Goal: Task Accomplishment & Management: Complete application form

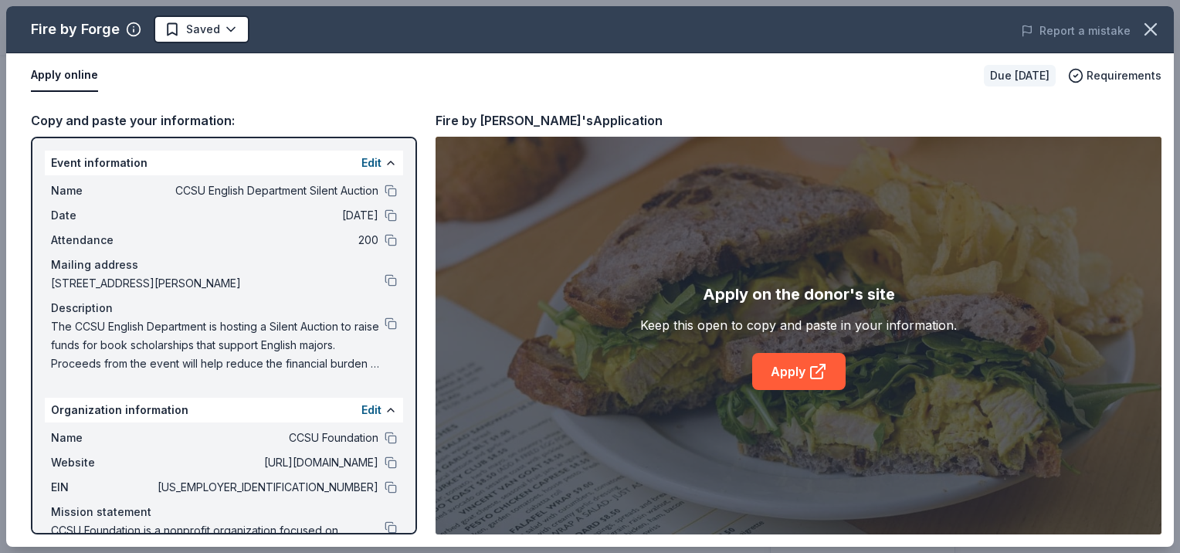
scroll to position [378, 0]
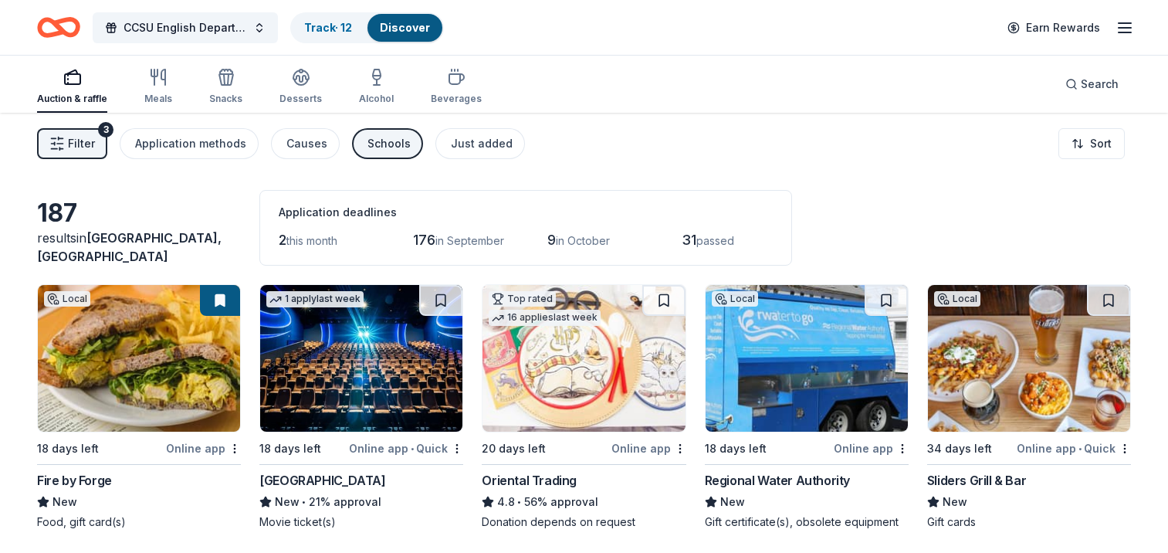
scroll to position [68, 0]
click at [371, 351] on img at bounding box center [361, 358] width 202 height 147
click at [440, 294] on button at bounding box center [440, 300] width 43 height 31
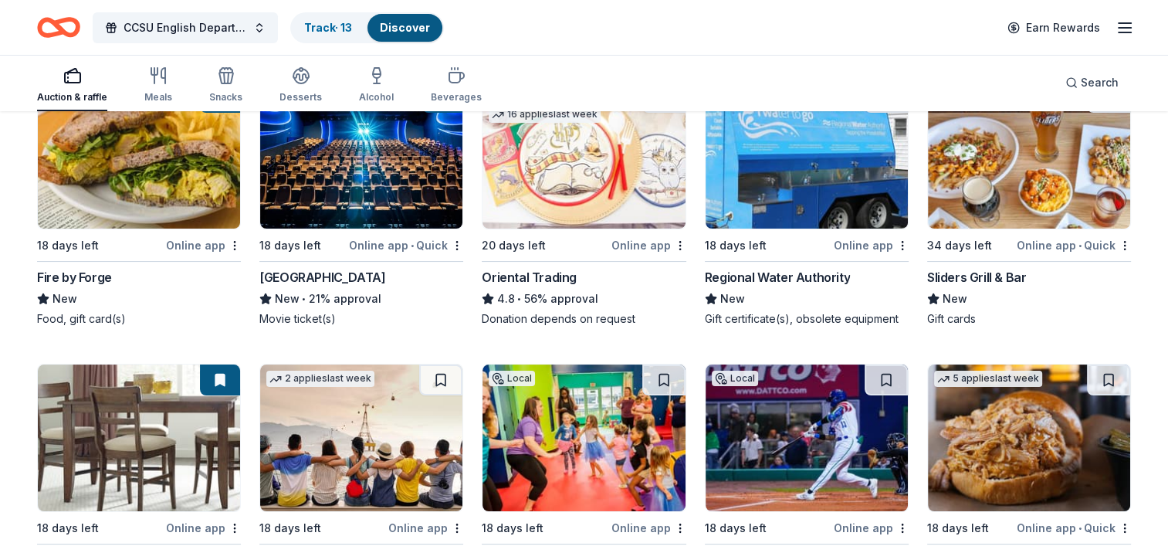
scroll to position [205, 0]
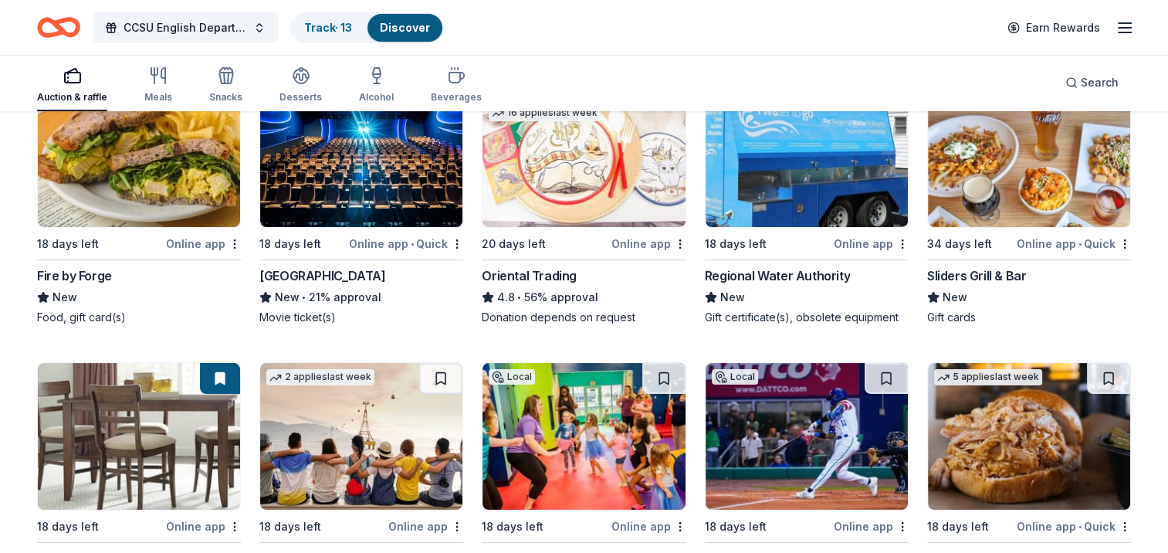
click at [1004, 173] on img at bounding box center [1029, 153] width 202 height 147
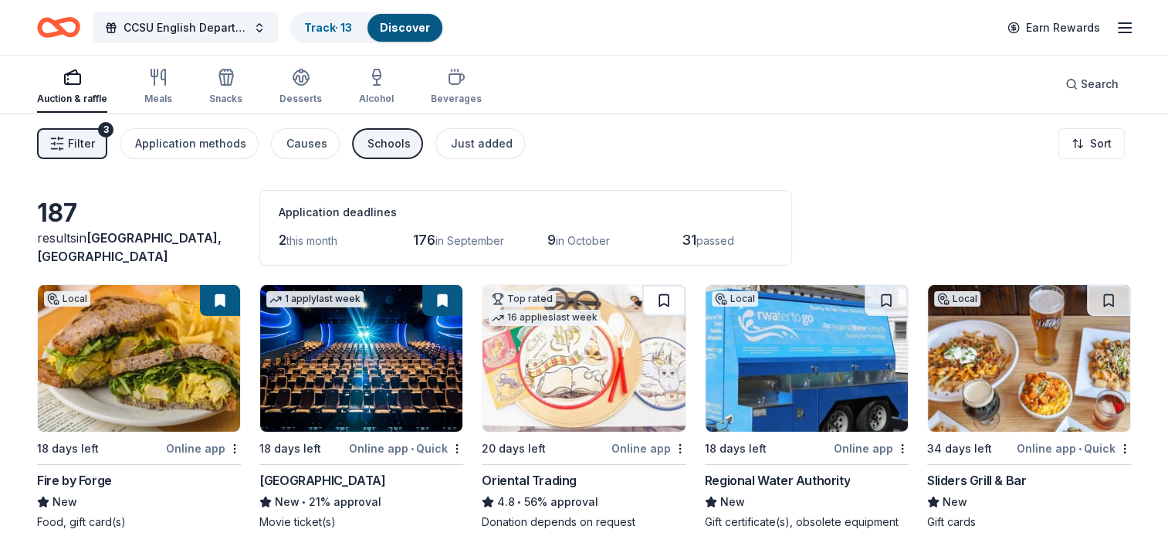
click at [655, 303] on button at bounding box center [663, 300] width 43 height 31
click at [655, 303] on button at bounding box center [666, 300] width 40 height 31
click at [664, 296] on button at bounding box center [666, 300] width 40 height 31
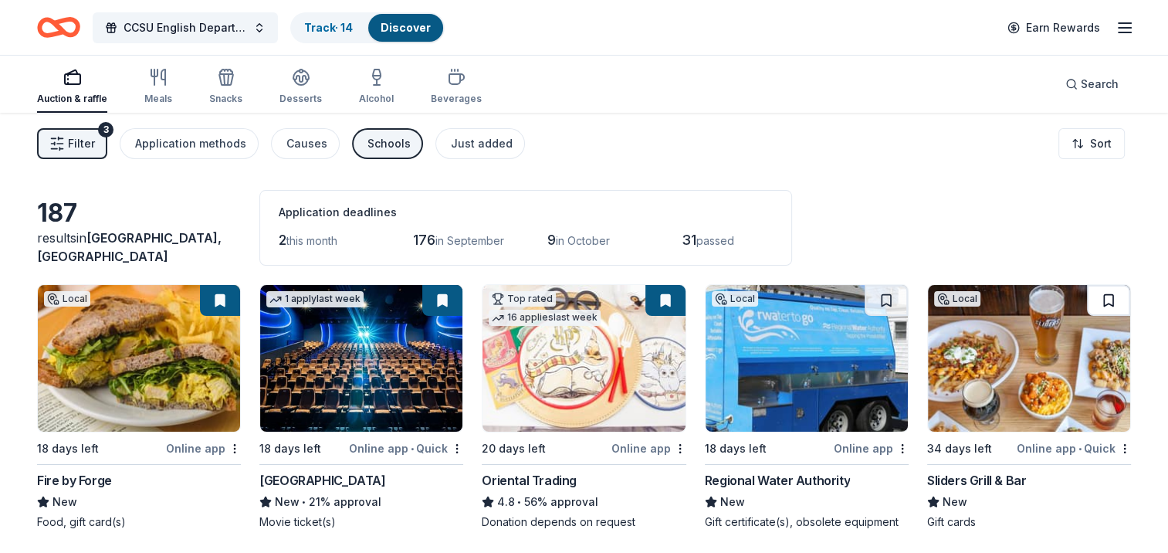
click at [1110, 298] on button at bounding box center [1108, 300] width 43 height 31
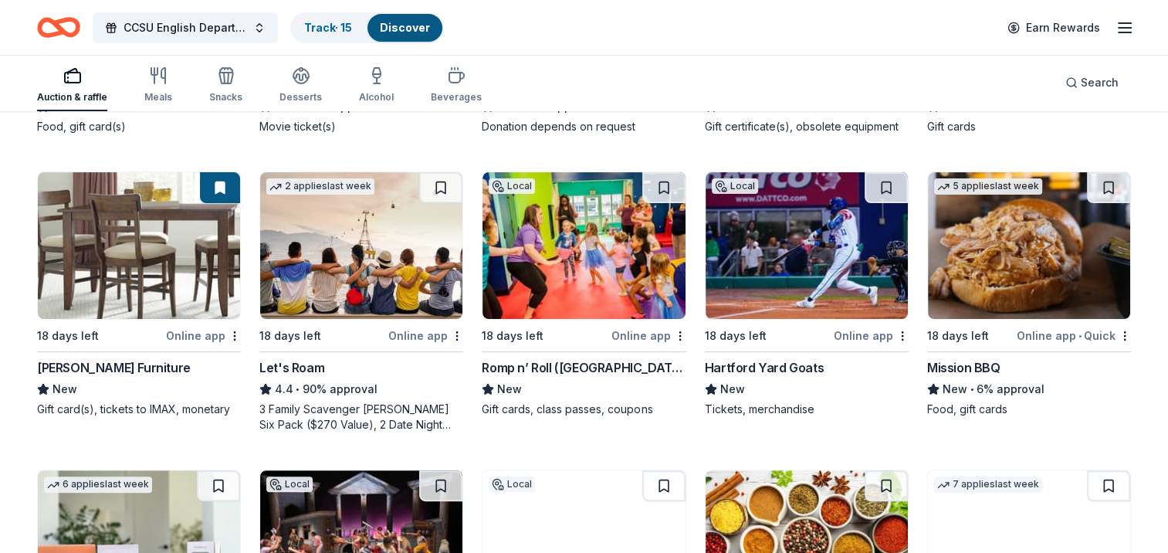
scroll to position [397, 0]
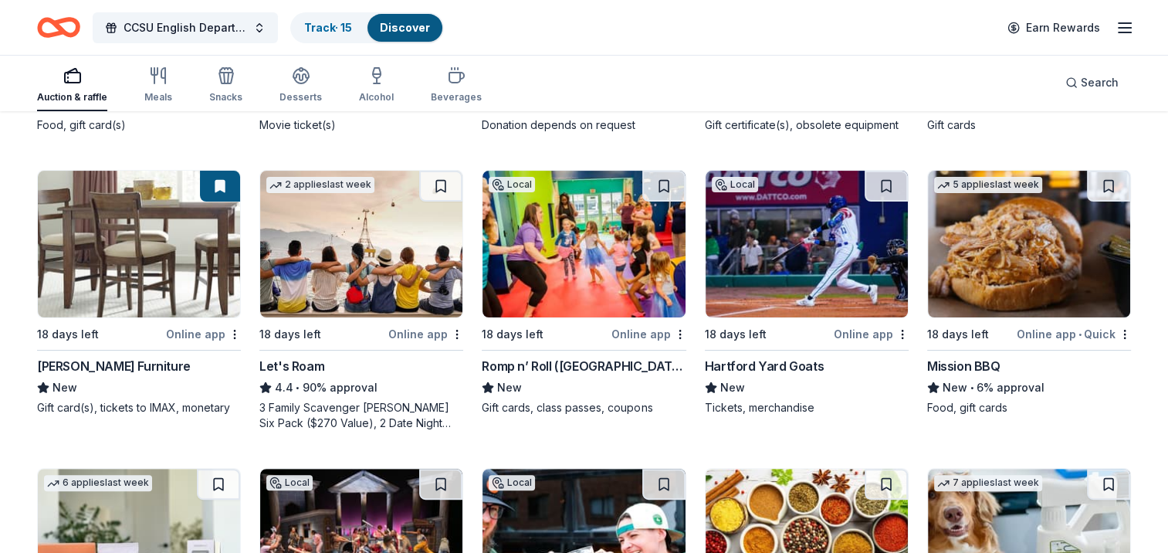
click at [111, 364] on div "Jordan's Furniture" at bounding box center [114, 366] width 154 height 19
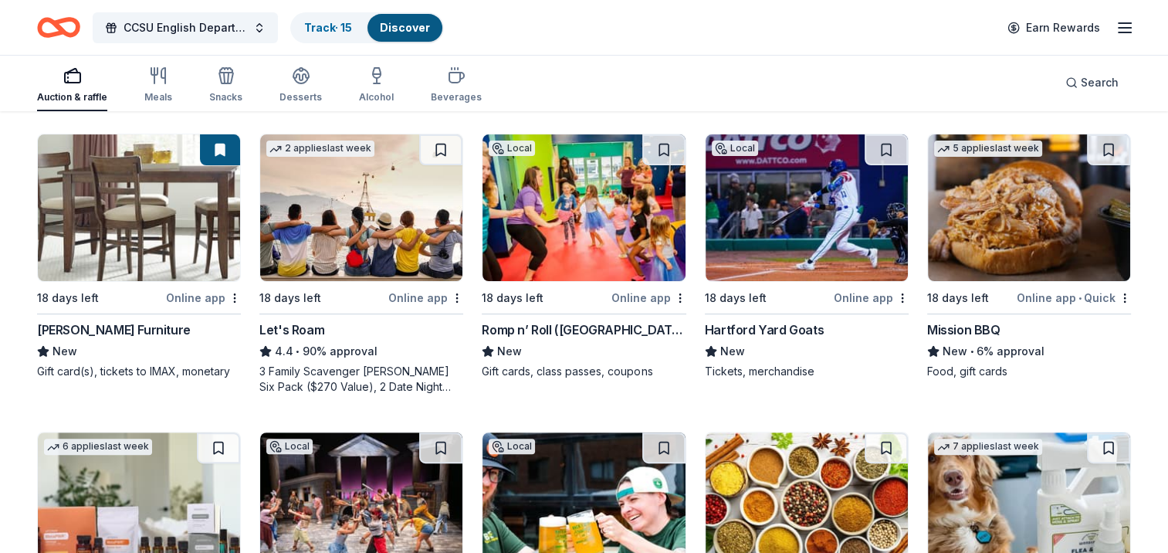
scroll to position [437, 0]
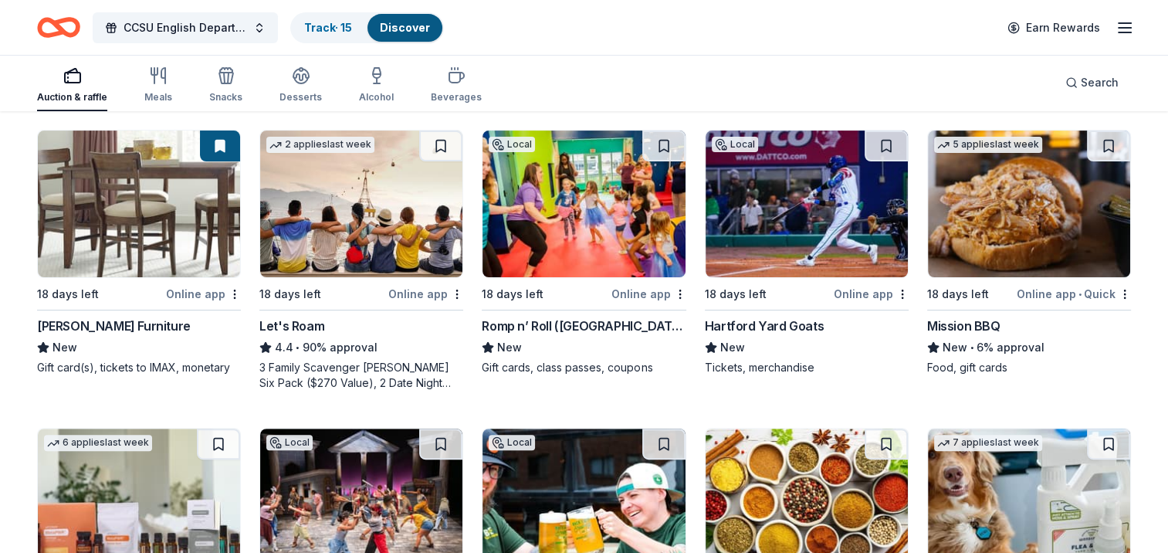
click at [593, 221] on img at bounding box center [584, 204] width 202 height 147
click at [657, 146] on button at bounding box center [663, 146] width 43 height 31
click at [881, 147] on button at bounding box center [886, 146] width 43 height 31
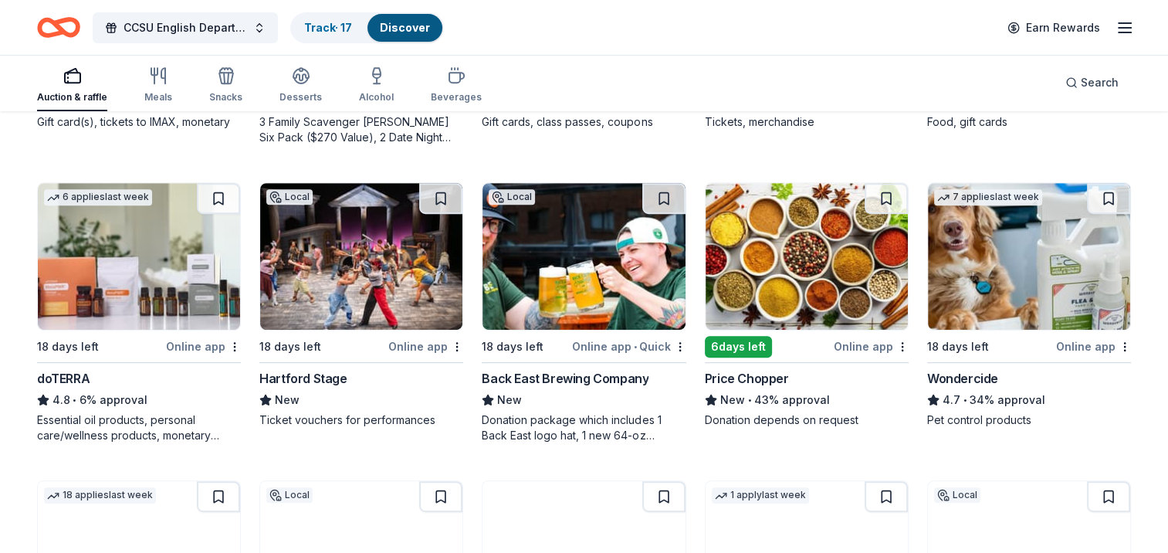
scroll to position [685, 0]
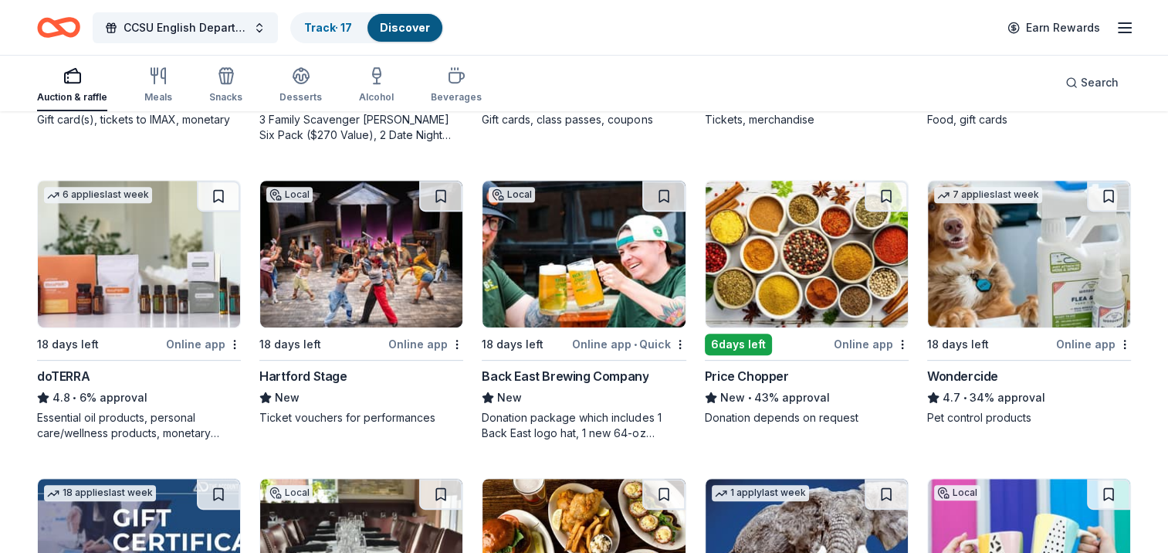
click at [370, 258] on img at bounding box center [361, 254] width 202 height 147
click at [440, 192] on button at bounding box center [440, 196] width 43 height 31
click at [798, 259] on img at bounding box center [807, 254] width 202 height 147
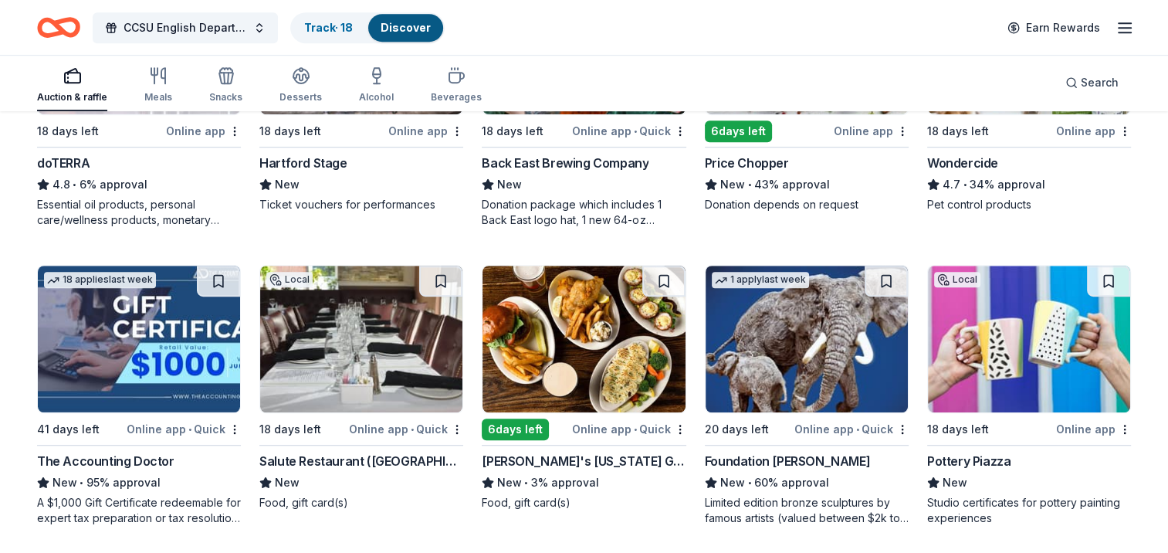
scroll to position [891, 0]
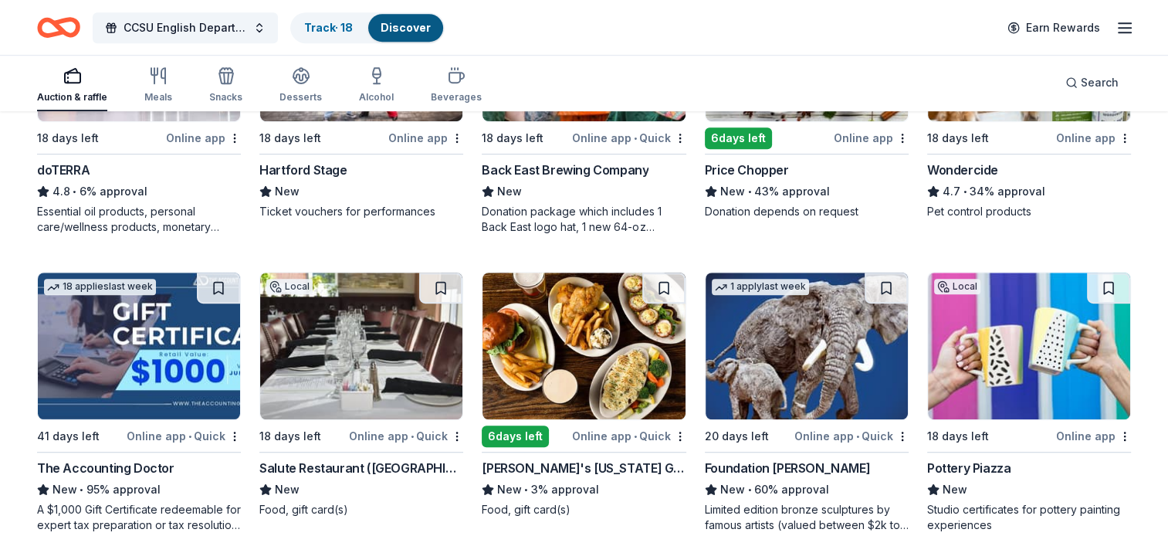
click at [392, 342] on img at bounding box center [361, 346] width 202 height 147
click at [442, 277] on button at bounding box center [440, 288] width 43 height 31
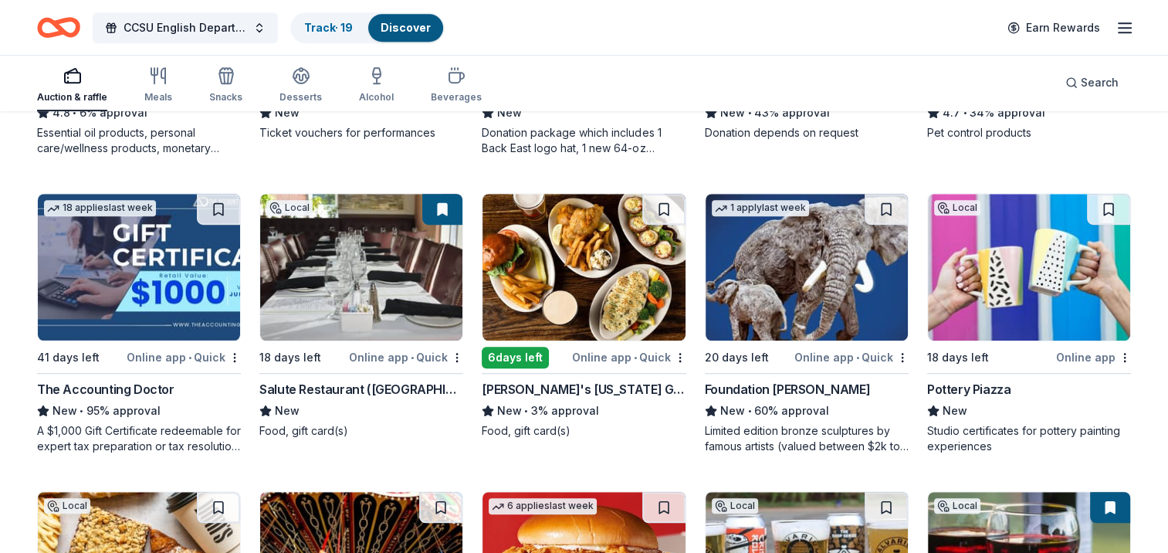
scroll to position [964, 0]
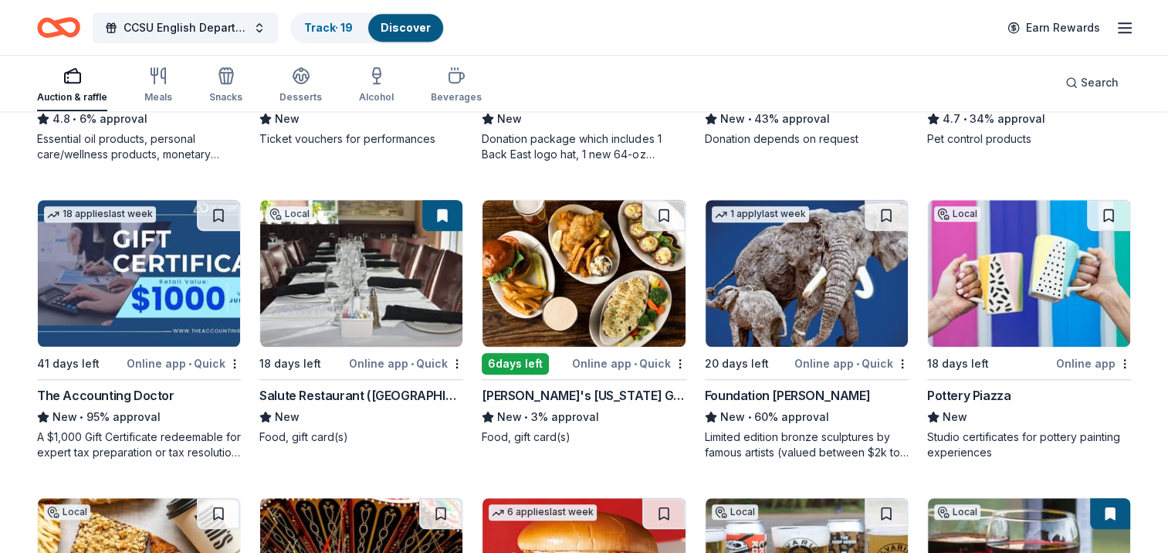
click at [1030, 260] on img at bounding box center [1029, 273] width 202 height 147
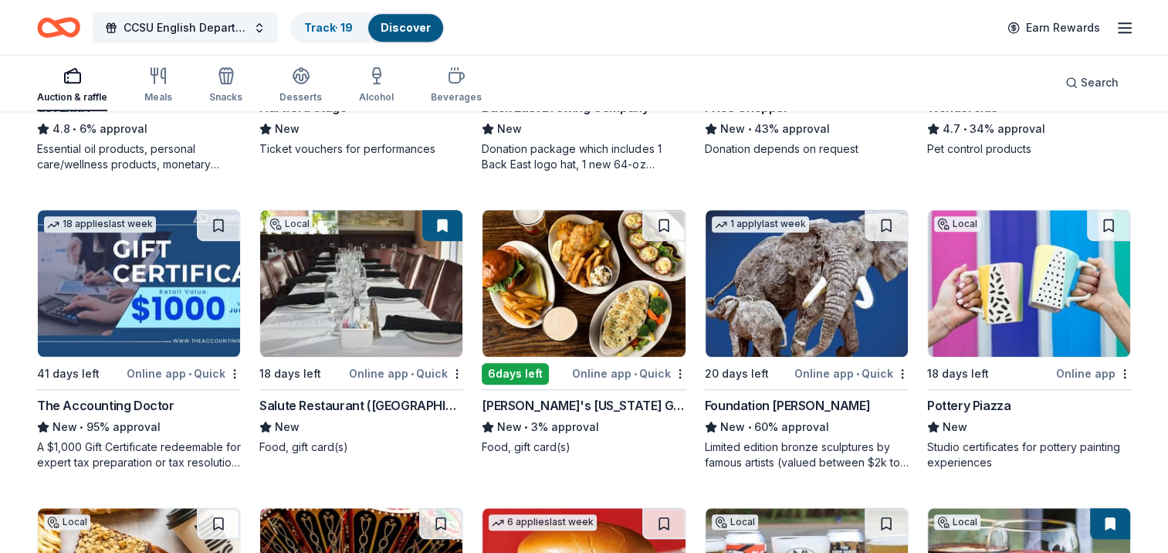
scroll to position [967, 0]
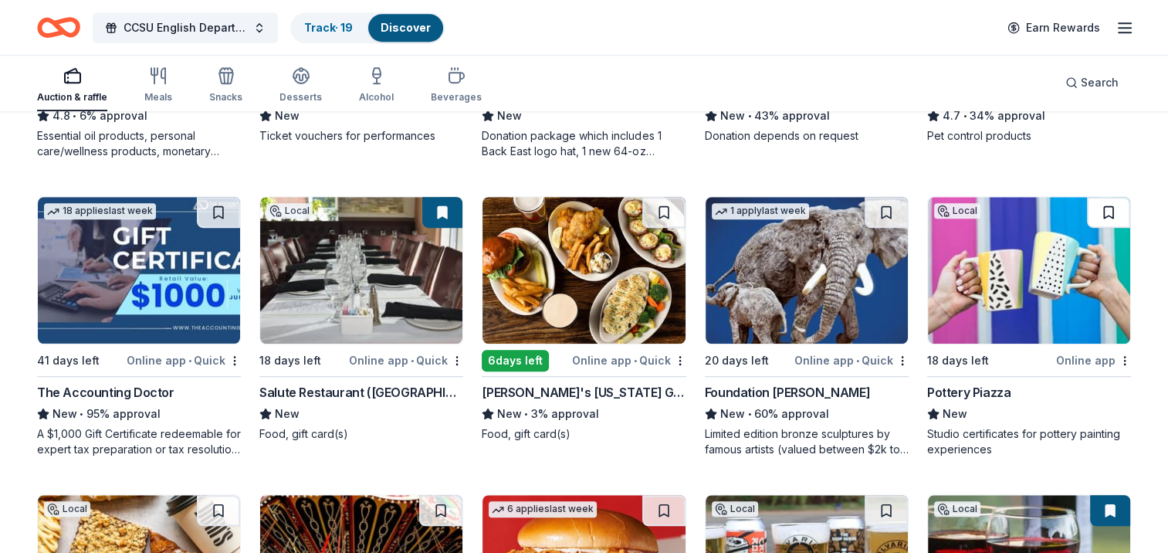
click at [1107, 205] on button at bounding box center [1108, 212] width 43 height 31
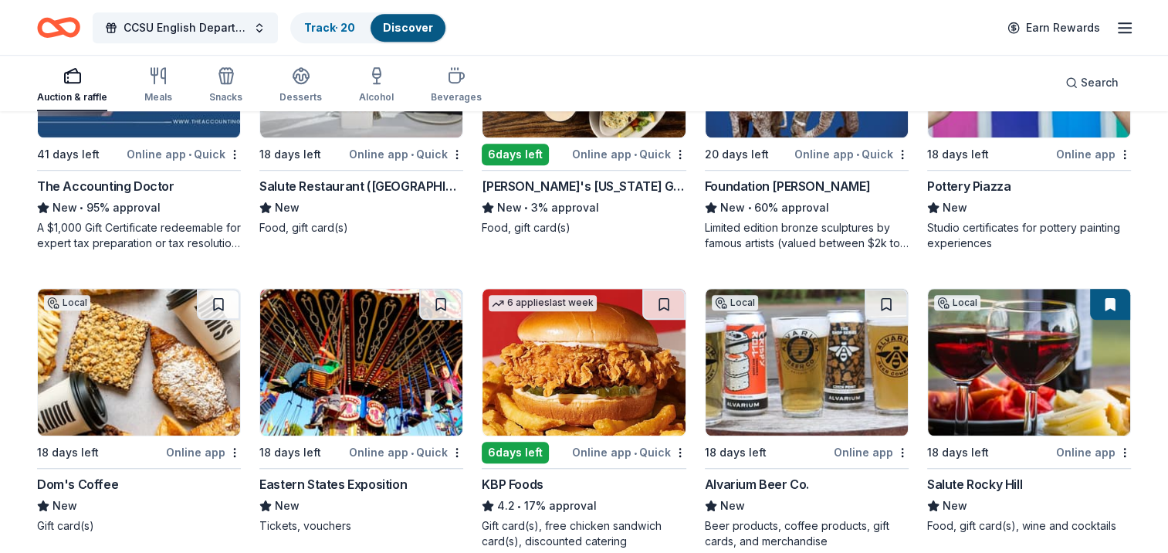
scroll to position [1192, 0]
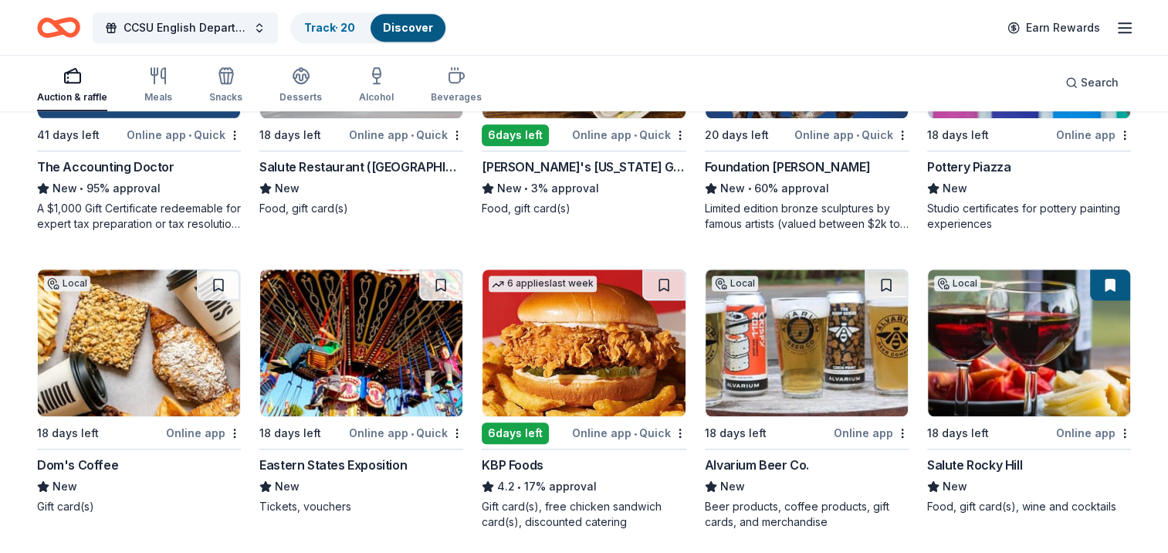
click at [401, 364] on img at bounding box center [361, 342] width 202 height 147
click at [833, 331] on img at bounding box center [807, 342] width 202 height 147
click at [887, 281] on button at bounding box center [886, 284] width 43 height 31
click at [1036, 342] on img at bounding box center [1029, 342] width 202 height 147
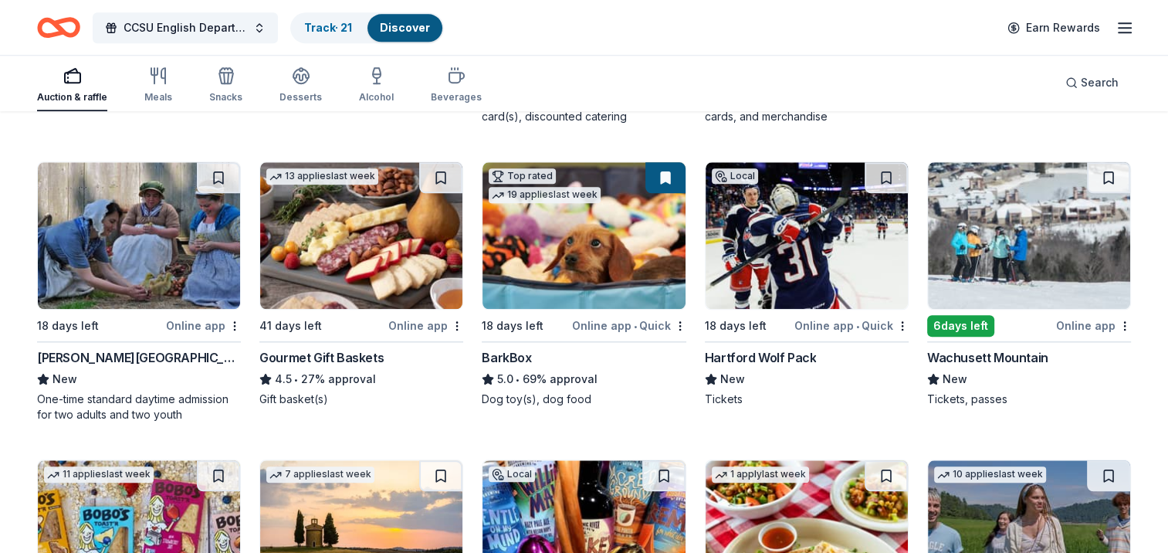
scroll to position [1601, 0]
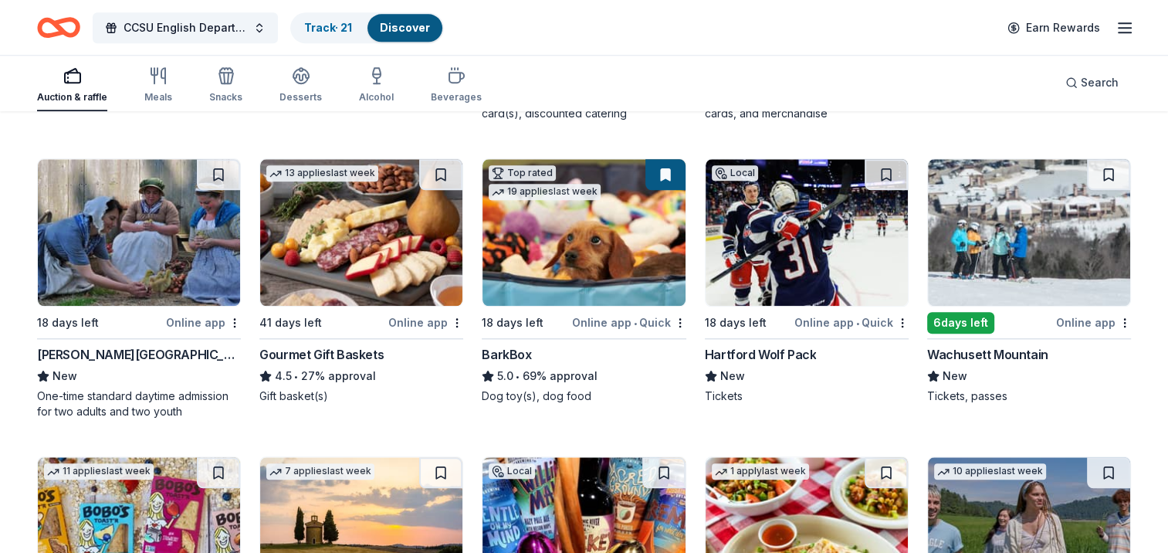
click at [353, 213] on img at bounding box center [361, 232] width 202 height 147
click at [436, 176] on button at bounding box center [440, 174] width 43 height 31
click at [621, 265] on img at bounding box center [584, 232] width 202 height 147
click at [802, 235] on img at bounding box center [807, 232] width 202 height 147
click at [889, 172] on button at bounding box center [886, 174] width 43 height 31
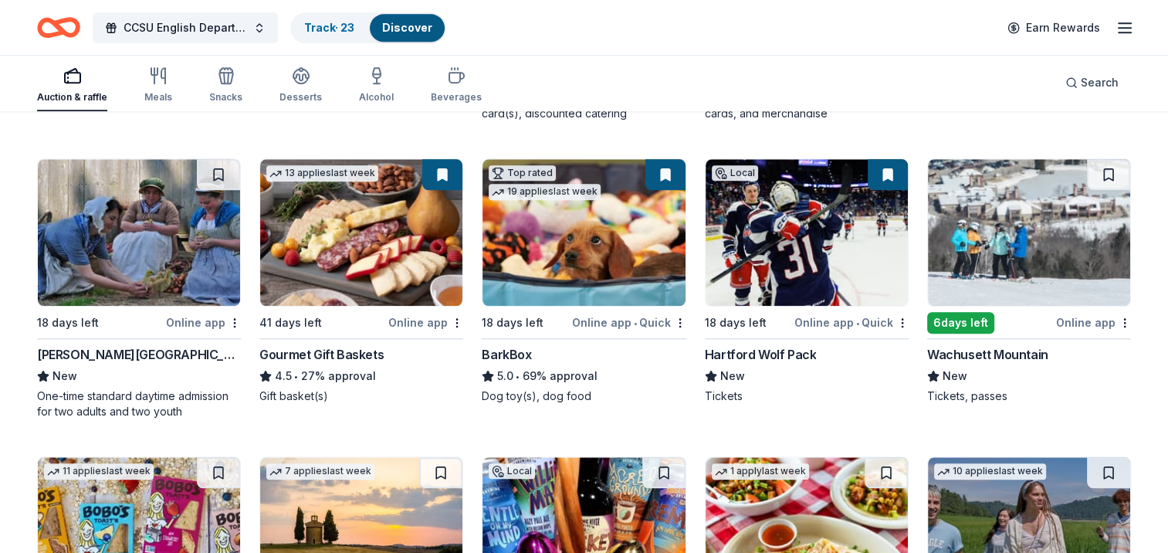
click at [436, 168] on button at bounding box center [442, 174] width 40 height 31
click at [440, 169] on button at bounding box center [442, 174] width 40 height 31
click at [662, 172] on button at bounding box center [666, 174] width 40 height 31
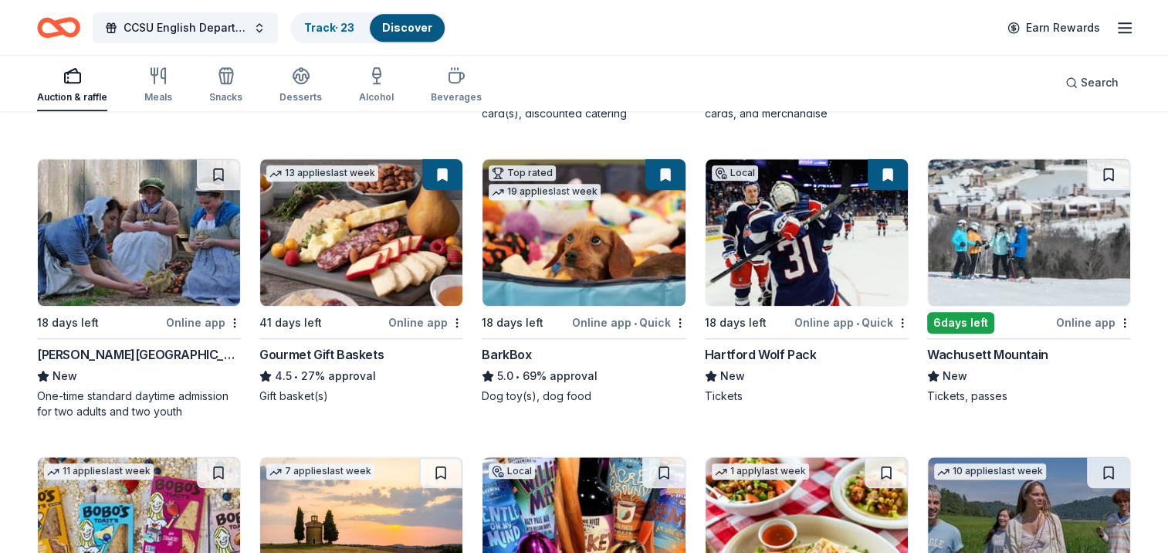
click at [662, 172] on button at bounding box center [666, 174] width 40 height 31
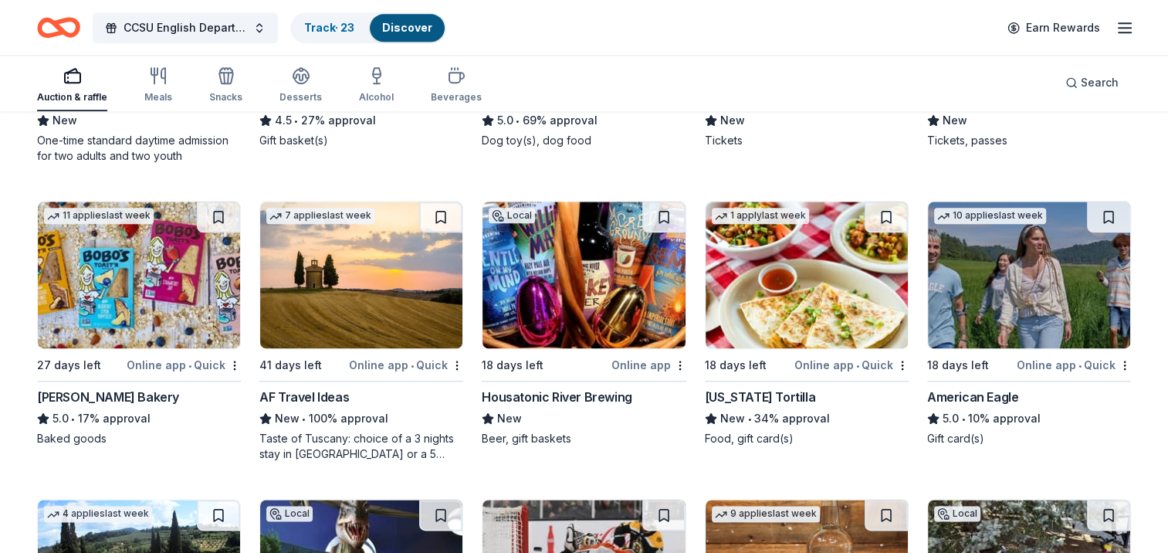
scroll to position [1863, 0]
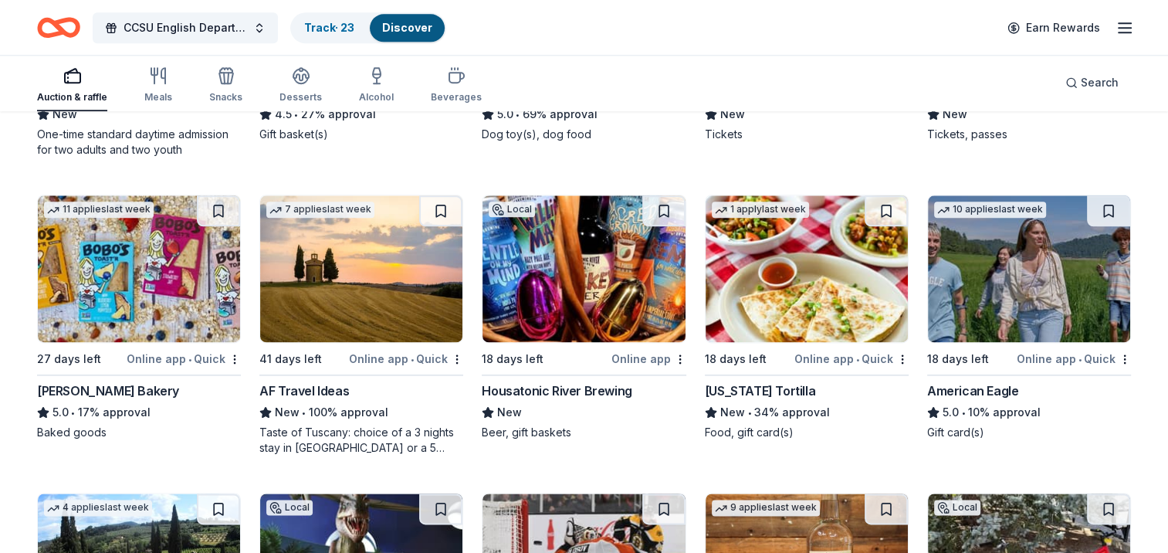
click at [581, 293] on img at bounding box center [584, 268] width 202 height 147
click at [1023, 232] on img at bounding box center [1029, 268] width 202 height 147
click at [1109, 204] on button at bounding box center [1108, 210] width 43 height 31
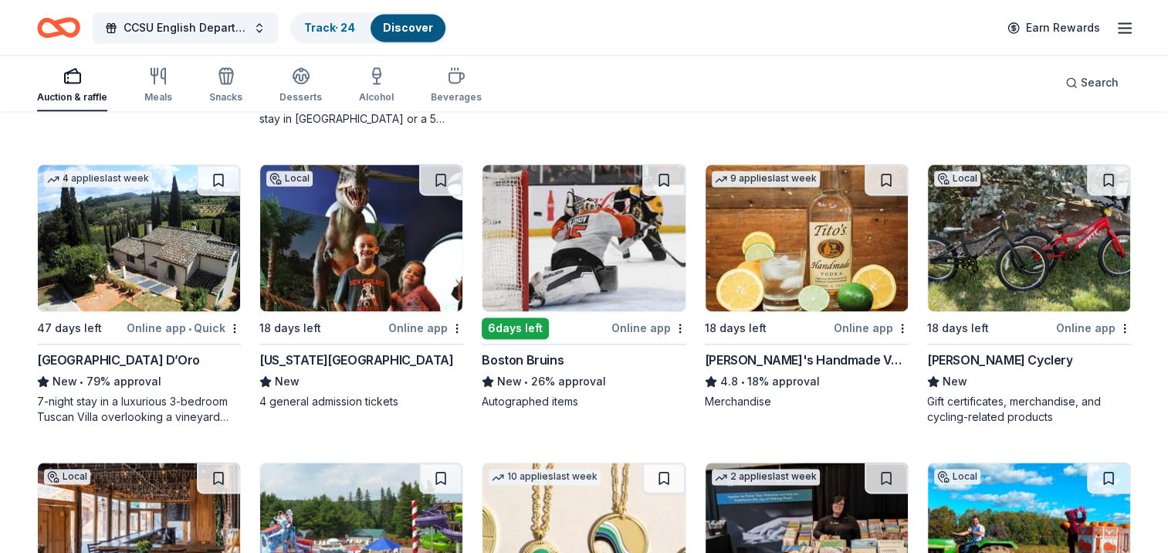
scroll to position [2196, 0]
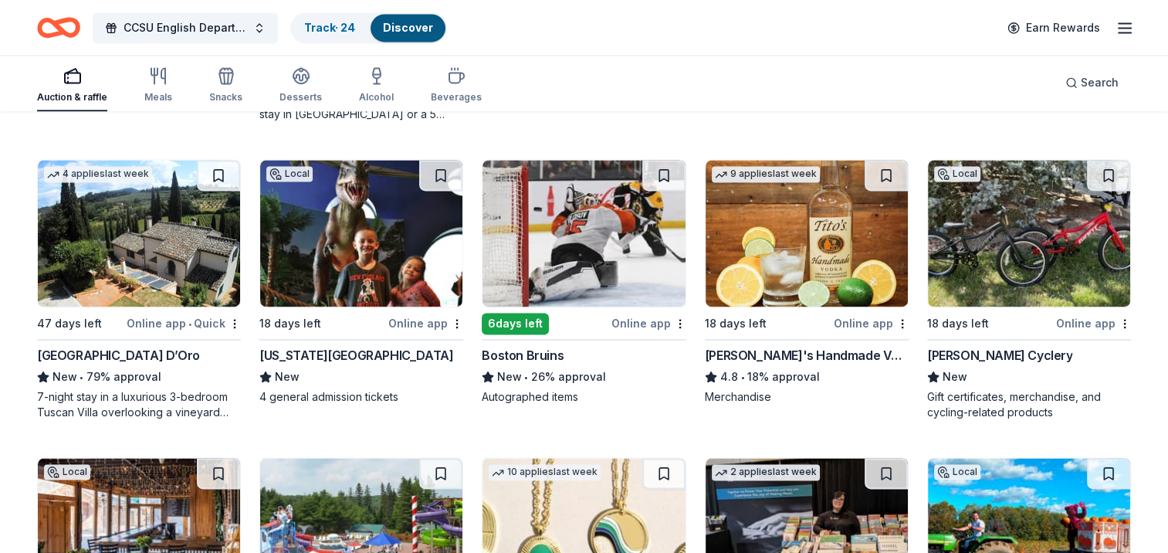
click at [325, 232] on img at bounding box center [361, 233] width 202 height 147
click at [587, 229] on img at bounding box center [584, 233] width 202 height 147
click at [663, 175] on button at bounding box center [663, 175] width 43 height 31
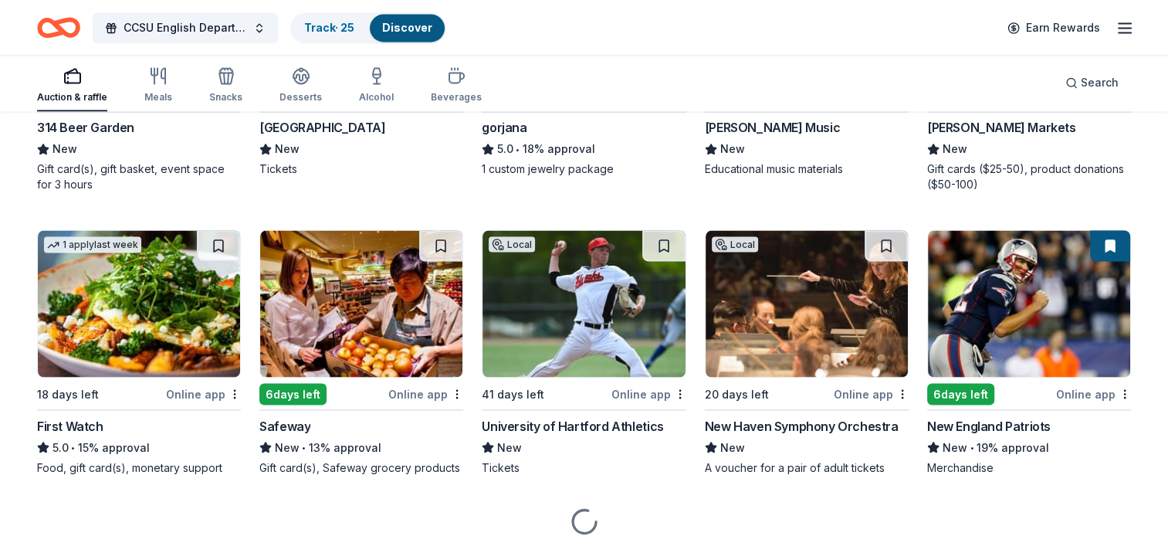
scroll to position [2758, 0]
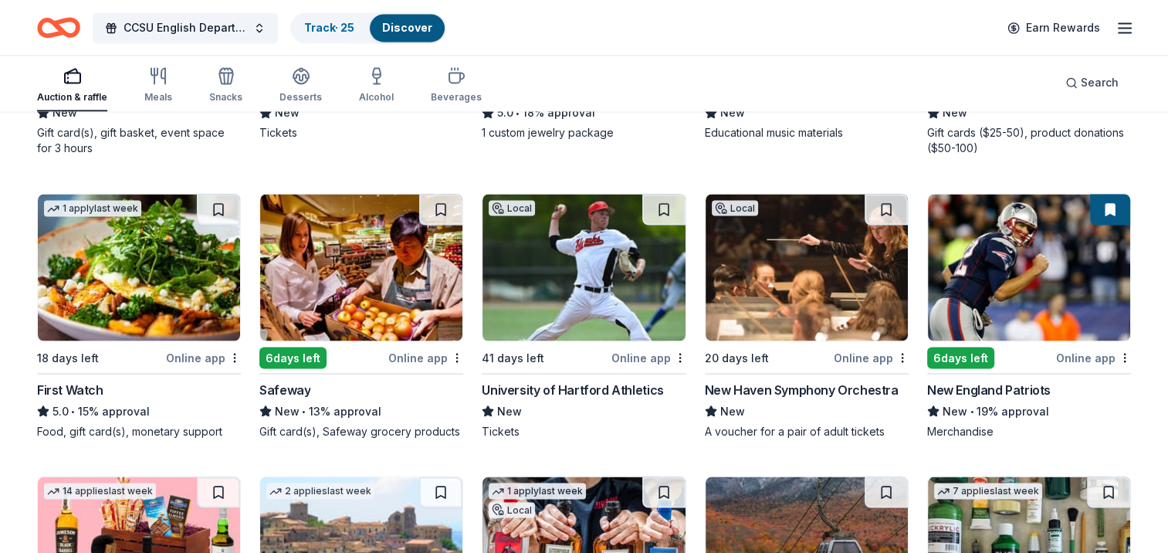
click at [1028, 300] on img at bounding box center [1029, 267] width 202 height 147
click at [1111, 204] on button at bounding box center [1110, 209] width 40 height 31
click at [836, 256] on img at bounding box center [807, 267] width 202 height 147
click at [885, 212] on button at bounding box center [886, 209] width 43 height 31
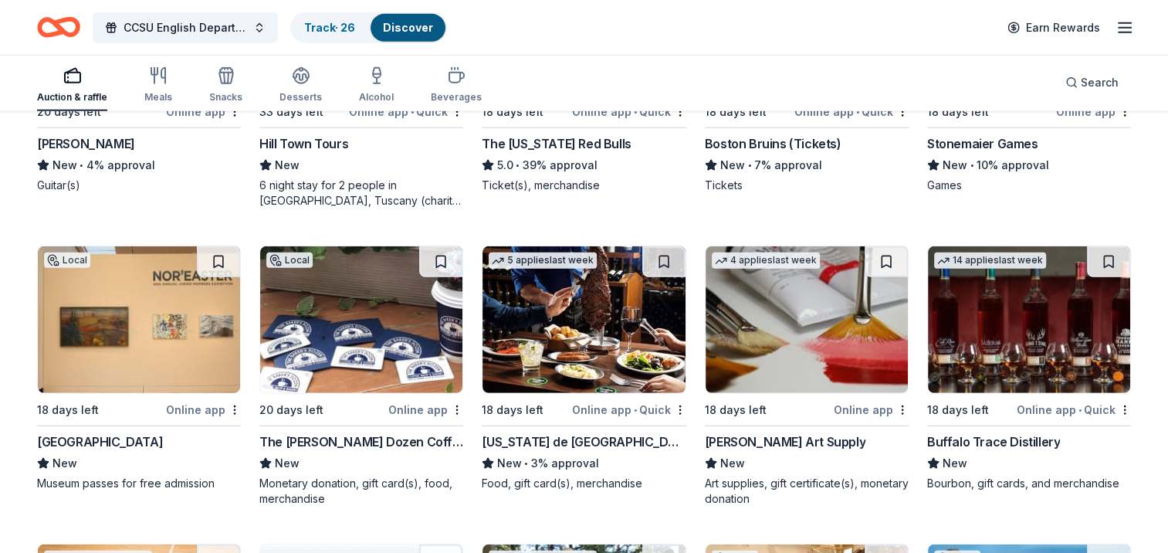
scroll to position [4476, 0]
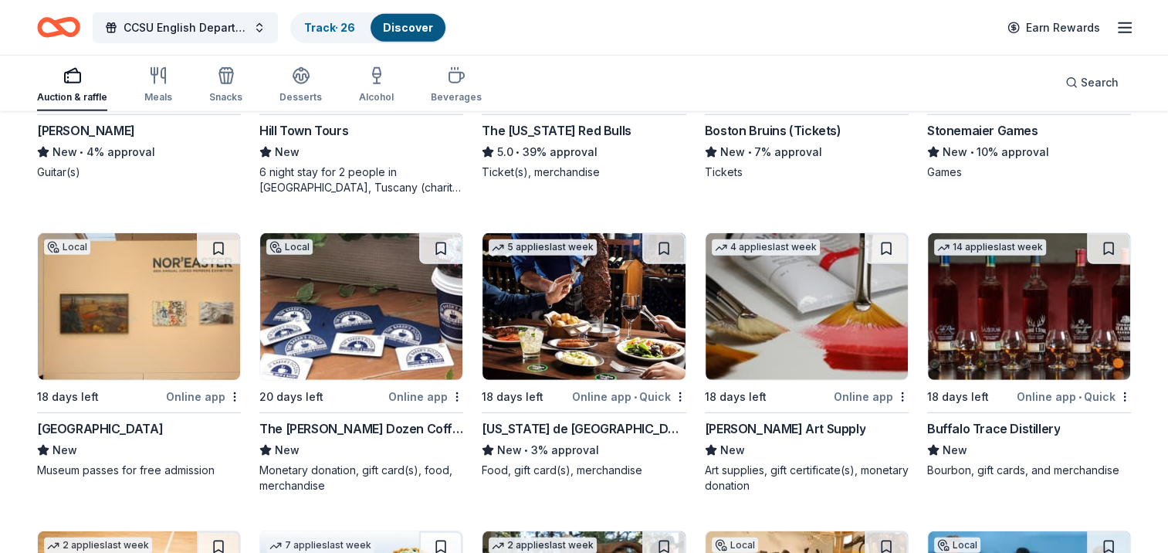
click at [173, 351] on img at bounding box center [139, 306] width 202 height 147
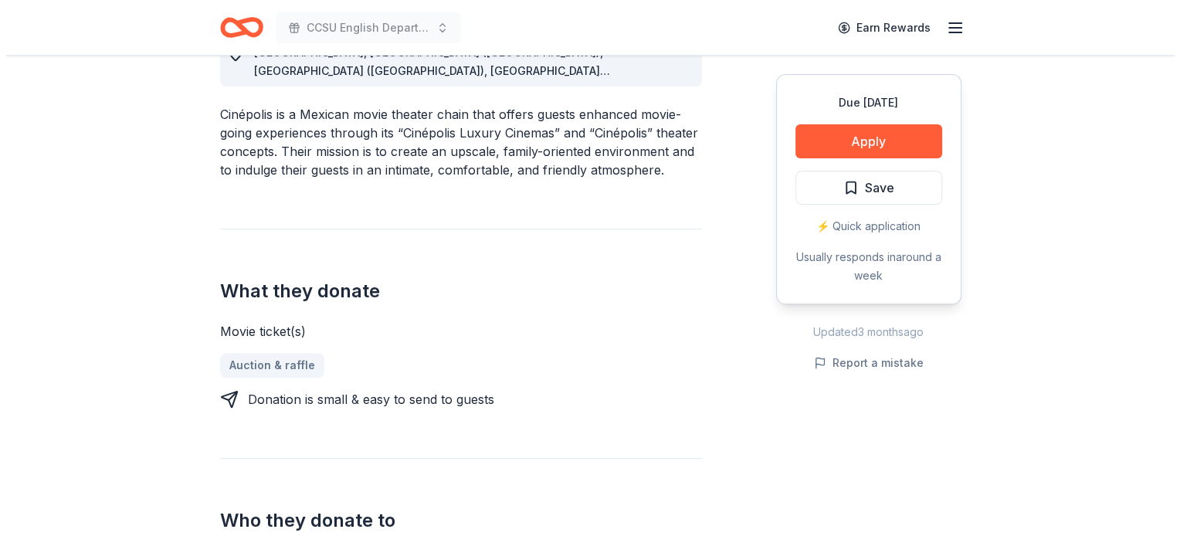
scroll to position [517, 0]
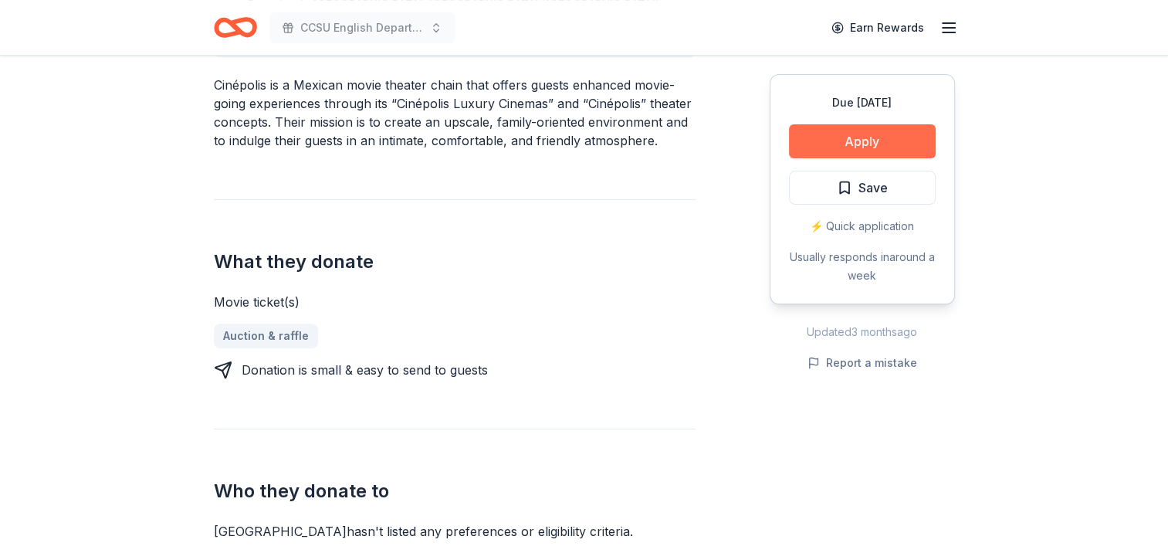
click at [851, 142] on button "Apply" at bounding box center [862, 141] width 147 height 34
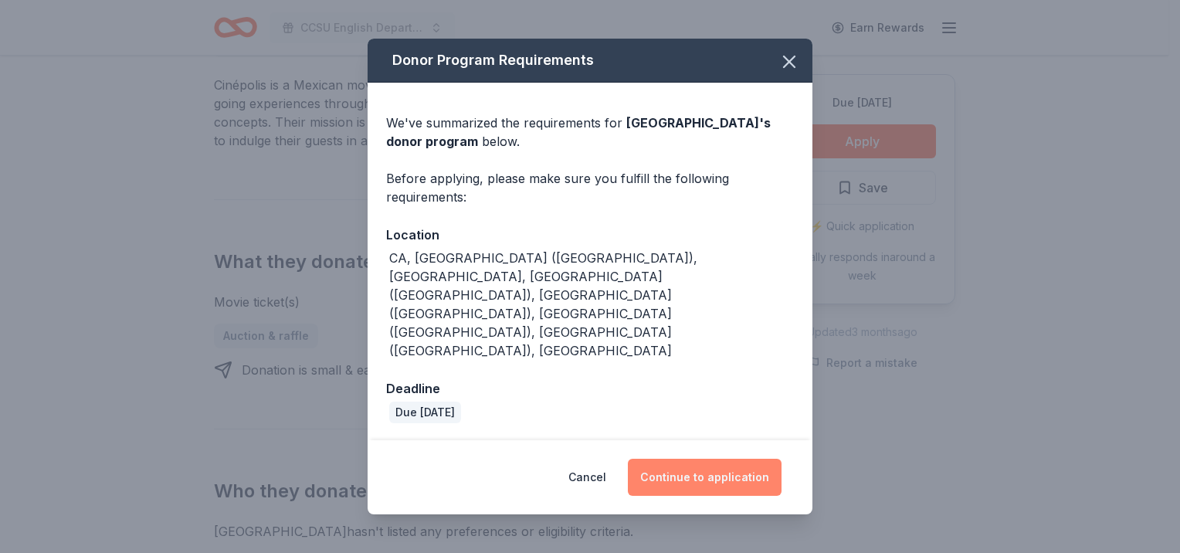
click at [714, 459] on button "Continue to application" at bounding box center [705, 477] width 154 height 37
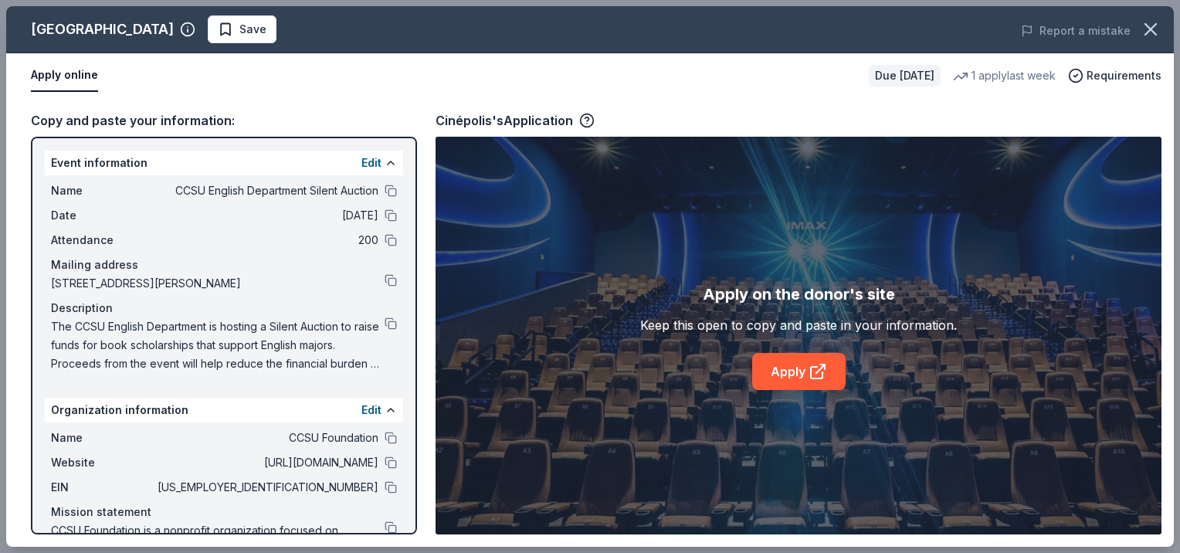
drag, startPoint x: 1177, startPoint y: 160, endPoint x: 1160, endPoint y: 376, distance: 216.9
click at [1160, 376] on div "Cinépolis Save Report a mistake Apply online Due in 18 days 1 apply last week R…" at bounding box center [590, 276] width 1180 height 553
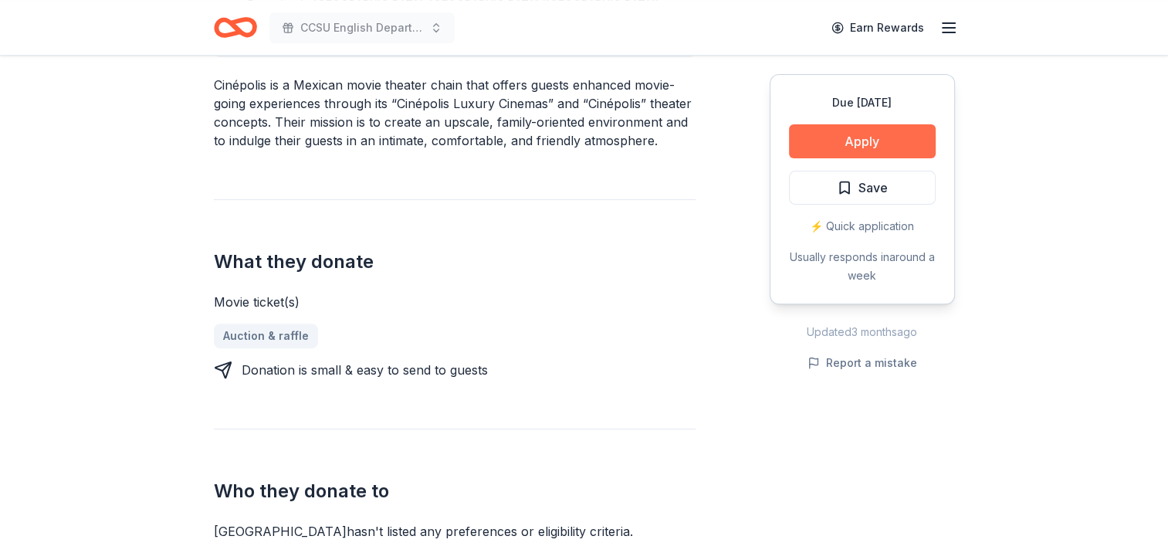
click at [815, 136] on button "Apply" at bounding box center [862, 141] width 147 height 34
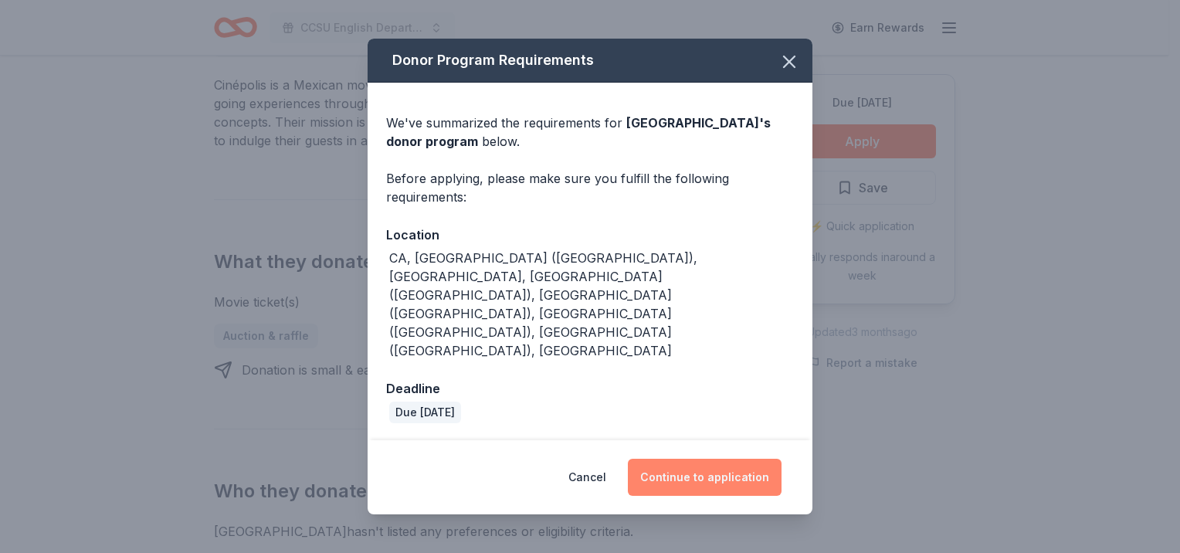
click at [673, 459] on button "Continue to application" at bounding box center [705, 477] width 154 height 37
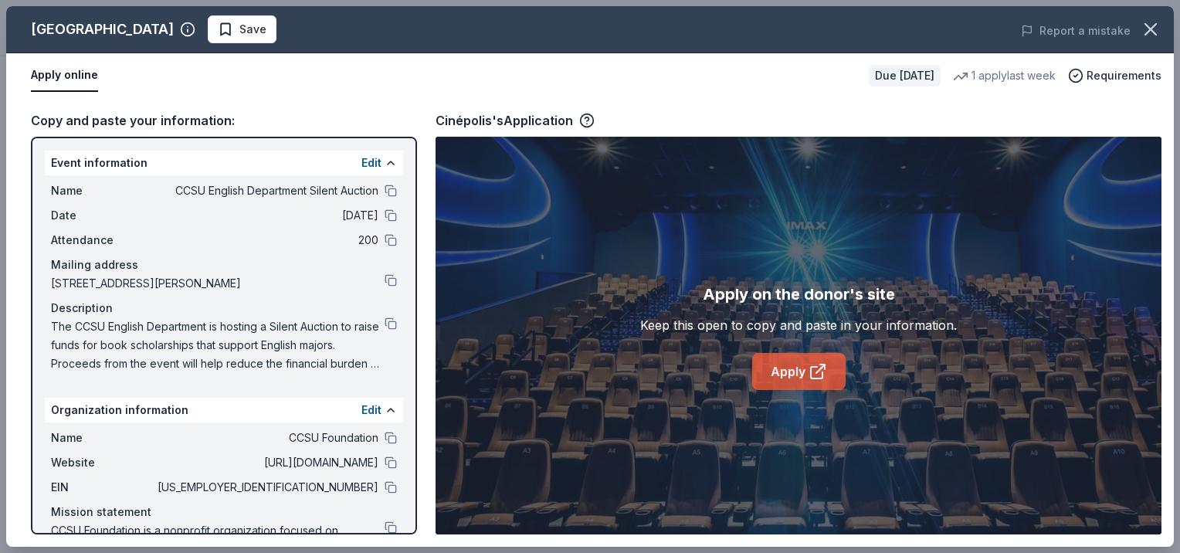
click at [785, 365] on link "Apply" at bounding box center [798, 371] width 93 height 37
click at [376, 330] on div "The CCSU English Department is hosting a Silent Auction to raise funds for book…" at bounding box center [224, 345] width 346 height 56
click at [385, 321] on button at bounding box center [391, 323] width 12 height 12
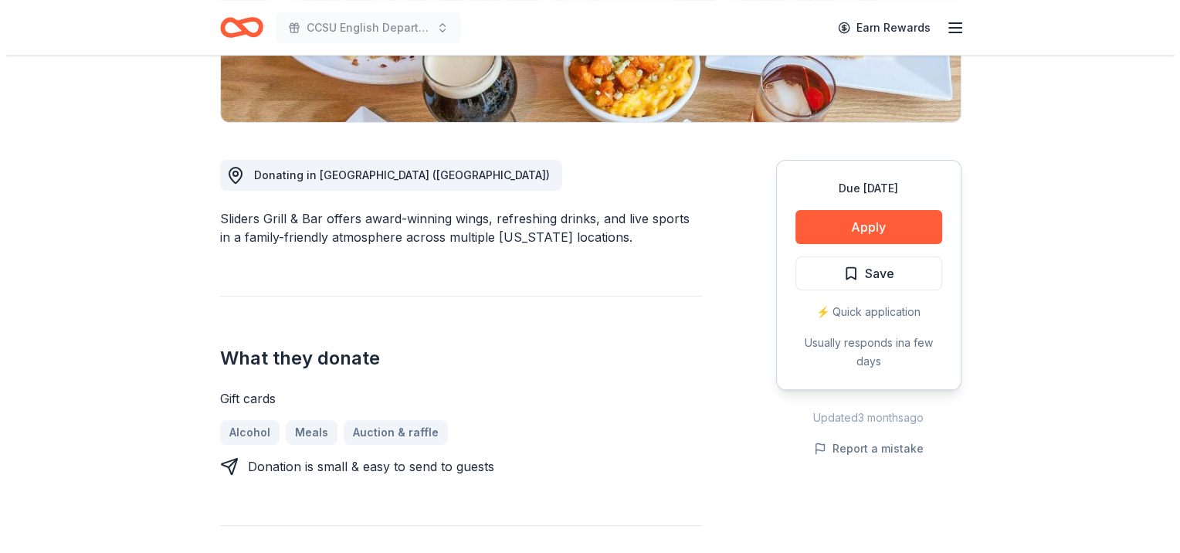
scroll to position [401, 0]
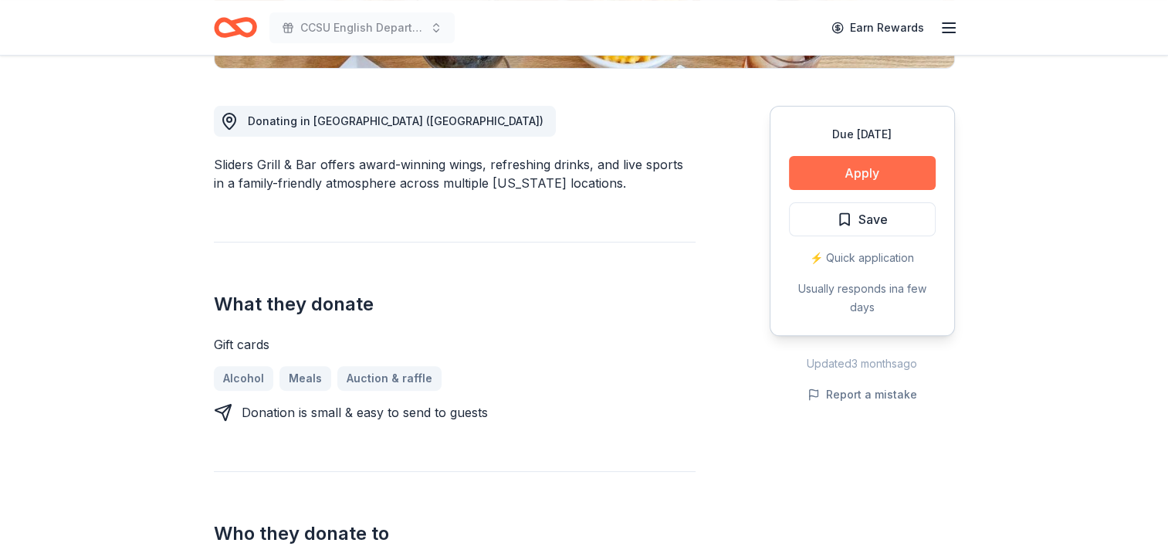
click at [874, 175] on button "Apply" at bounding box center [862, 173] width 147 height 34
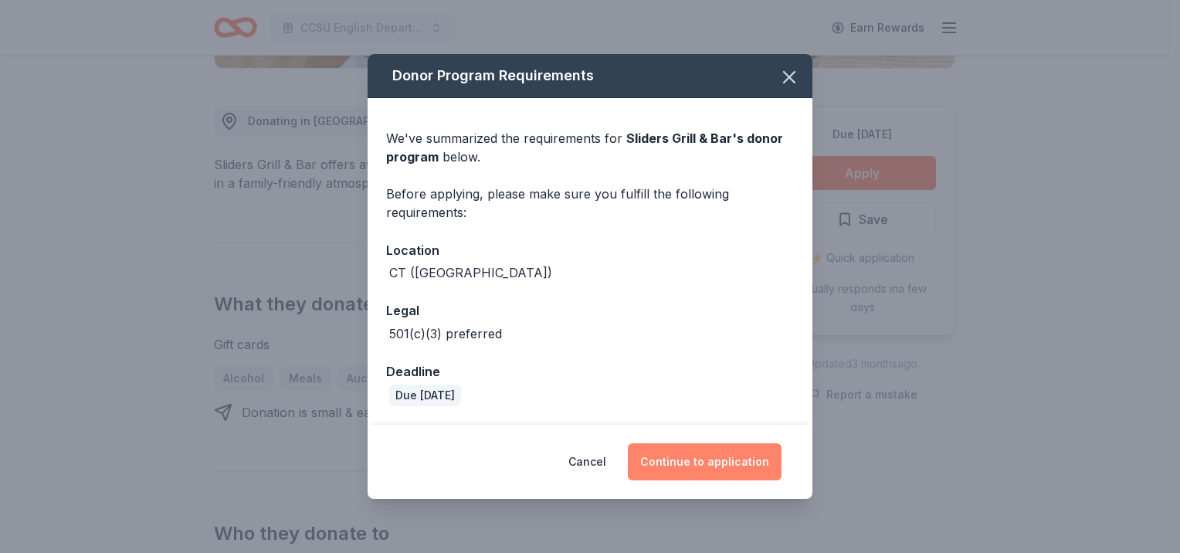
click at [697, 460] on button "Continue to application" at bounding box center [705, 461] width 154 height 37
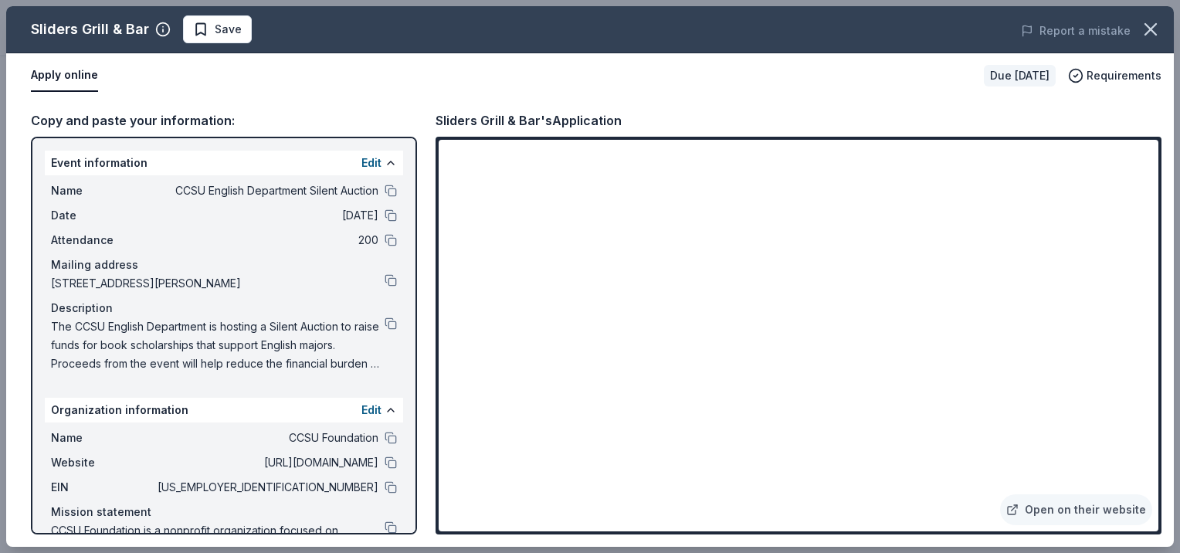
scroll to position [62, 0]
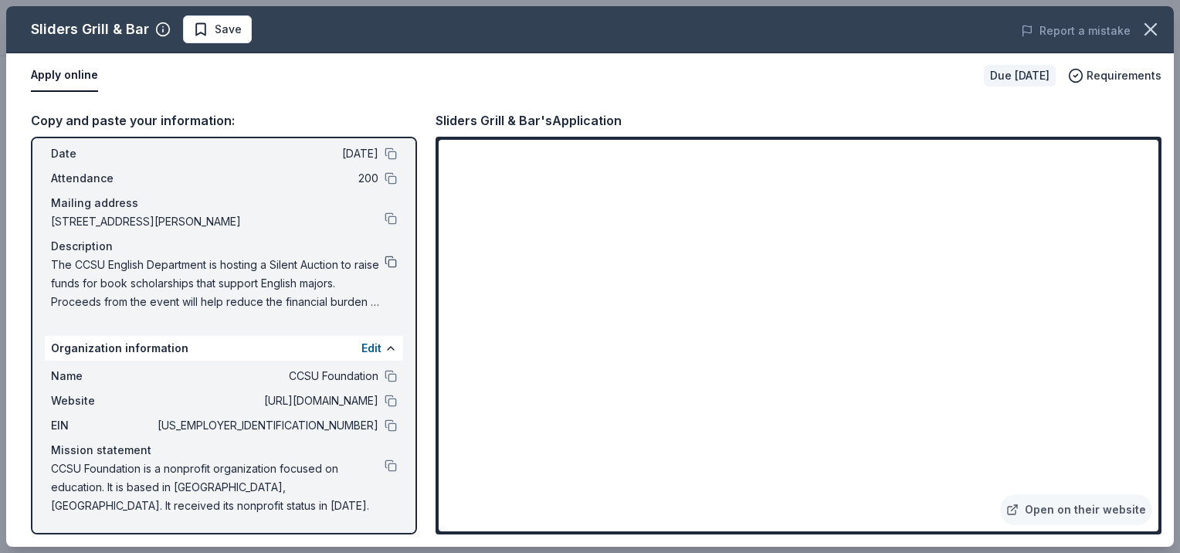
click at [385, 263] on button at bounding box center [391, 262] width 12 height 12
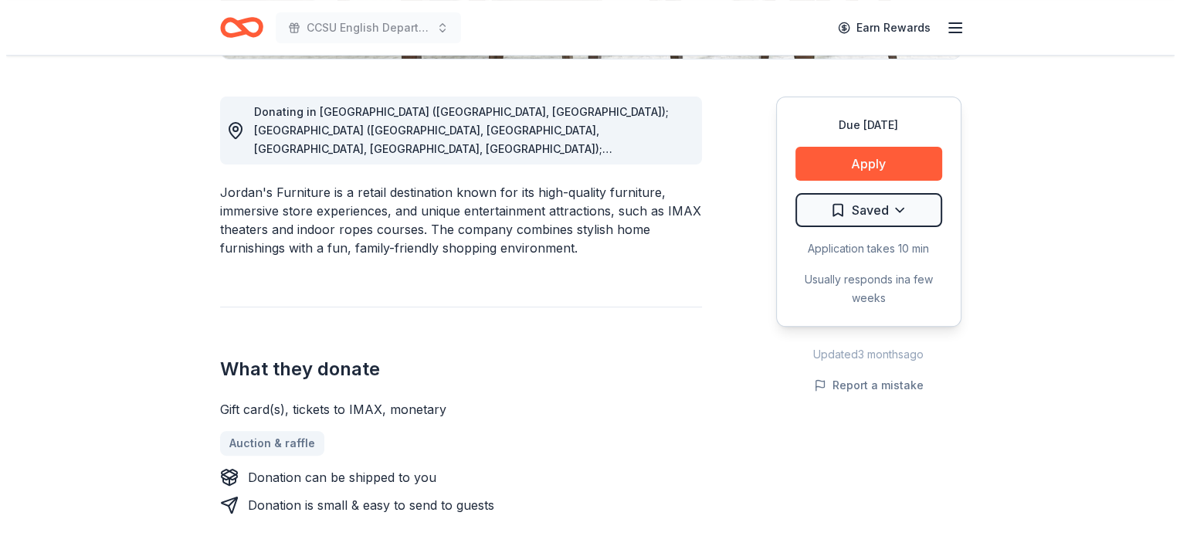
scroll to position [417, 0]
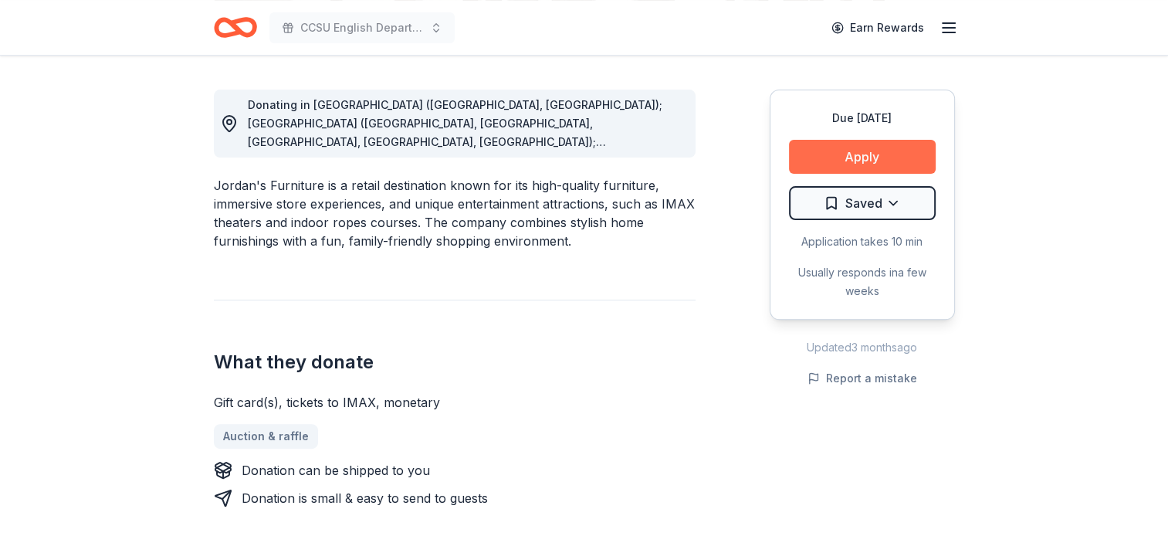
click at [868, 158] on button "Apply" at bounding box center [862, 157] width 147 height 34
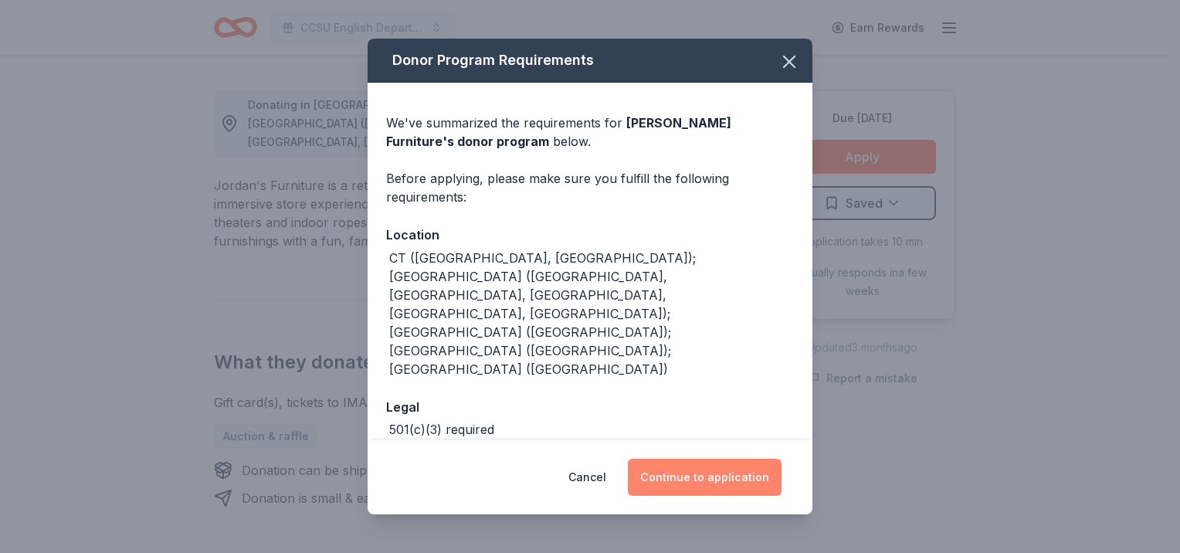
click at [691, 473] on button "Continue to application" at bounding box center [705, 477] width 154 height 37
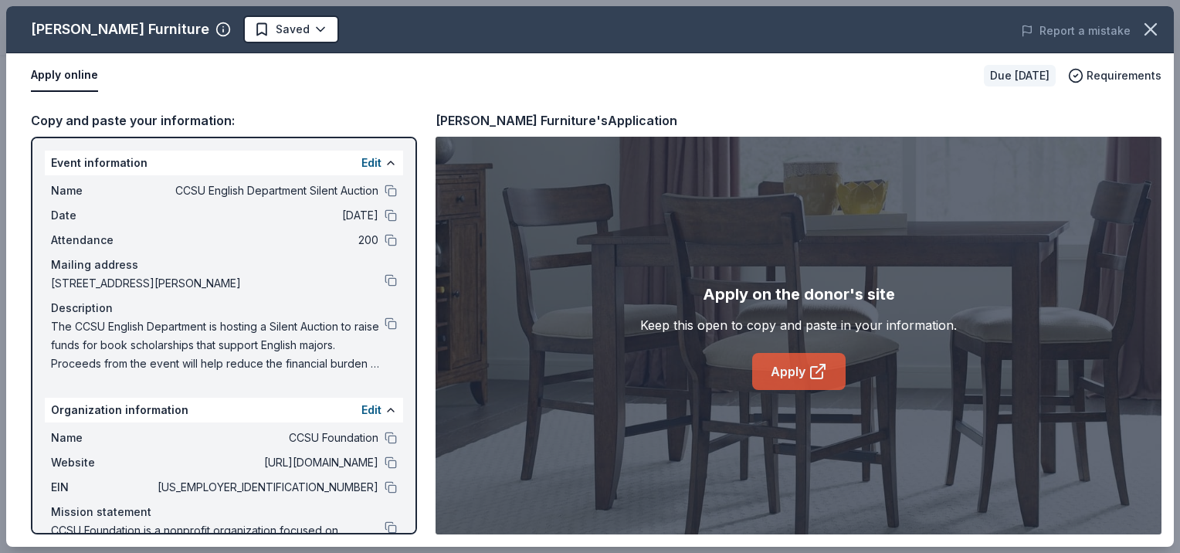
click at [795, 375] on link "Apply" at bounding box center [798, 371] width 93 height 37
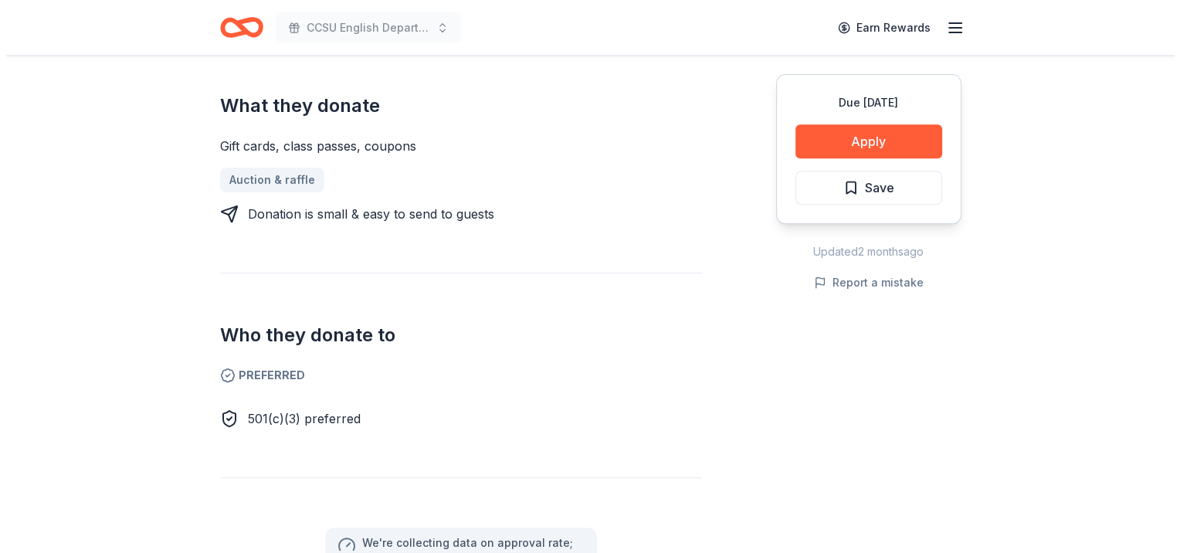
scroll to position [621, 0]
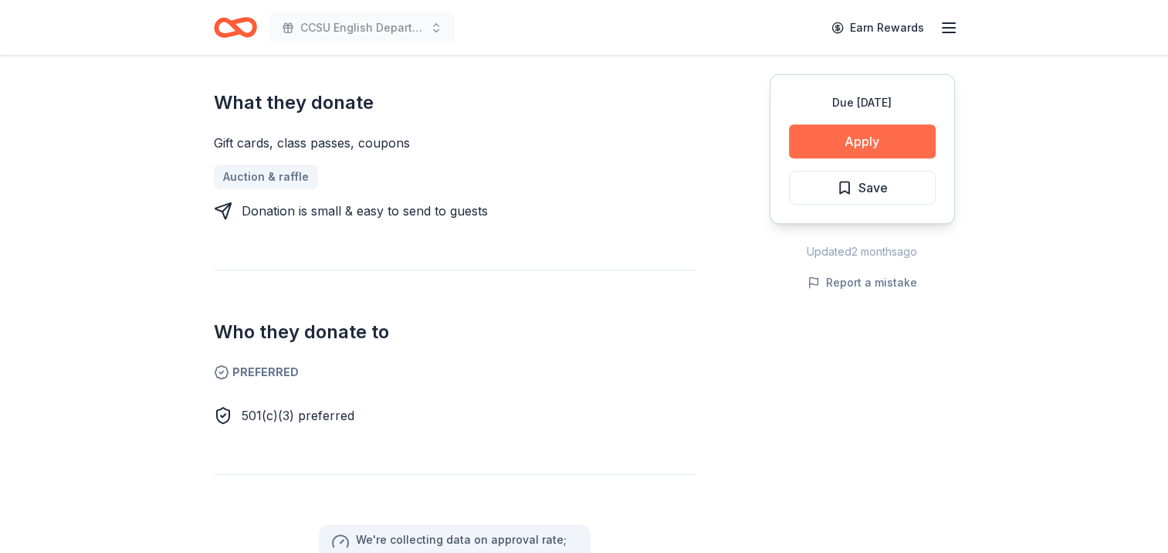
click at [870, 134] on button "Apply" at bounding box center [862, 141] width 147 height 34
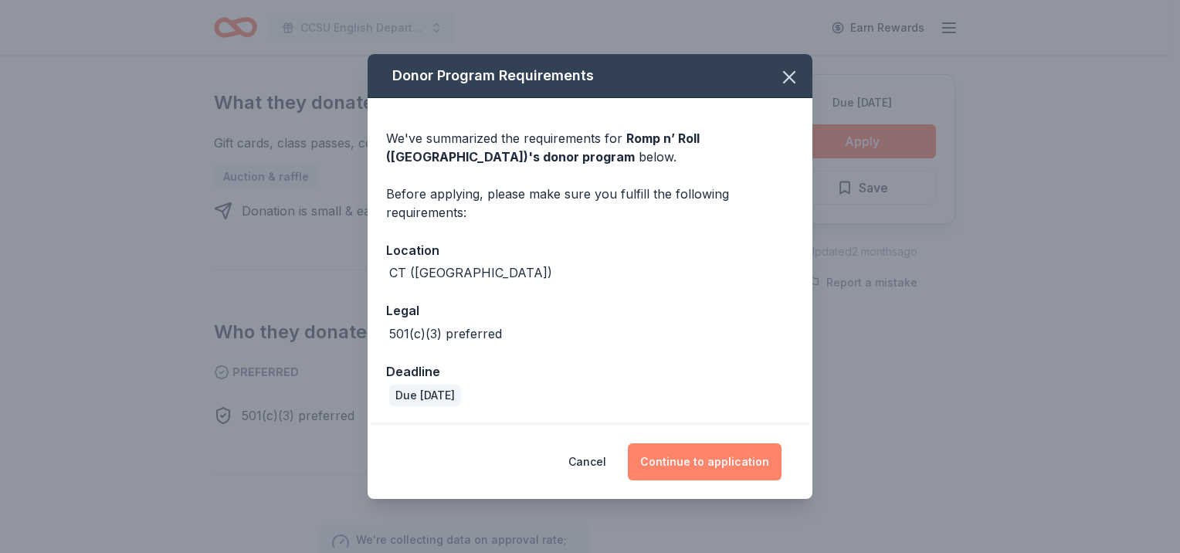
click at [710, 460] on button "Continue to application" at bounding box center [705, 461] width 154 height 37
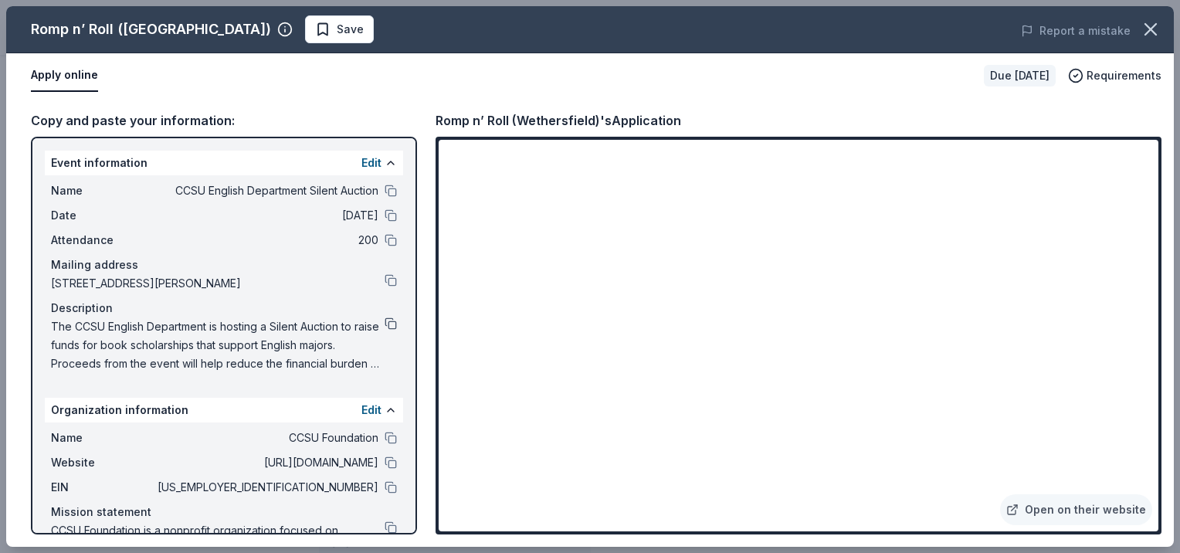
click at [385, 324] on button at bounding box center [391, 323] width 12 height 12
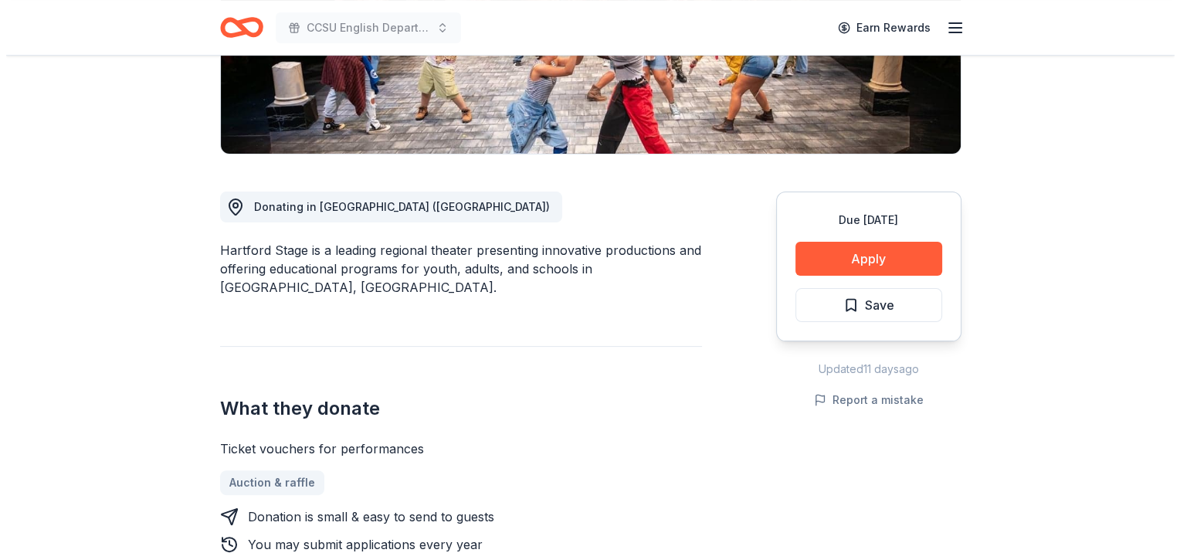
scroll to position [320, 0]
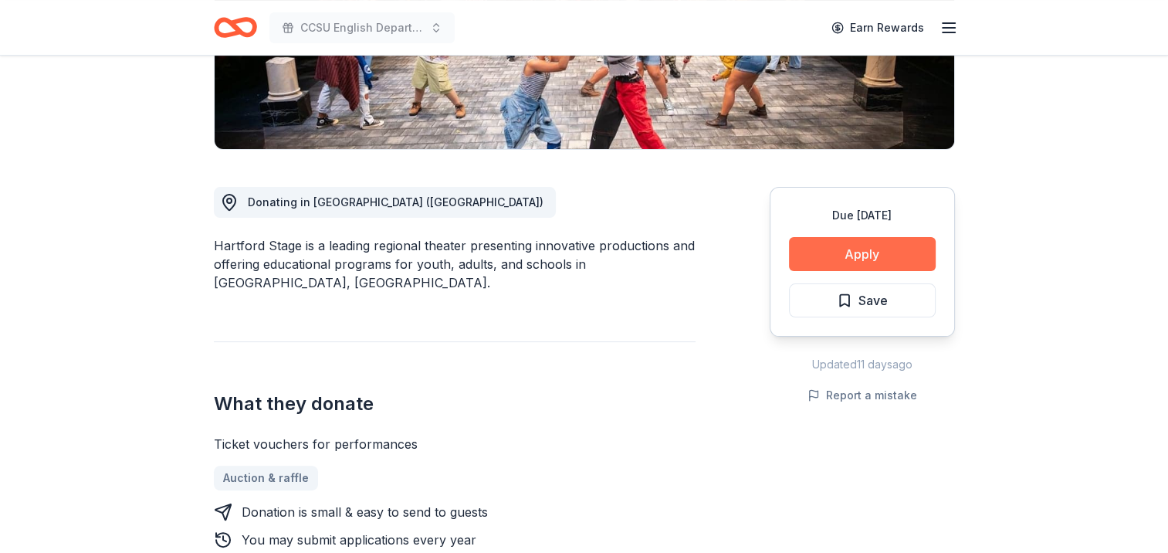
click at [883, 246] on button "Apply" at bounding box center [862, 254] width 147 height 34
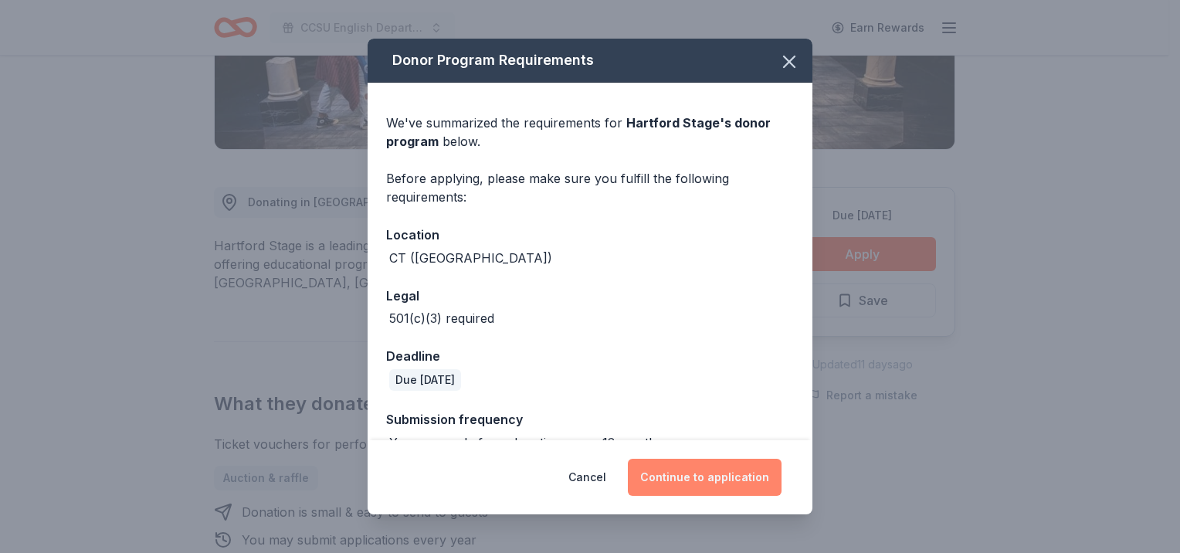
click at [697, 468] on button "Continue to application" at bounding box center [705, 477] width 154 height 37
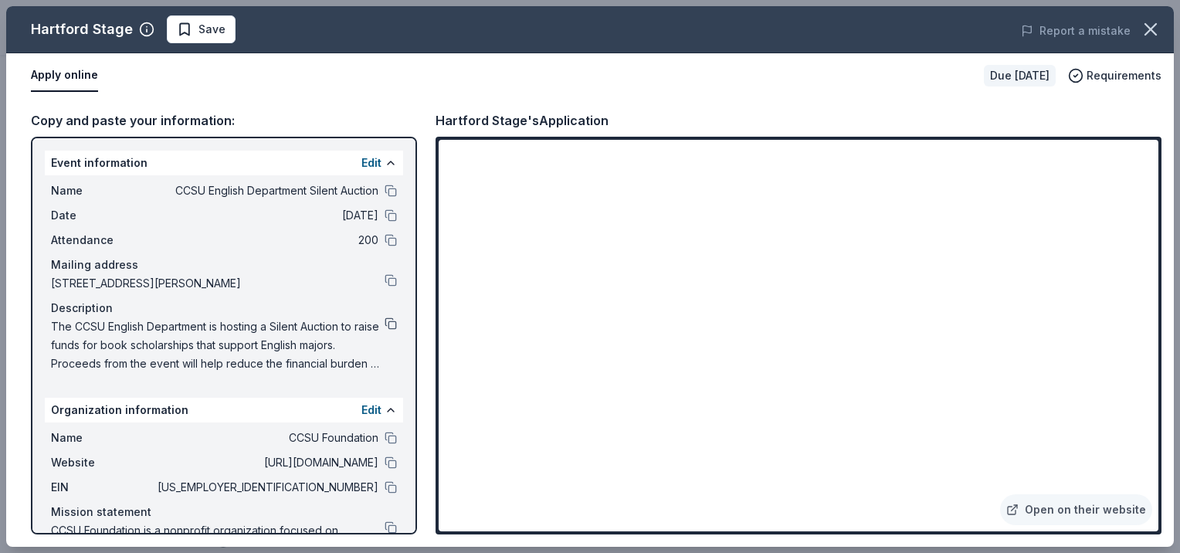
click at [385, 323] on button at bounding box center [391, 323] width 12 height 12
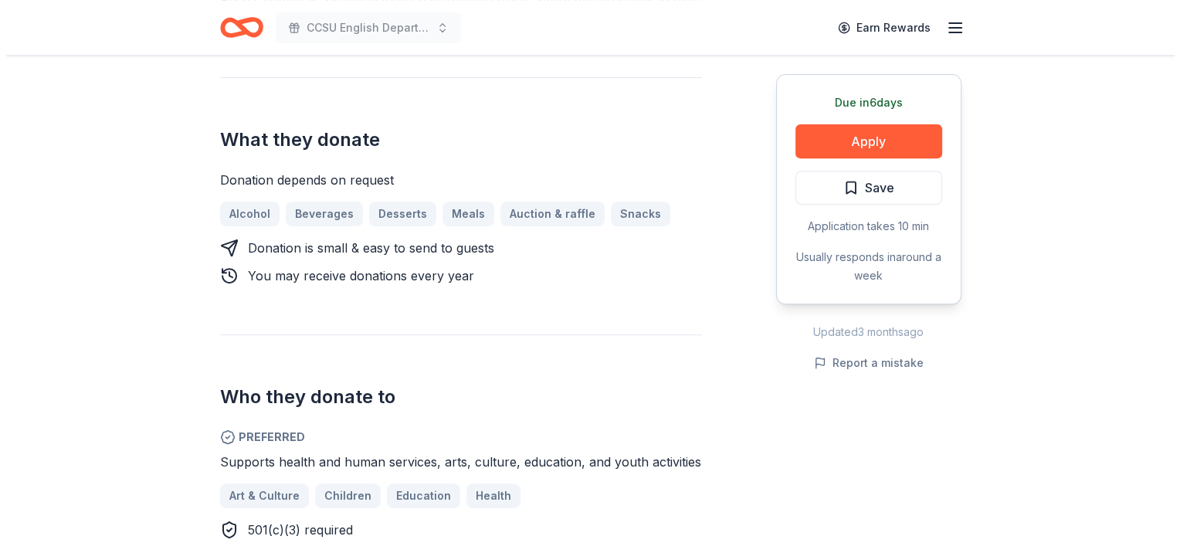
scroll to position [558, 0]
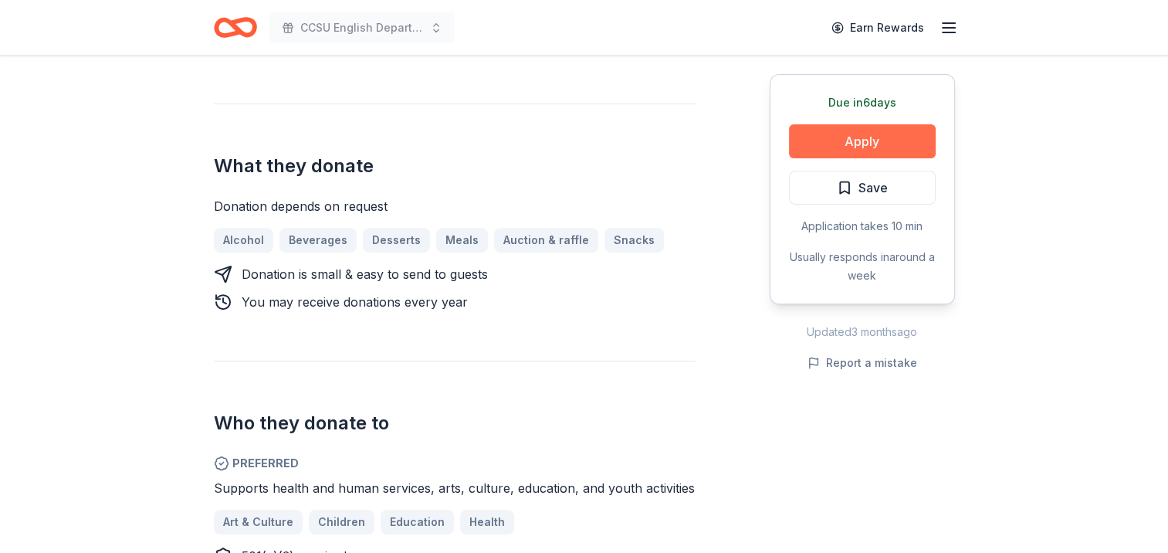
click at [868, 131] on button "Apply" at bounding box center [862, 141] width 147 height 34
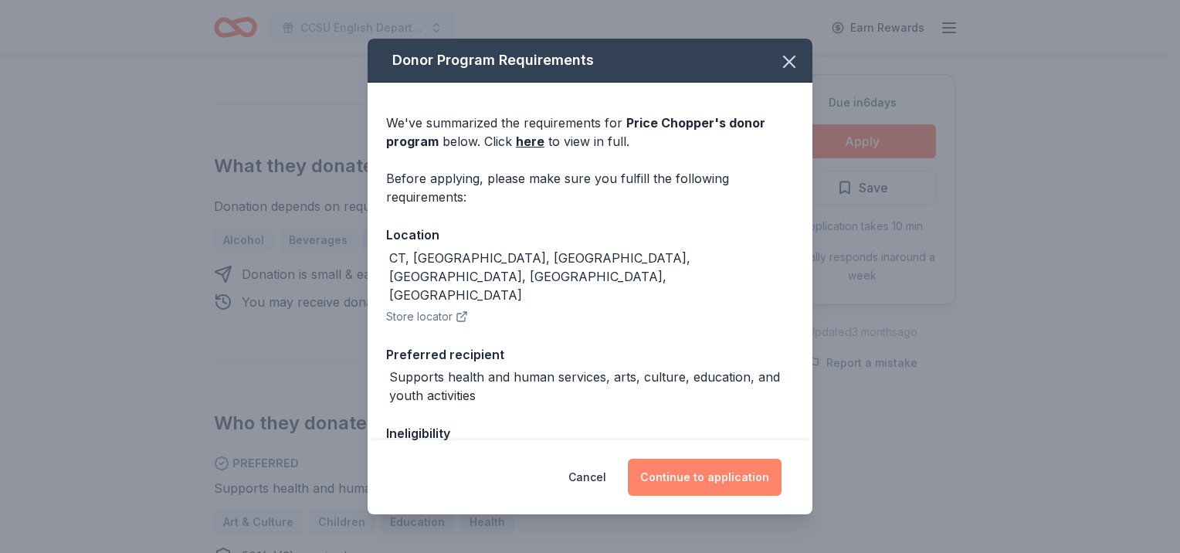
click at [725, 470] on button "Continue to application" at bounding box center [705, 477] width 154 height 37
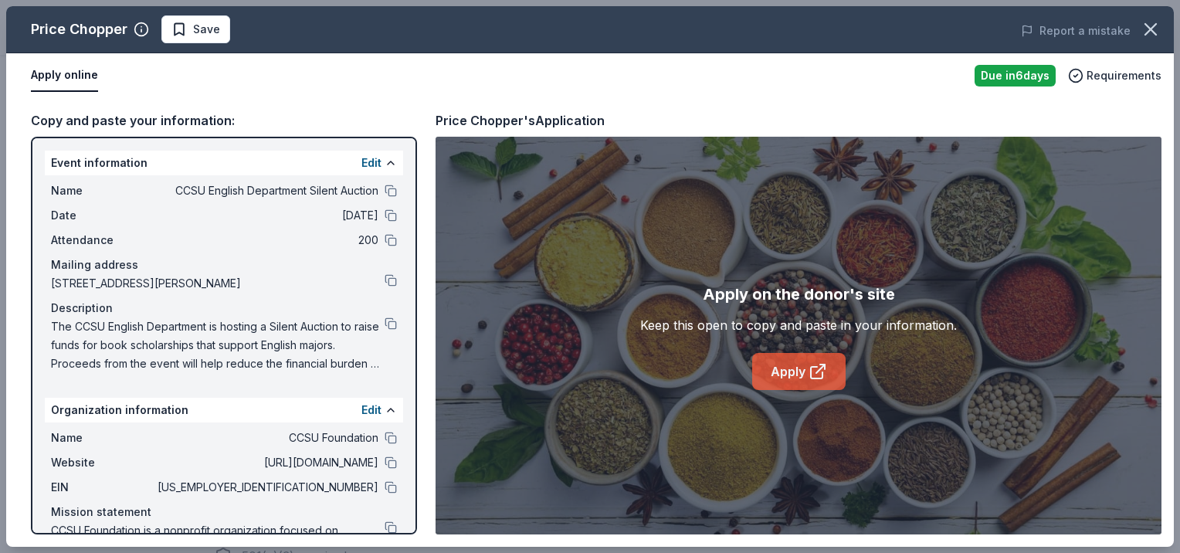
click at [798, 361] on link "Apply" at bounding box center [798, 371] width 93 height 37
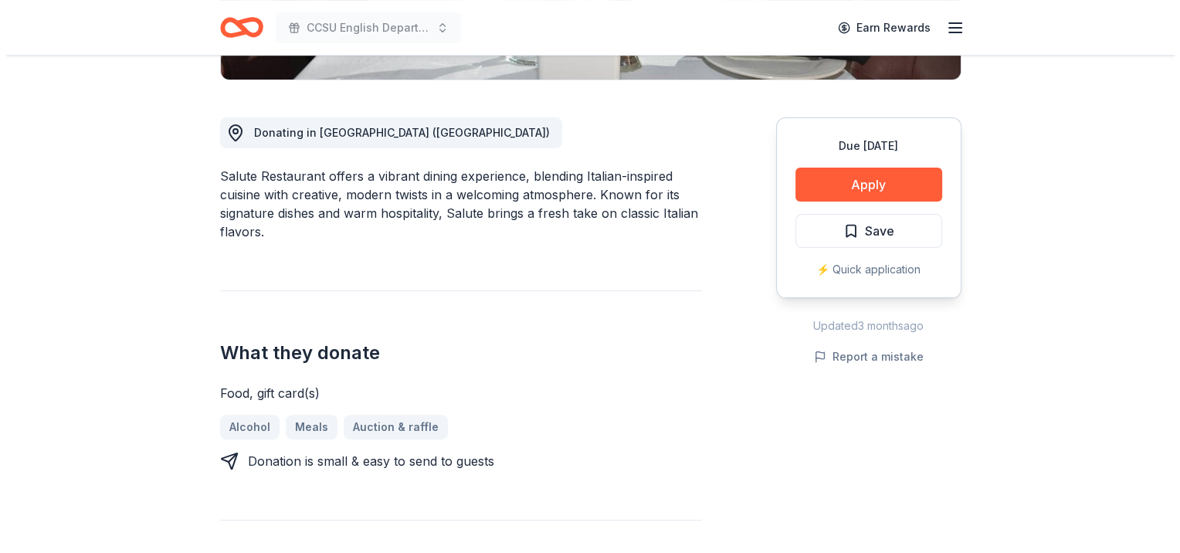
scroll to position [398, 0]
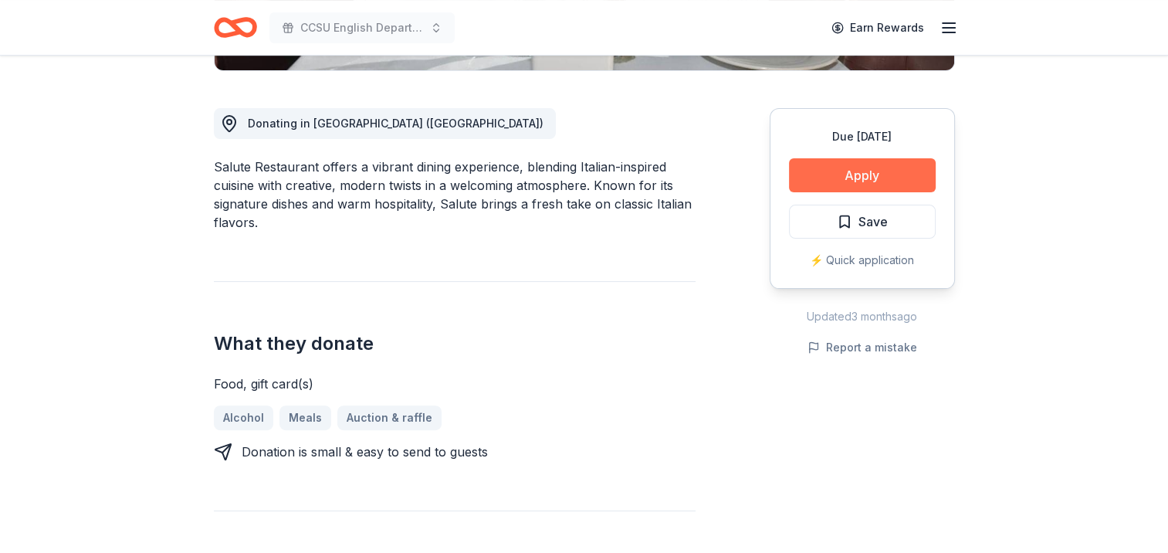
click at [842, 179] on button "Apply" at bounding box center [862, 175] width 147 height 34
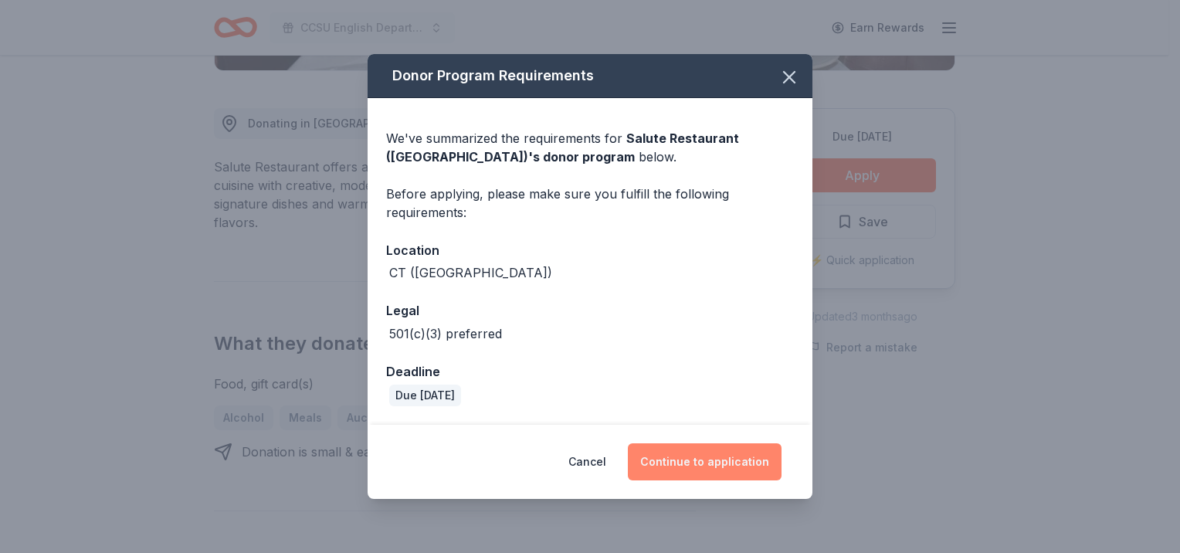
click at [682, 460] on button "Continue to application" at bounding box center [705, 461] width 154 height 37
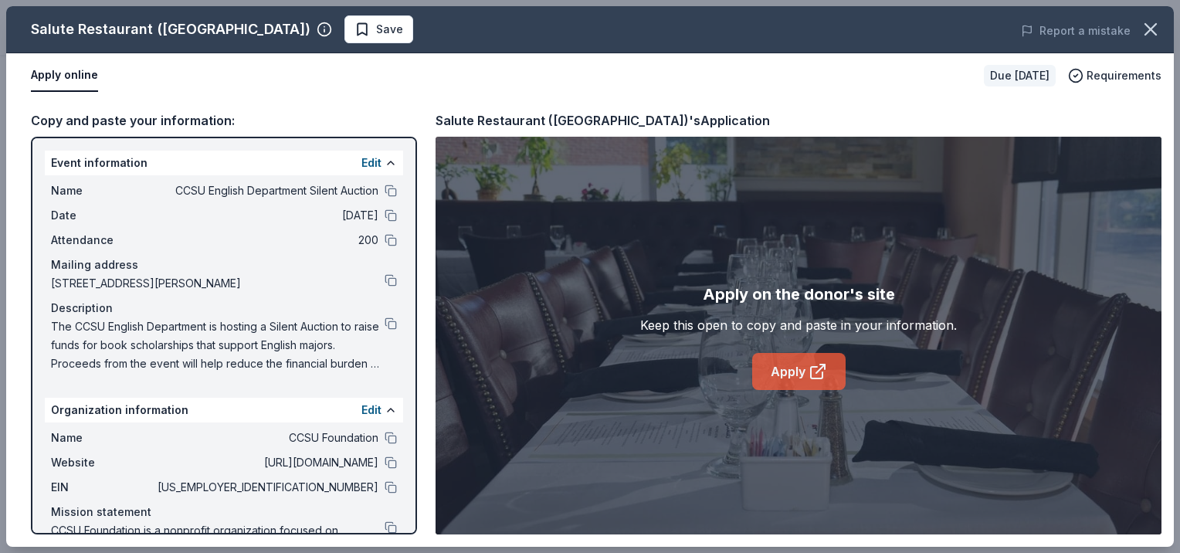
click at [789, 375] on link "Apply" at bounding box center [798, 371] width 93 height 37
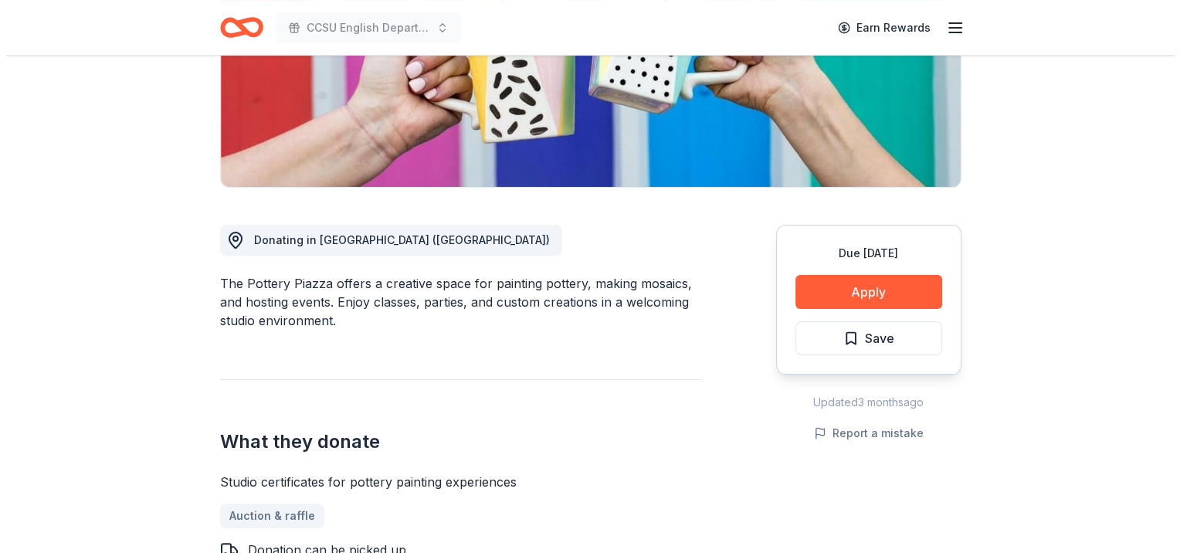
scroll to position [280, 0]
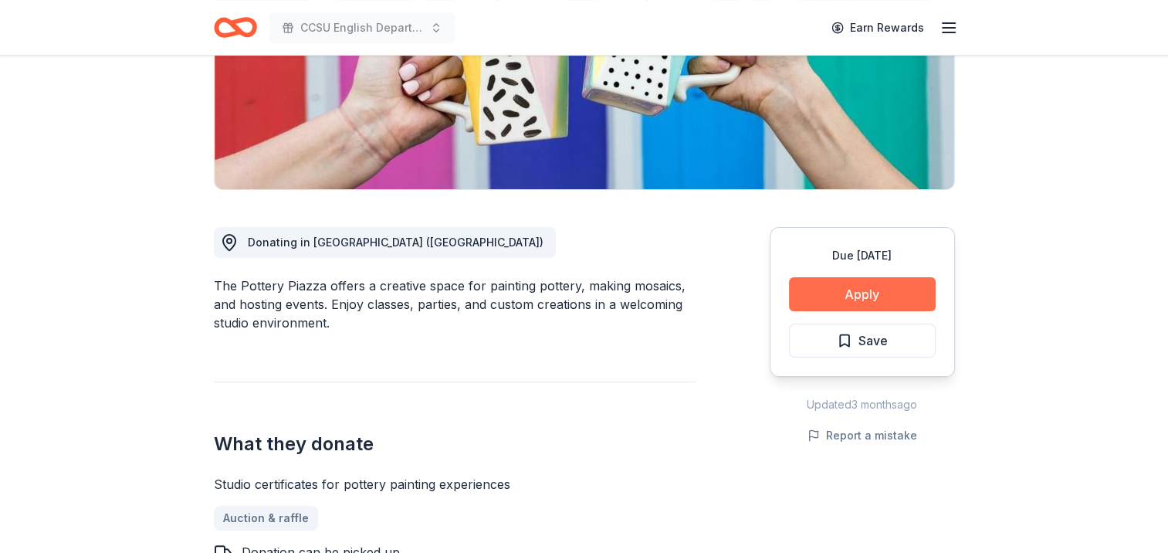
click at [876, 287] on button "Apply" at bounding box center [862, 294] width 147 height 34
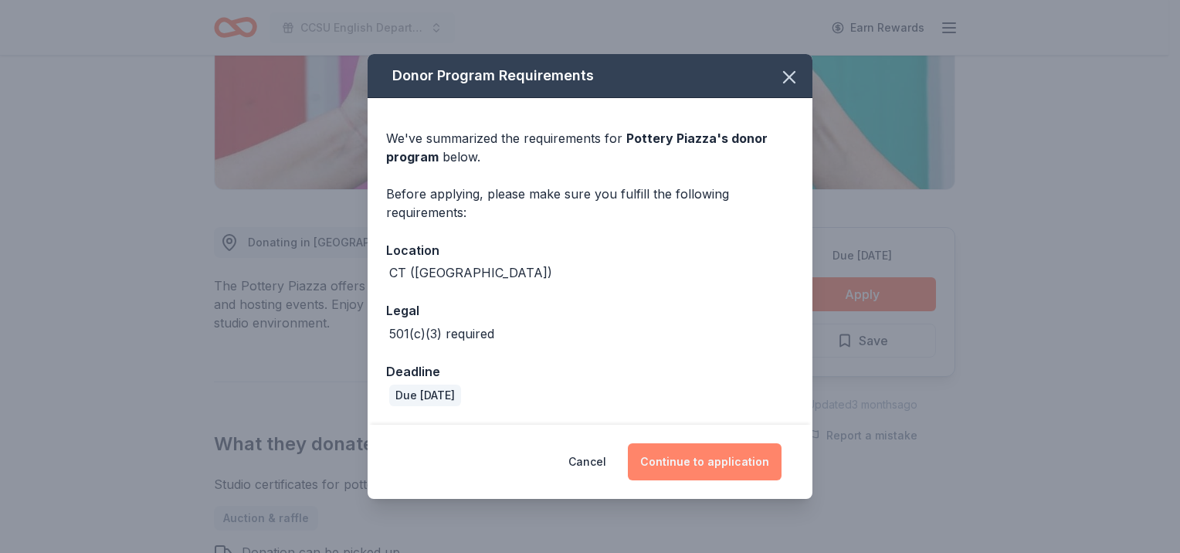
click at [692, 449] on button "Continue to application" at bounding box center [705, 461] width 154 height 37
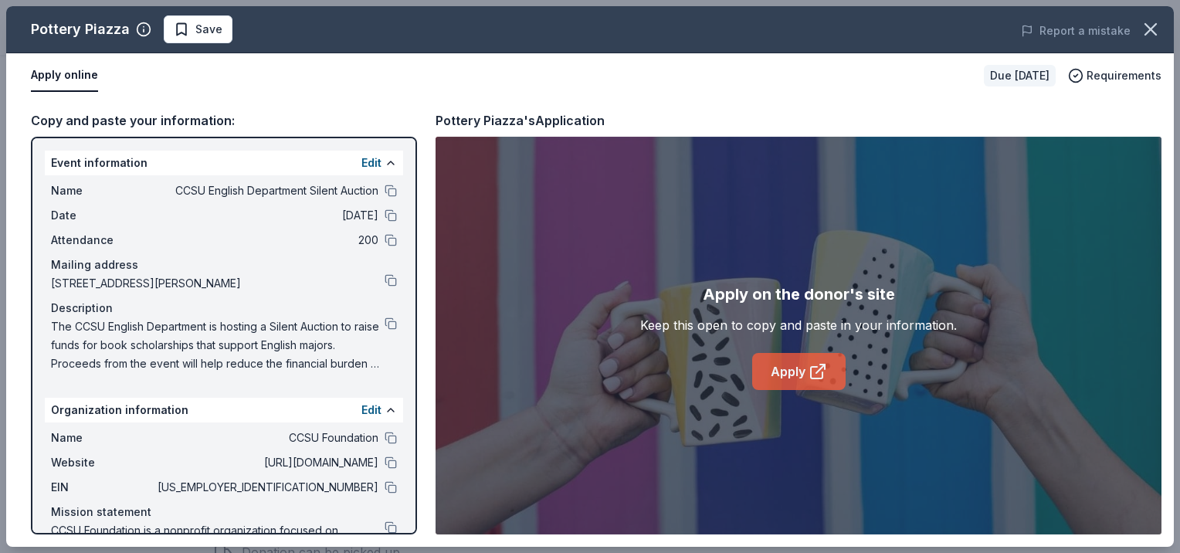
click at [819, 368] on icon at bounding box center [817, 371] width 19 height 19
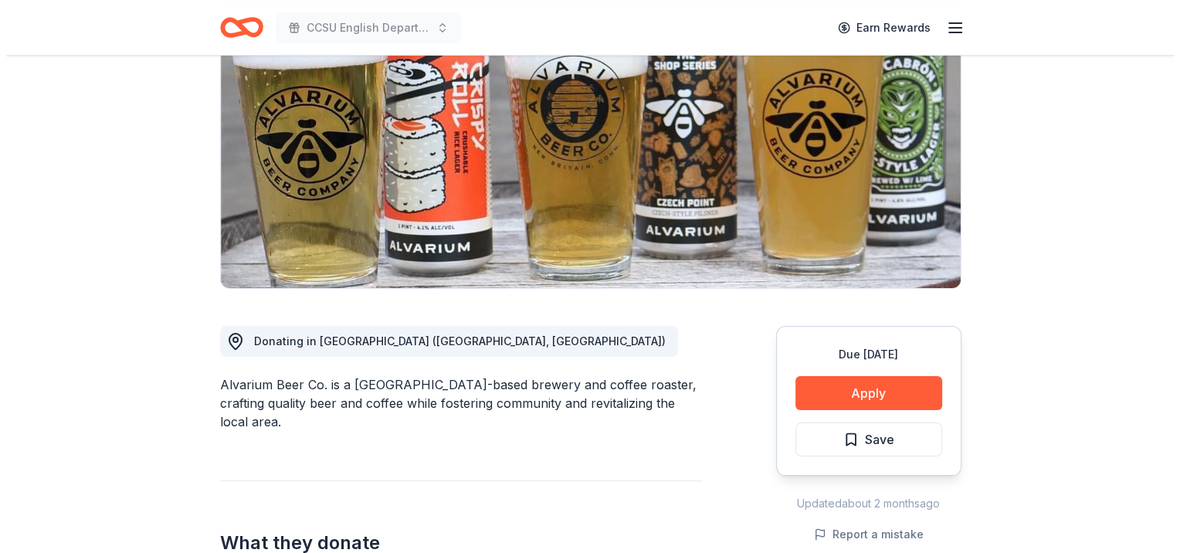
scroll to position [186, 0]
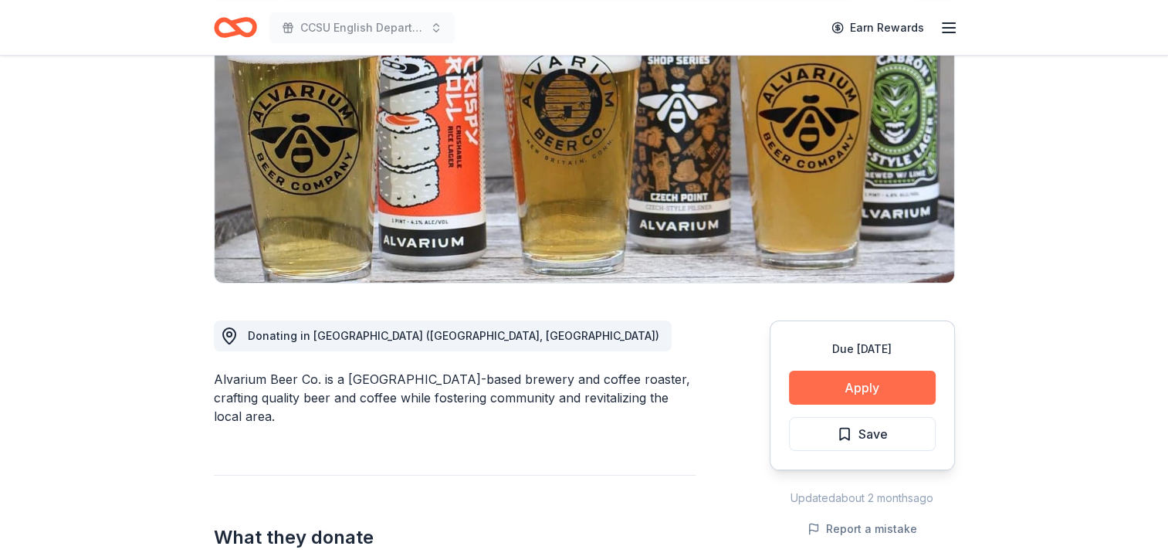
click at [859, 390] on button "Apply" at bounding box center [862, 388] width 147 height 34
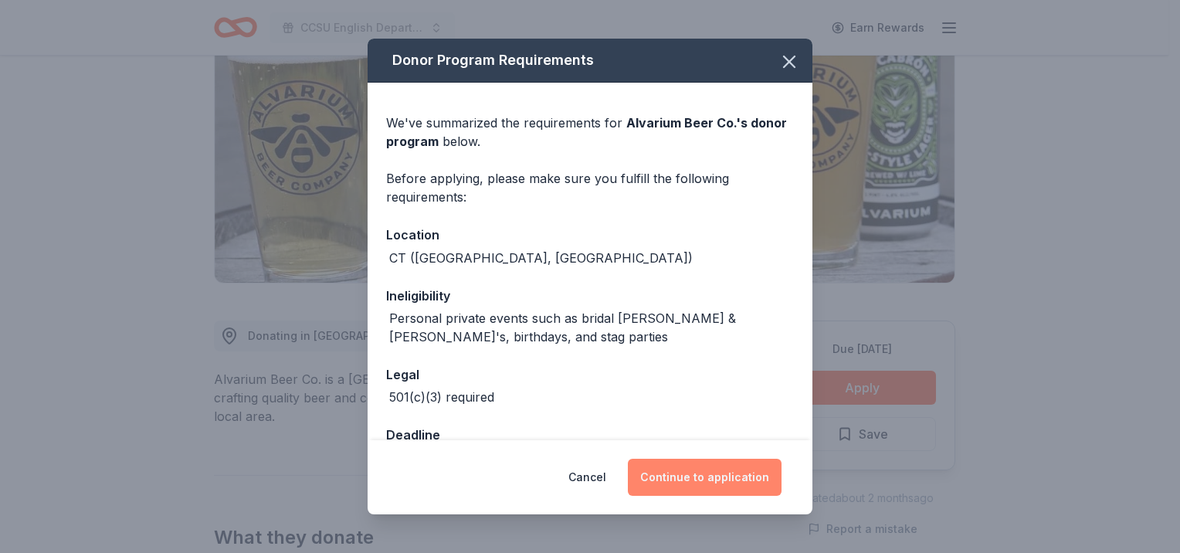
click at [704, 473] on button "Continue to application" at bounding box center [705, 477] width 154 height 37
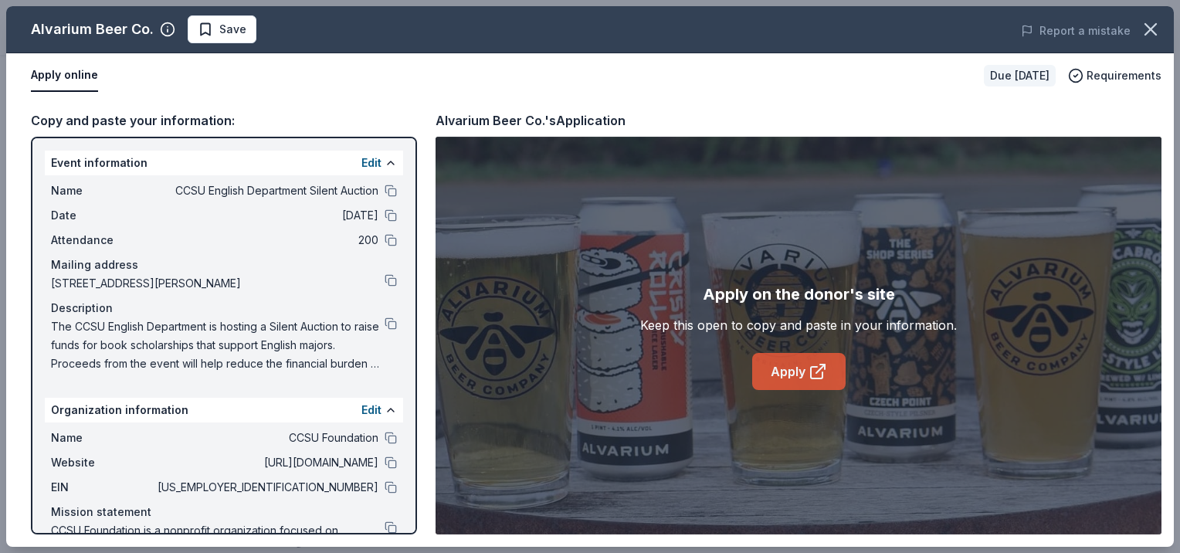
click at [801, 378] on link "Apply" at bounding box center [798, 371] width 93 height 37
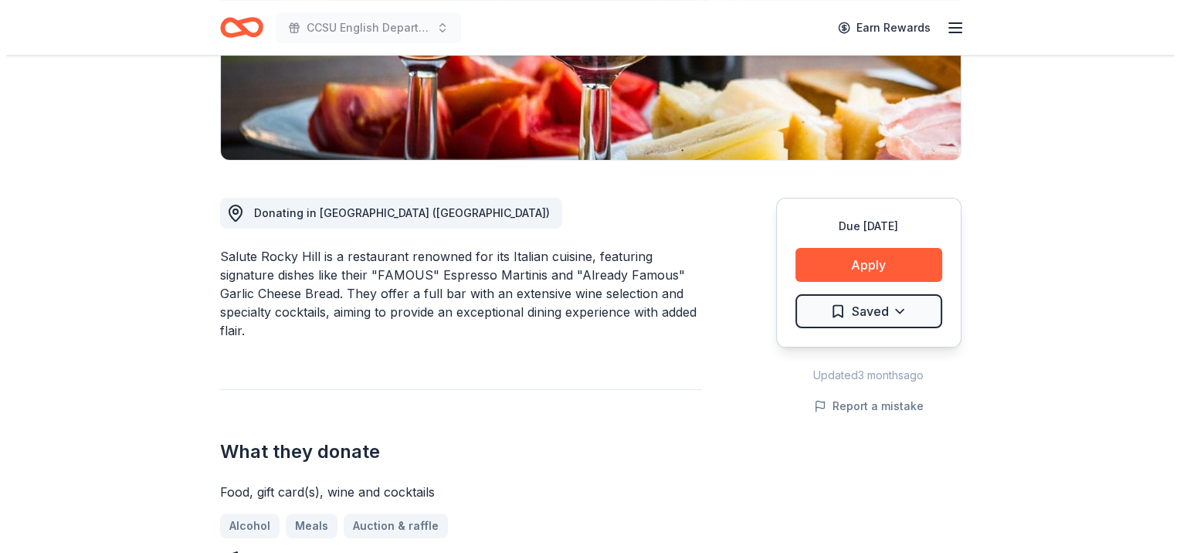
scroll to position [311, 0]
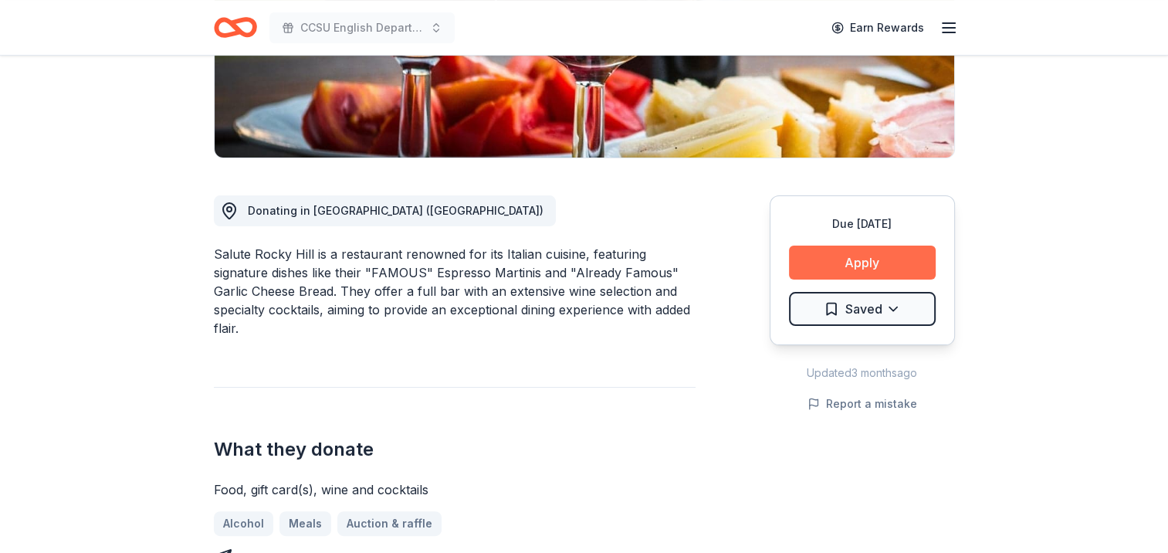
click at [878, 266] on button "Apply" at bounding box center [862, 263] width 147 height 34
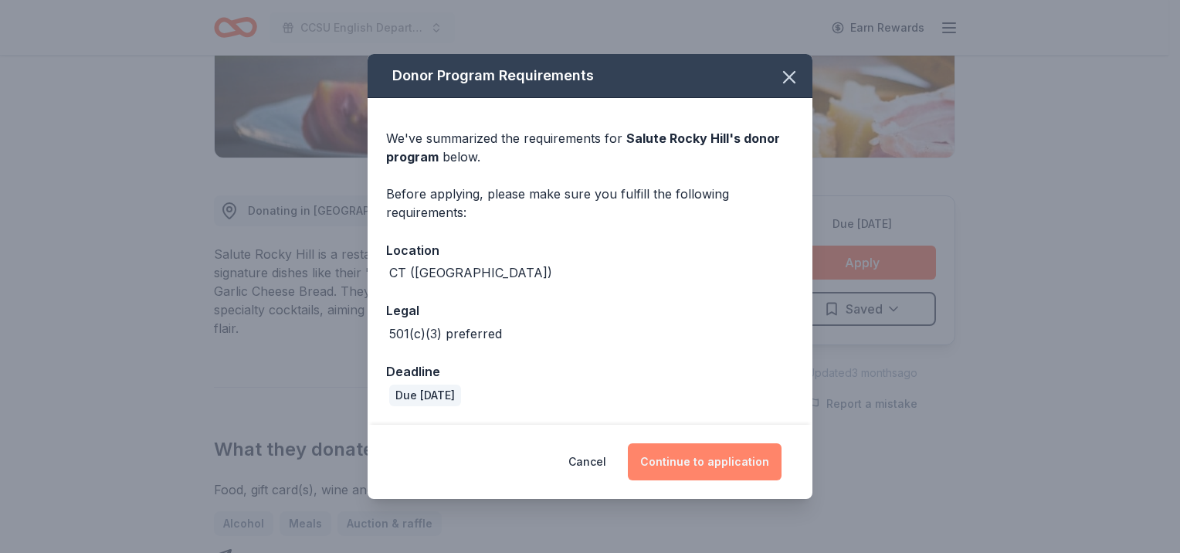
click at [714, 460] on button "Continue to application" at bounding box center [705, 461] width 154 height 37
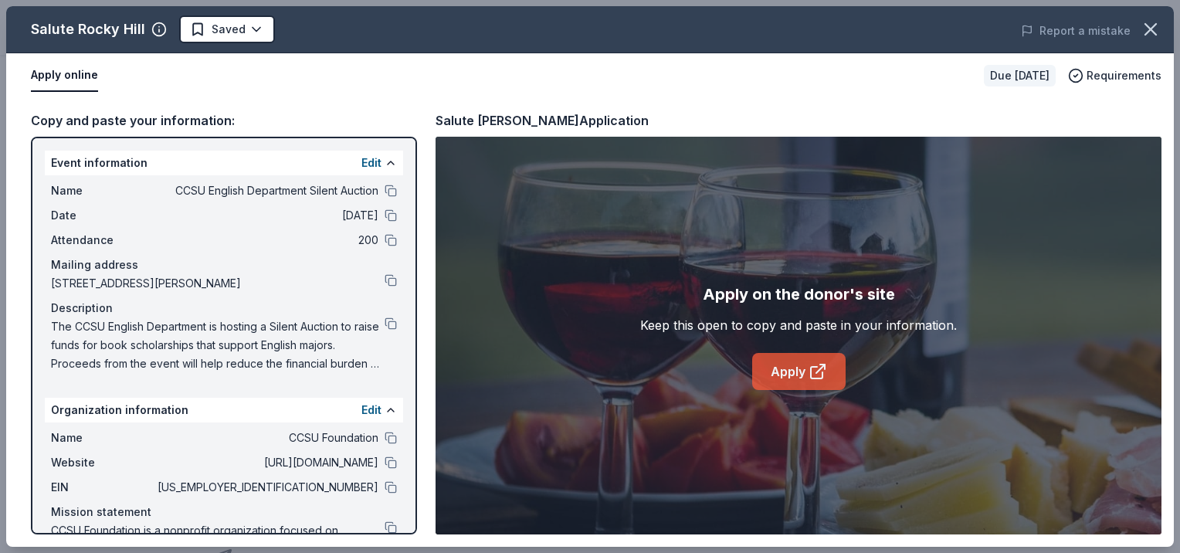
click at [790, 371] on link "Apply" at bounding box center [798, 371] width 93 height 37
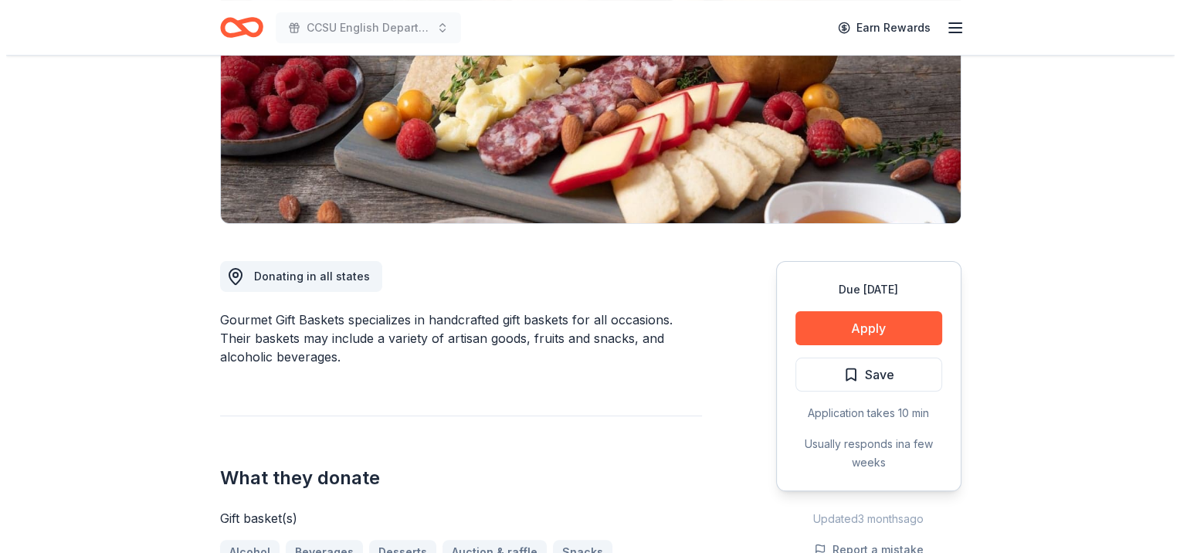
scroll to position [257, 0]
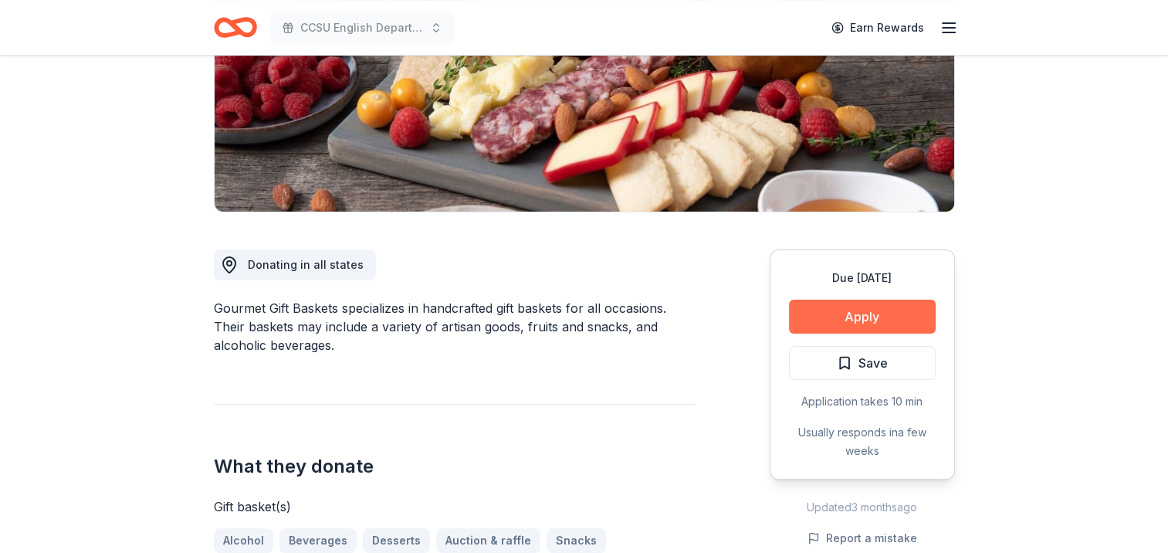
click at [873, 315] on button "Apply" at bounding box center [862, 317] width 147 height 34
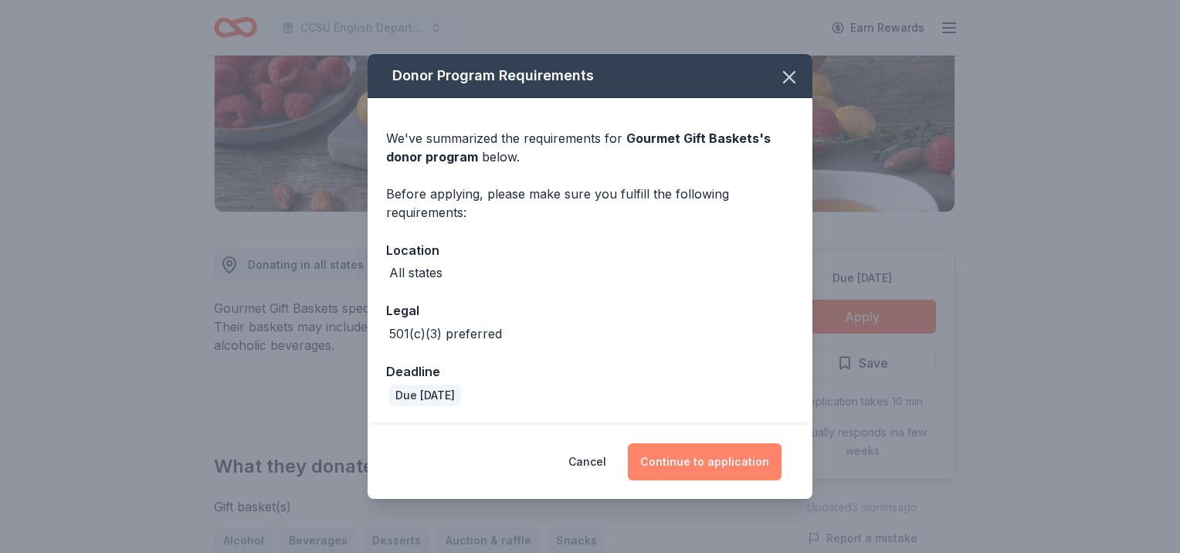
click at [707, 457] on button "Continue to application" at bounding box center [705, 461] width 154 height 37
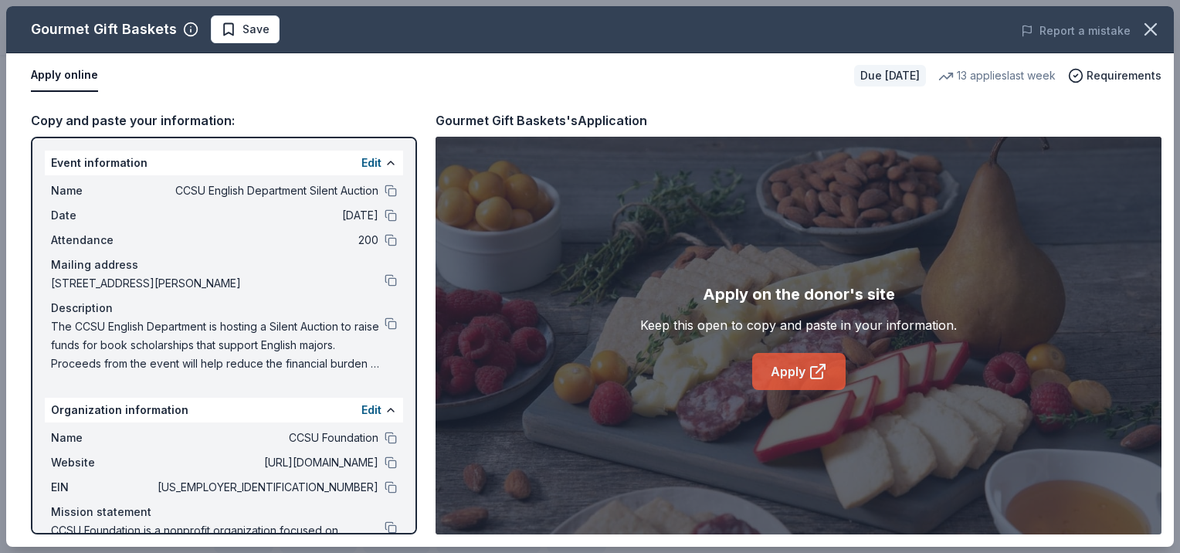
click at [789, 381] on link "Apply" at bounding box center [798, 371] width 93 height 37
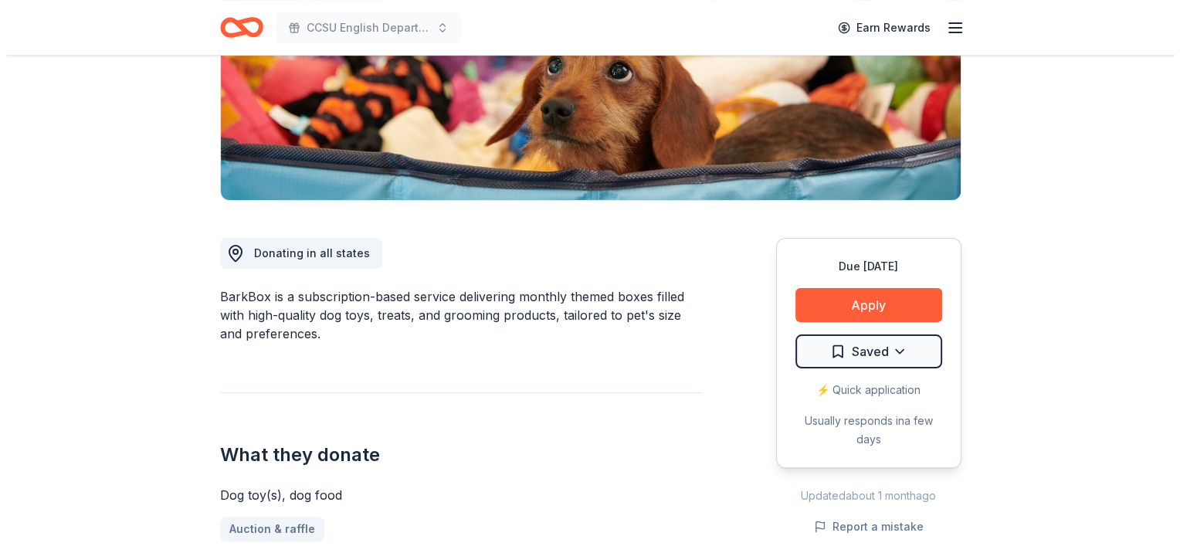
scroll to position [294, 0]
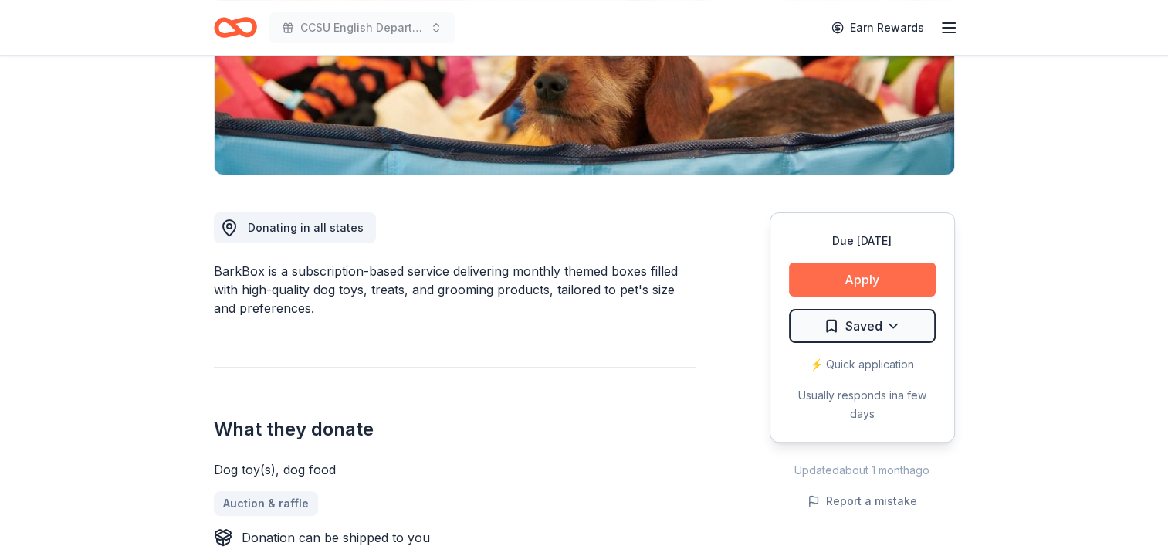
click at [881, 271] on button "Apply" at bounding box center [862, 280] width 147 height 34
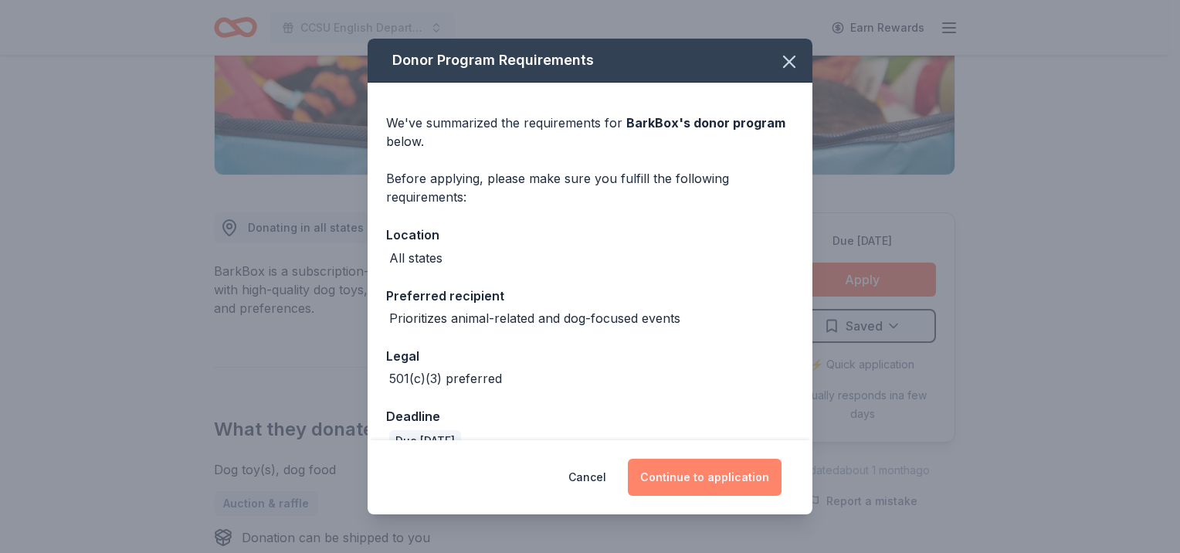
click at [714, 470] on button "Continue to application" at bounding box center [705, 477] width 154 height 37
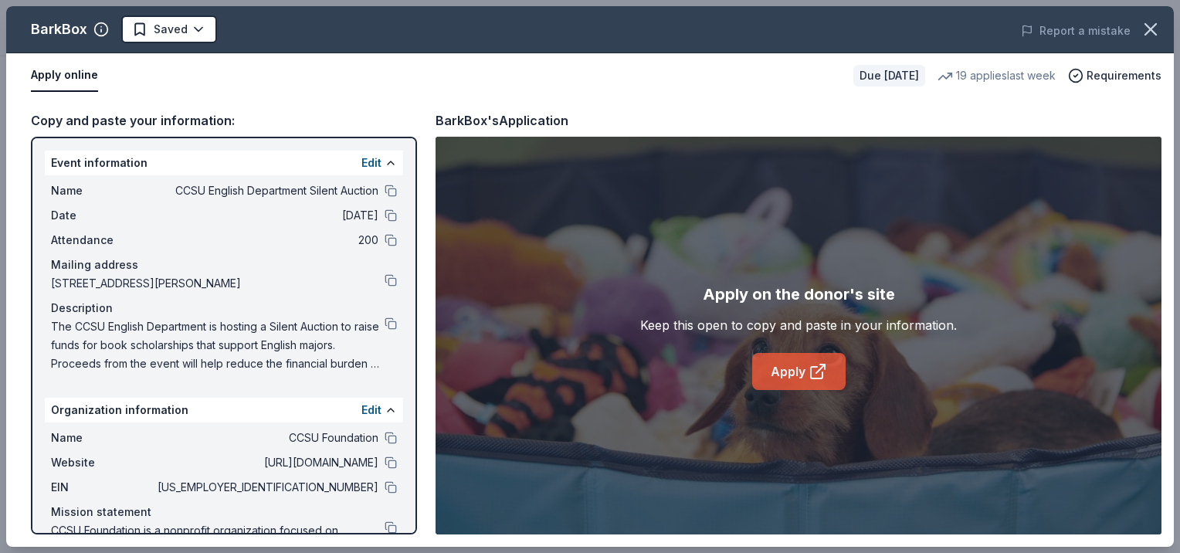
click at [797, 364] on link "Apply" at bounding box center [798, 371] width 93 height 37
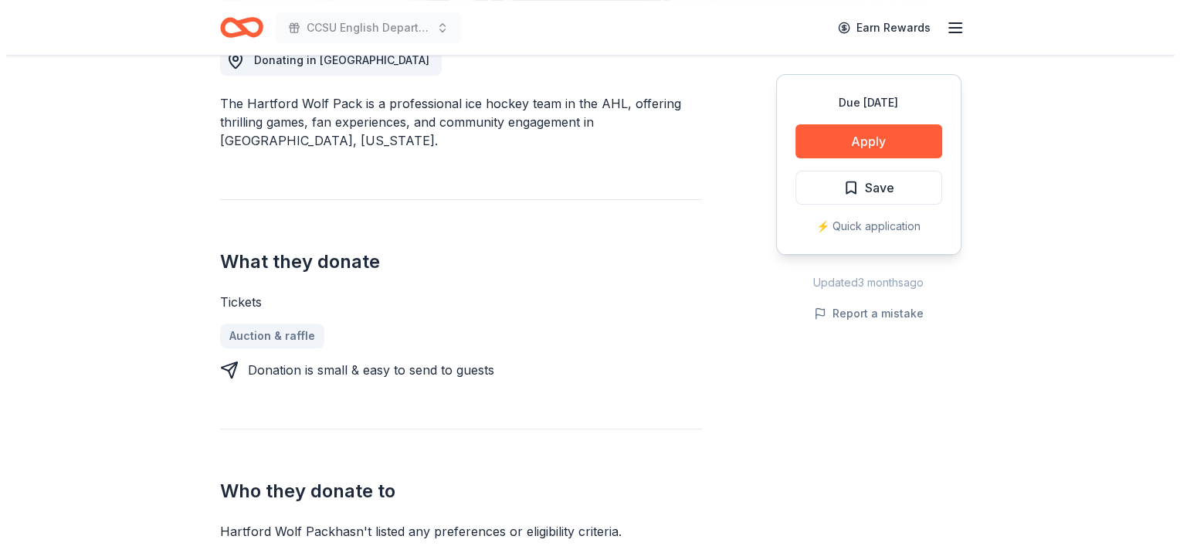
scroll to position [464, 0]
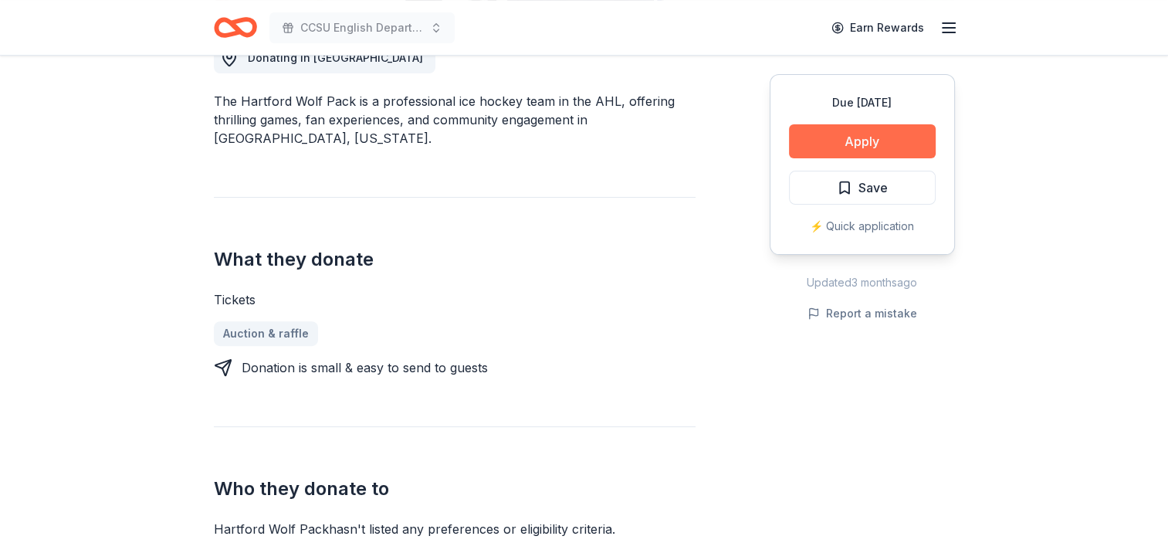
click at [846, 146] on button "Apply" at bounding box center [862, 141] width 147 height 34
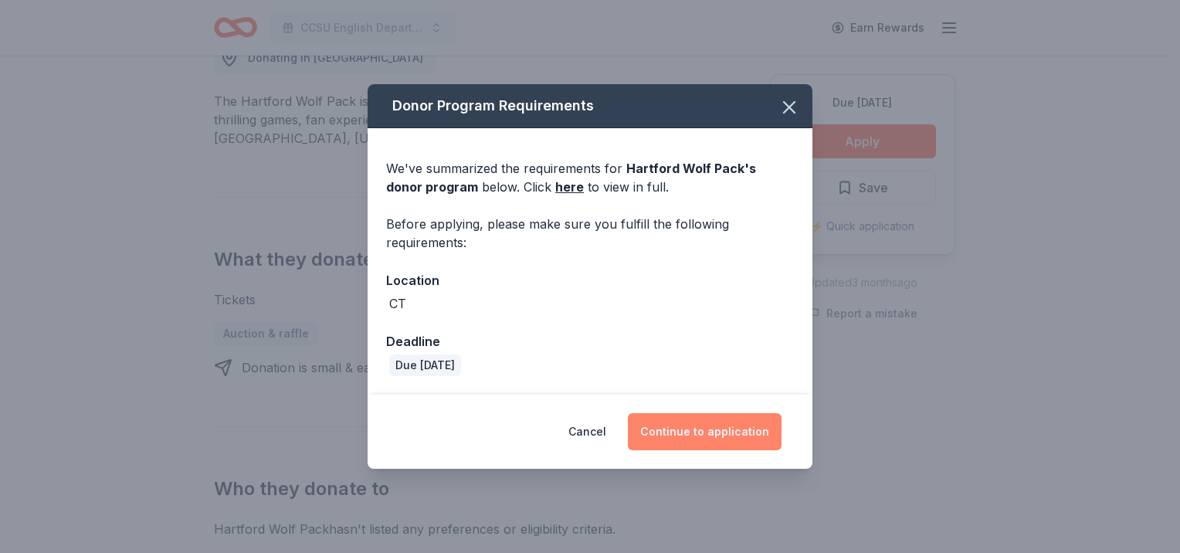
click at [725, 437] on button "Continue to application" at bounding box center [705, 431] width 154 height 37
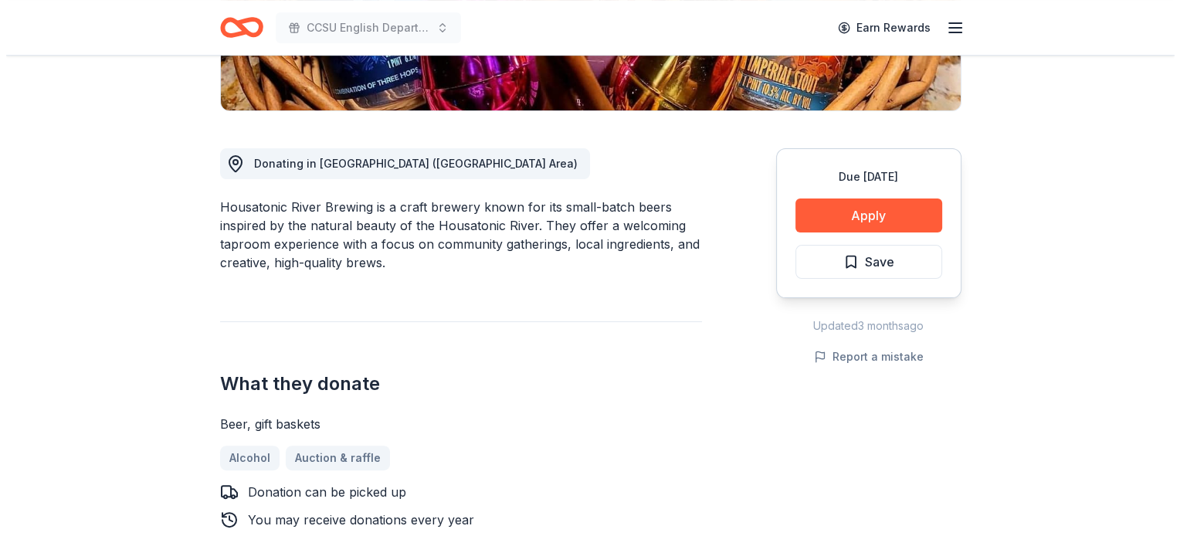
scroll to position [414, 0]
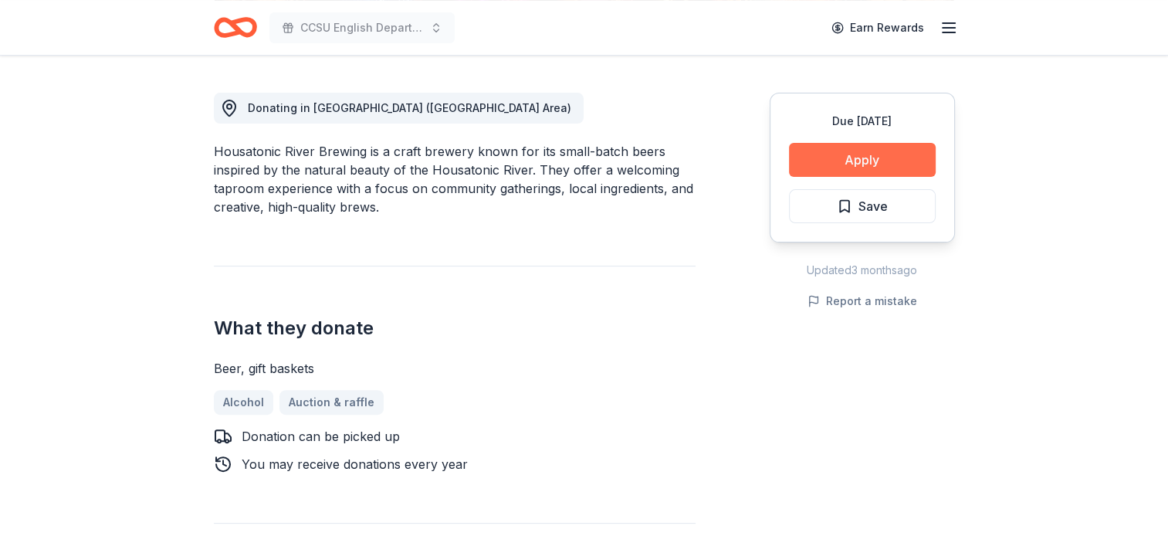
click at [883, 161] on button "Apply" at bounding box center [862, 160] width 147 height 34
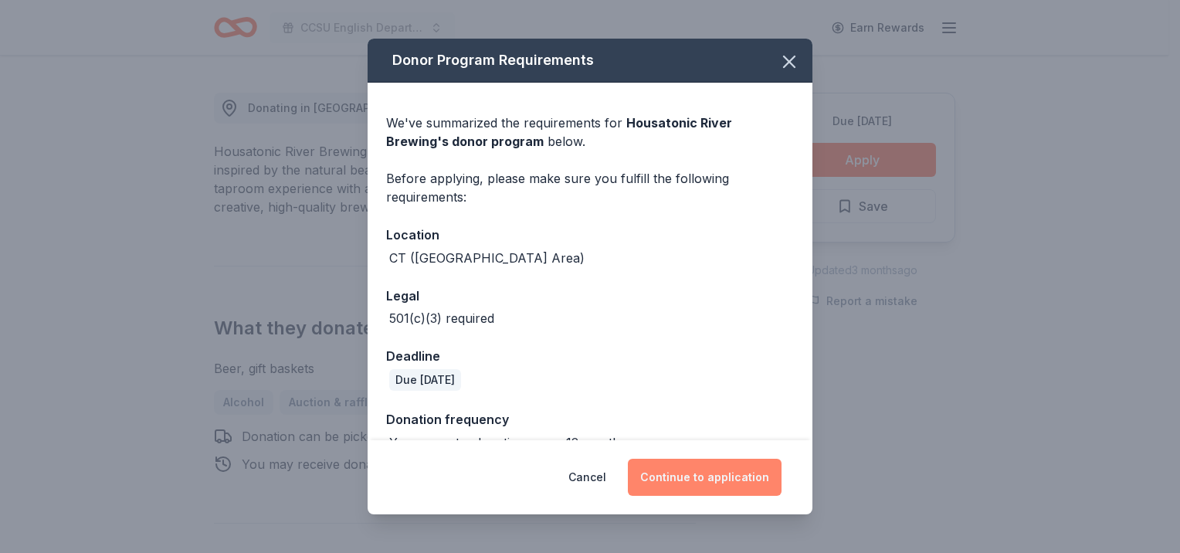
click at [715, 479] on button "Continue to application" at bounding box center [705, 477] width 154 height 37
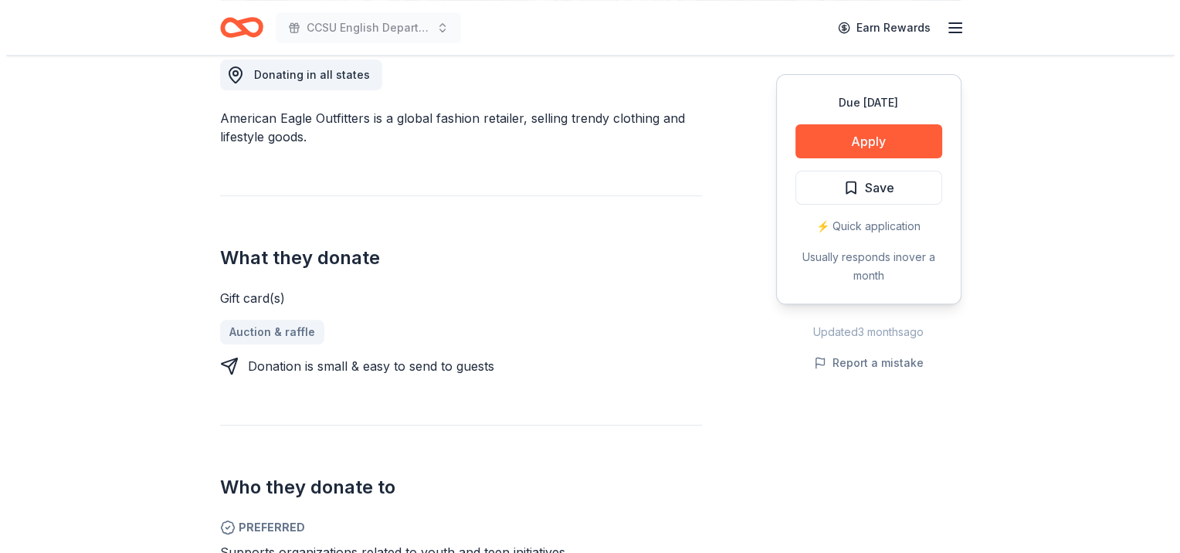
scroll to position [450, 0]
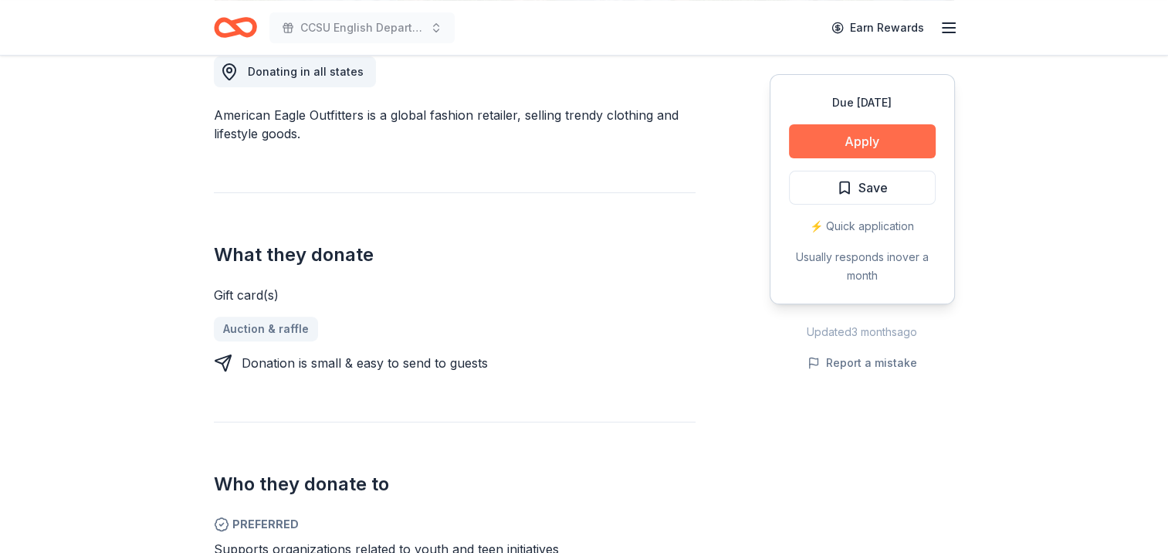
click at [853, 147] on button "Apply" at bounding box center [862, 141] width 147 height 34
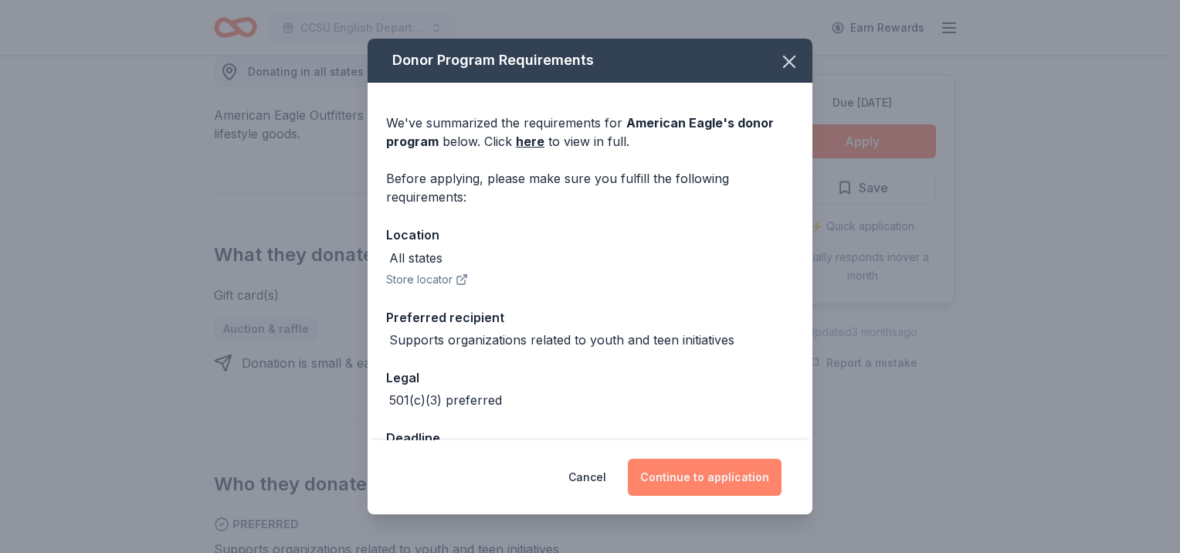
click at [722, 480] on button "Continue to application" at bounding box center [705, 477] width 154 height 37
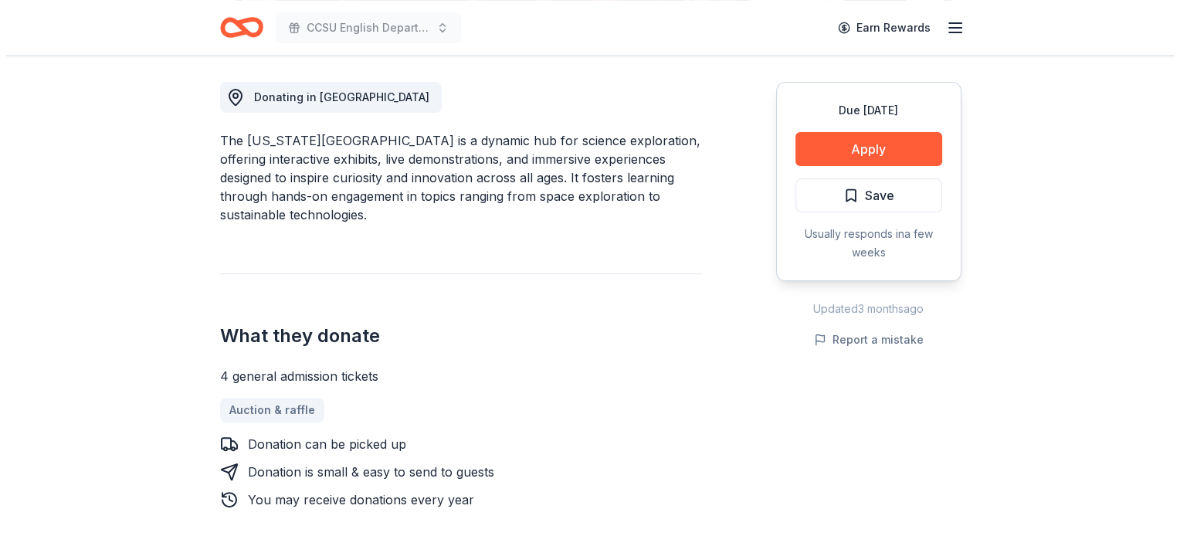
scroll to position [427, 0]
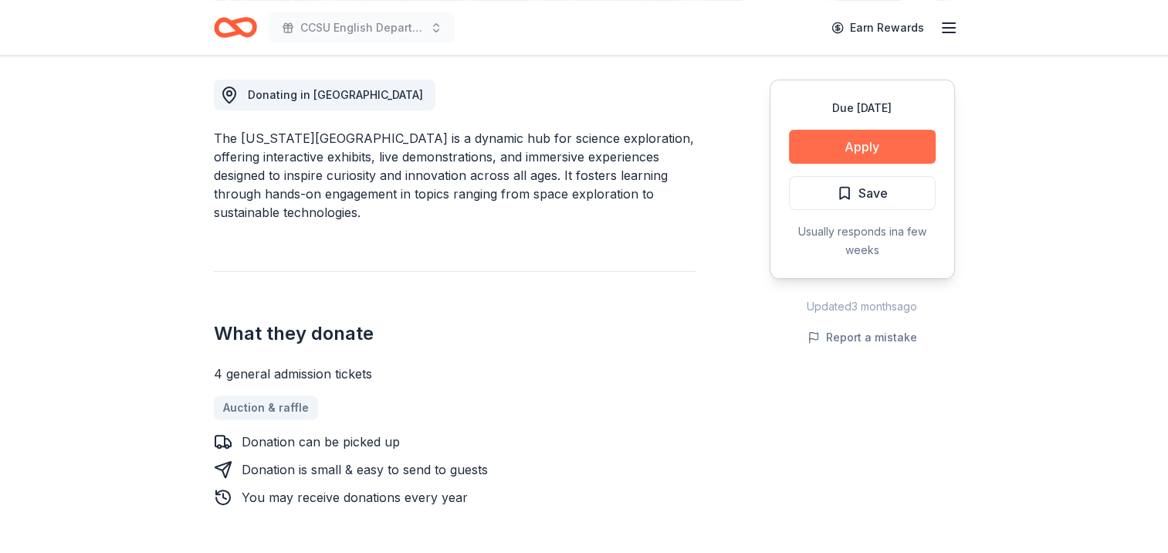
click at [883, 139] on button "Apply" at bounding box center [862, 147] width 147 height 34
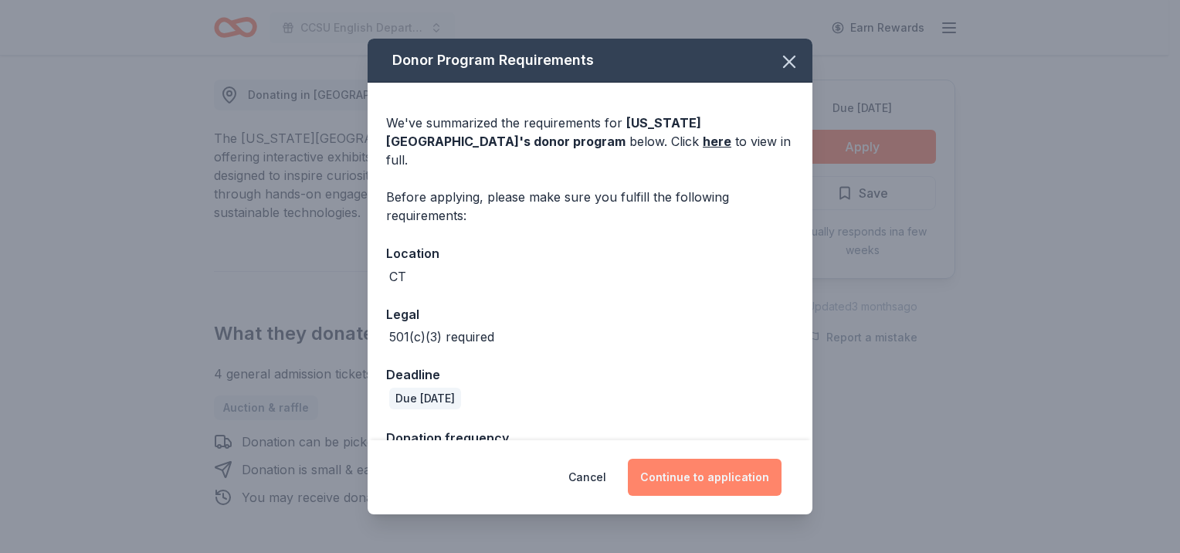
click at [707, 466] on button "Continue to application" at bounding box center [705, 477] width 154 height 37
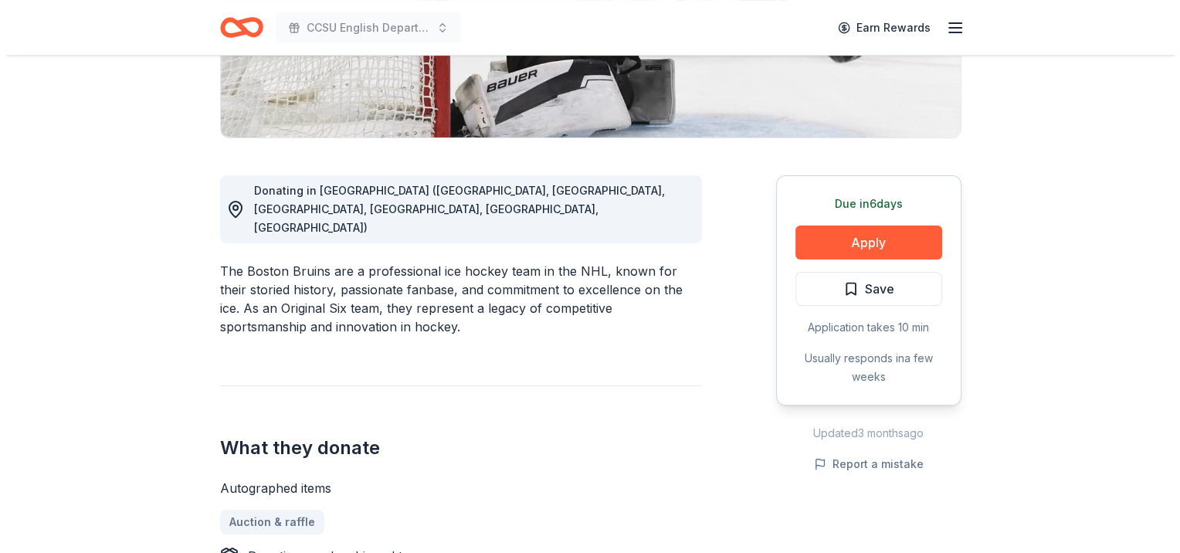
scroll to position [337, 0]
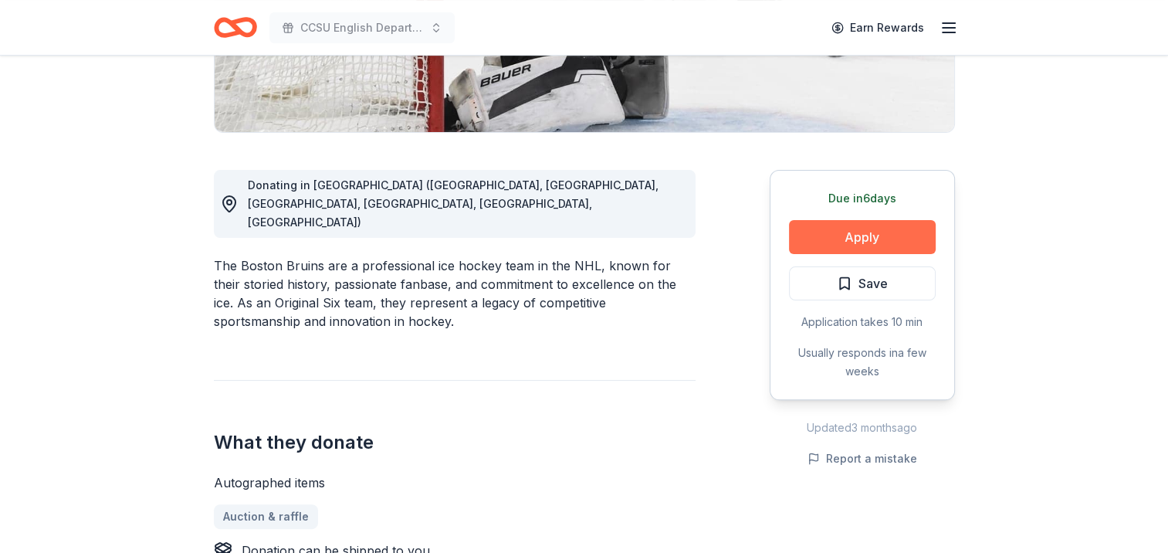
click at [851, 238] on button "Apply" at bounding box center [862, 237] width 147 height 34
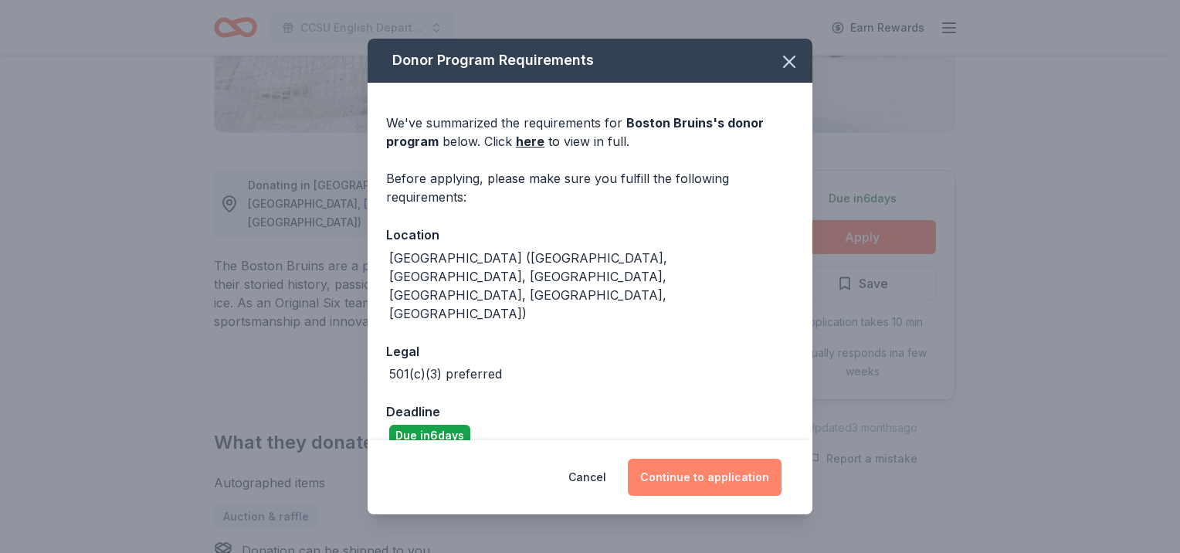
click at [696, 479] on button "Continue to application" at bounding box center [705, 477] width 154 height 37
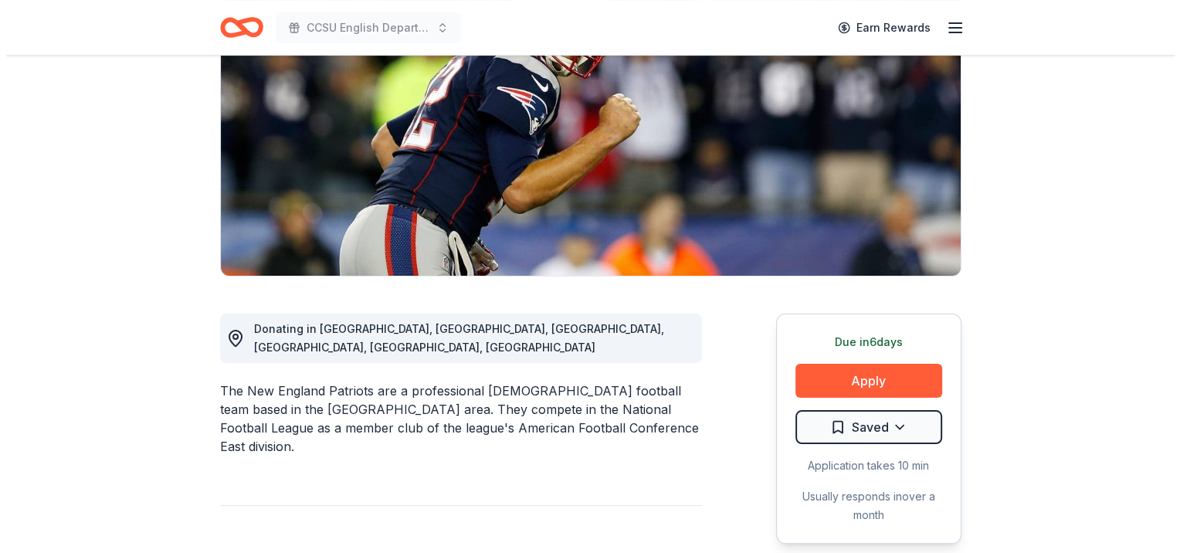
scroll to position [315, 0]
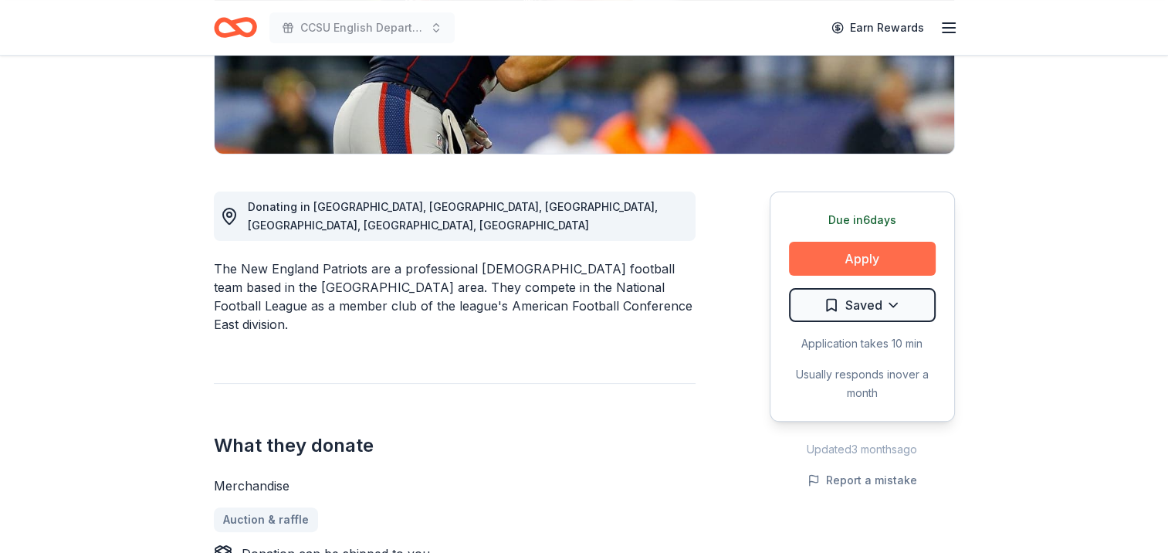
click at [826, 263] on button "Apply" at bounding box center [862, 259] width 147 height 34
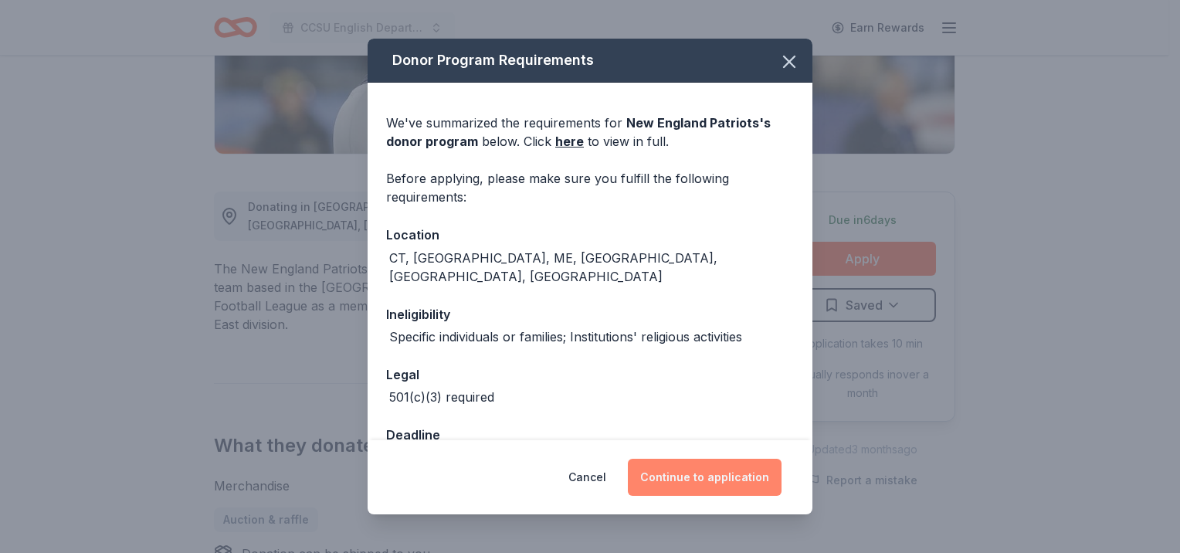
click at [703, 473] on button "Continue to application" at bounding box center [705, 477] width 154 height 37
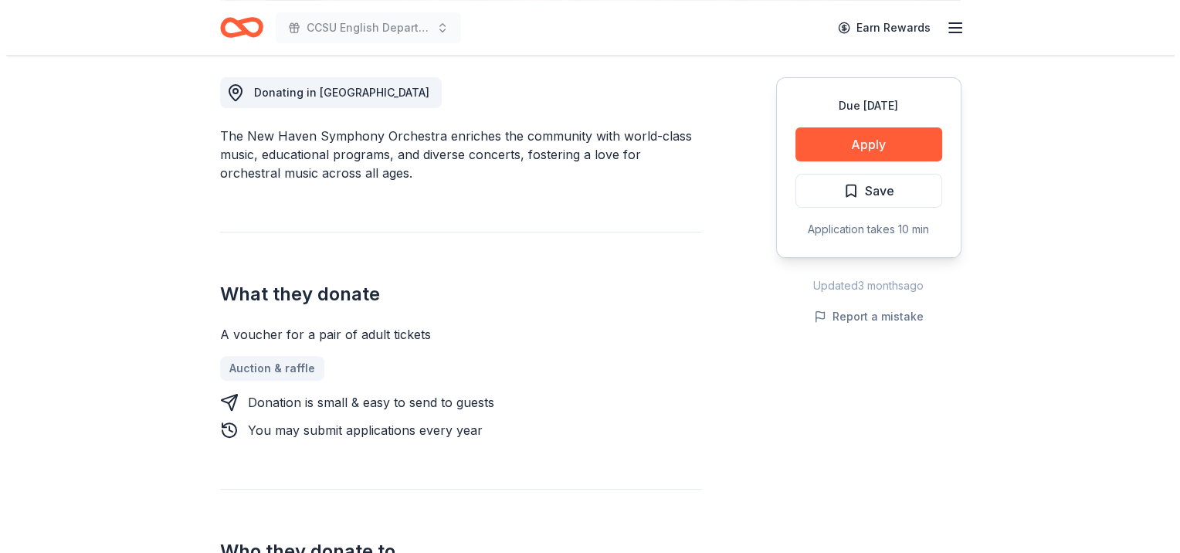
scroll to position [392, 0]
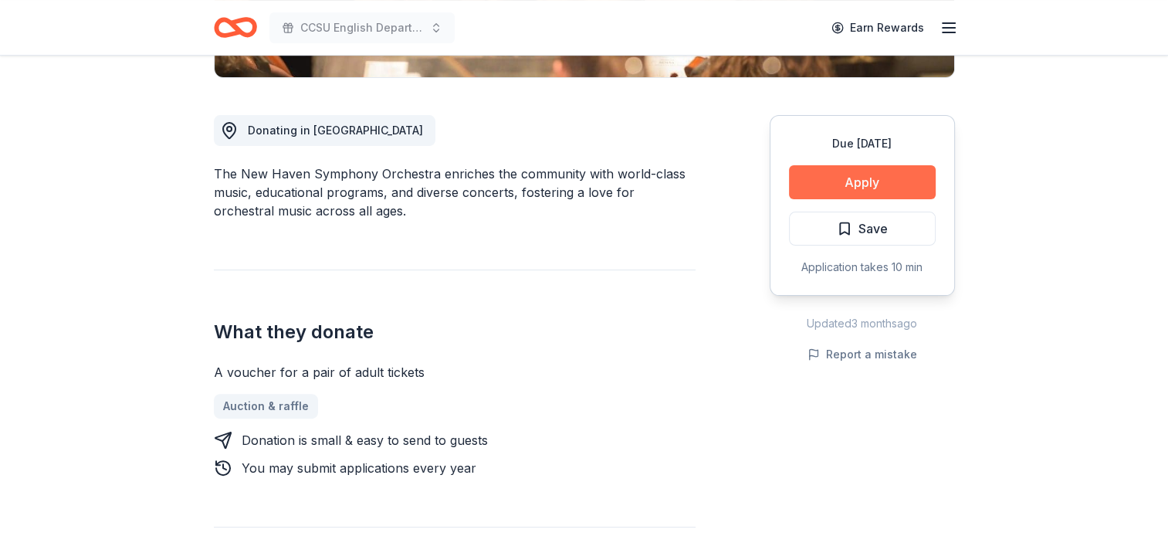
click at [868, 179] on button "Apply" at bounding box center [862, 182] width 147 height 34
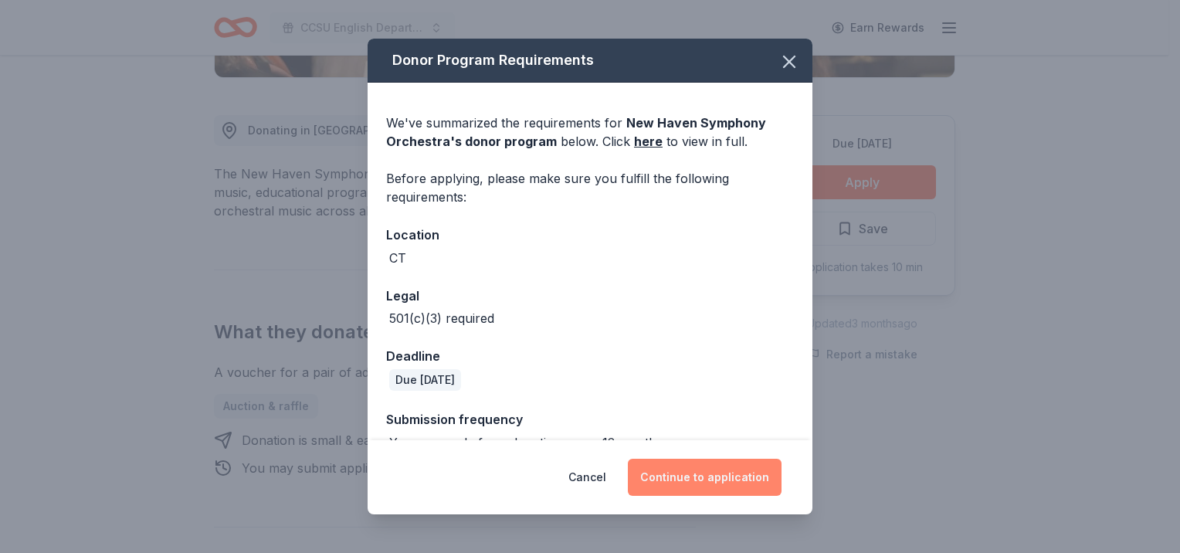
click at [689, 480] on button "Continue to application" at bounding box center [705, 477] width 154 height 37
